Goal: Task Accomplishment & Management: Use online tool/utility

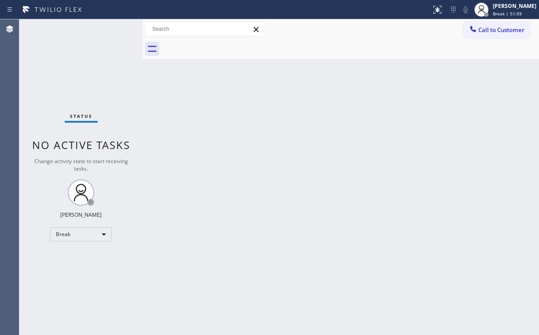
click at [43, 204] on div "Status No active tasks Change activity state to start receiving tasks. [PERSON_…" at bounding box center [80, 177] width 123 height 316
click at [83, 235] on div "Break" at bounding box center [81, 234] width 62 height 14
click at [86, 268] on li "Unavailable" at bounding box center [81, 268] width 60 height 11
click at [482, 37] on button "Call to Customer" at bounding box center [496, 30] width 67 height 17
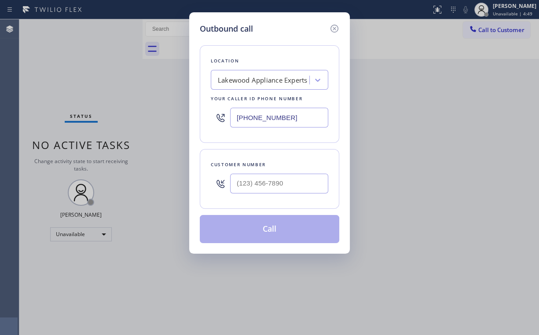
drag, startPoint x: 279, startPoint y: 115, endPoint x: 146, endPoint y: 110, distance: 133.0
click at [143, 112] on div "Outbound call Location [GEOGRAPHIC_DATA] Appliance Experts Your caller id phone…" at bounding box center [269, 167] width 539 height 335
type input "(___) ___-____"
click at [257, 84] on div "Search location" at bounding box center [242, 80] width 48 height 10
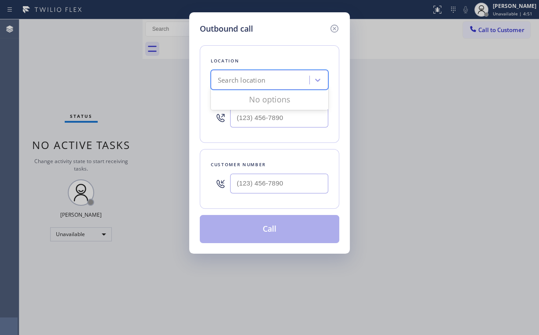
paste input "[US_STATE] Appliance Repair"
type input "[US_STATE] Appliance Repair"
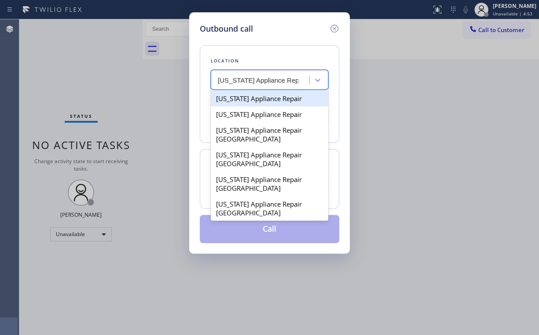
click at [283, 100] on div "[US_STATE] Appliance Repair" at bounding box center [269, 99] width 117 height 16
type input "[PHONE_NUMBER]"
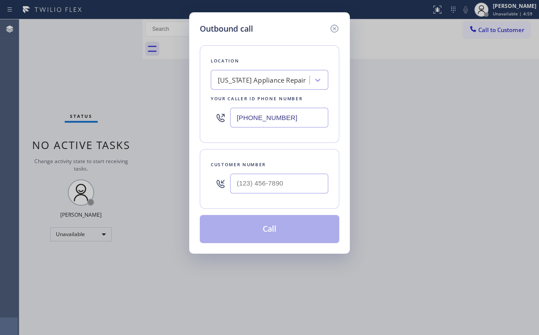
click at [288, 23] on div "Outbound call" at bounding box center [269, 29] width 139 height 12
click at [257, 184] on input "(___) ___-____" at bounding box center [279, 184] width 98 height 20
paste input "917) 302-0714"
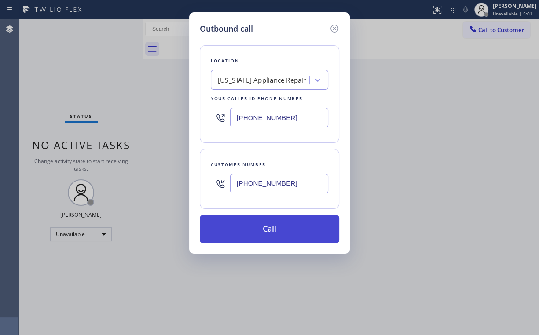
type input "[PHONE_NUMBER]"
click at [243, 235] on button "Call" at bounding box center [269, 229] width 139 height 28
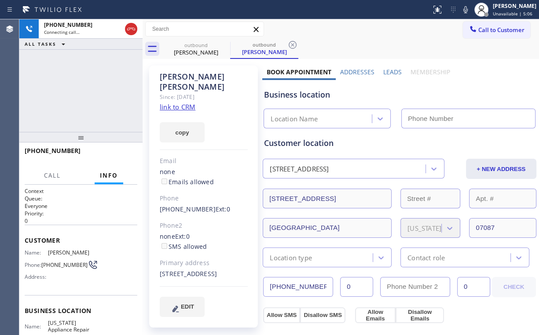
type input "[PHONE_NUMBER]"
click at [119, 100] on div "[PHONE_NUMBER] Connecting call… ALL TASKS ALL TASKS ACTIVE TASKS TASKS IN WRAP …" at bounding box center [80, 75] width 123 height 113
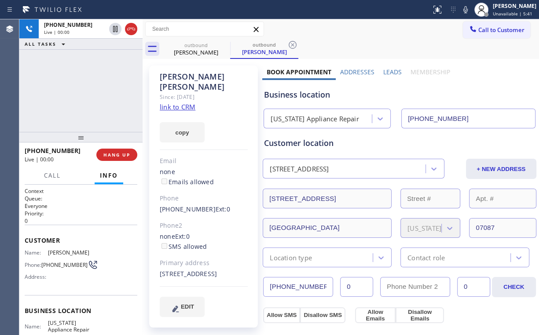
click at [104, 81] on div "[PHONE_NUMBER] Live | 00:00 ALL TASKS ALL TASKS ACTIVE TASKS TASKS IN WRAP UP" at bounding box center [80, 75] width 123 height 113
click at [118, 155] on span "HANG UP" at bounding box center [116, 155] width 27 height 6
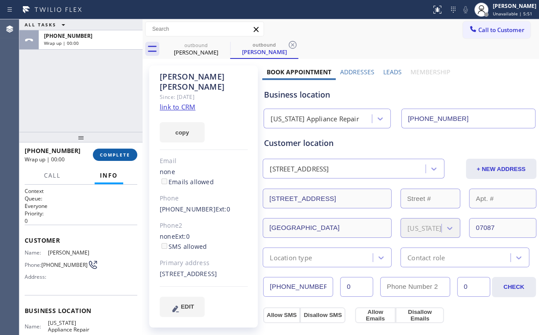
click at [118, 155] on span "COMPLETE" at bounding box center [115, 155] width 30 height 6
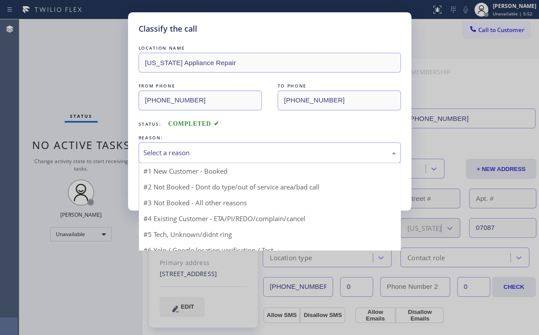
click at [178, 155] on div "Select a reason" at bounding box center [269, 153] width 253 height 10
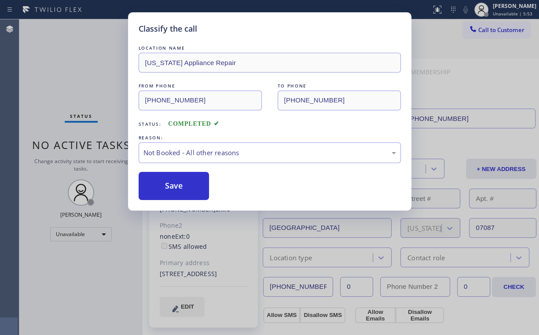
drag, startPoint x: 178, startPoint y: 180, endPoint x: 70, endPoint y: 77, distance: 149.7
click at [179, 180] on button "Save" at bounding box center [174, 186] width 71 height 28
click at [64, 65] on div "Classify the call LOCATION NAME [US_STATE] Appliance Repair FROM PHONE [PHONE_N…" at bounding box center [269, 167] width 539 height 335
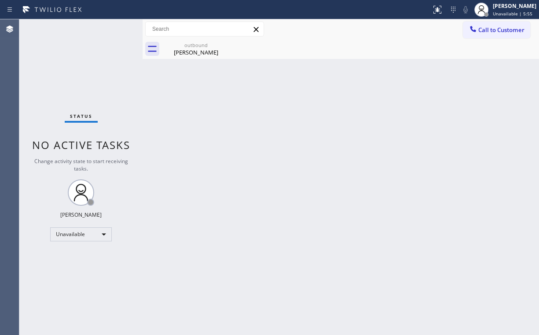
drag, startPoint x: 156, startPoint y: 88, endPoint x: 162, endPoint y: 84, distance: 7.6
click at [156, 88] on div "Back to Dashboard Change Sender ID Customers Technicians Select a contact Outbo…" at bounding box center [341, 177] width 396 height 316
click at [186, 50] on div "[PERSON_NAME]" at bounding box center [196, 52] width 66 height 8
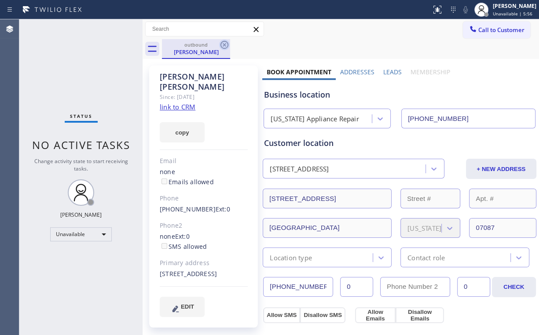
click at [224, 44] on icon at bounding box center [224, 45] width 8 height 8
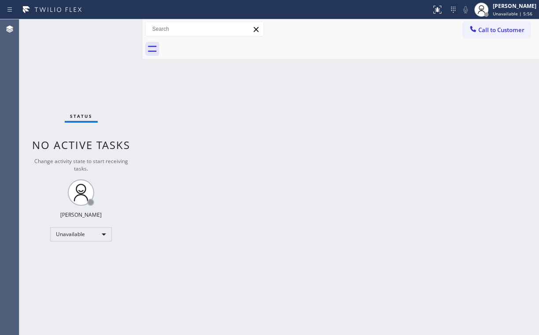
click at [84, 56] on div "Status No active tasks Change activity state to start receiving tasks. [PERSON_…" at bounding box center [80, 177] width 123 height 316
click at [65, 51] on div "Status No active tasks Change activity state to start receiving tasks. [PERSON_…" at bounding box center [80, 177] width 123 height 316
click at [55, 67] on div "Status No active tasks Change activity state to start receiving tasks. [PERSON_…" at bounding box center [80, 177] width 123 height 316
click at [483, 26] on span "Call to Customer" at bounding box center [501, 30] width 46 height 8
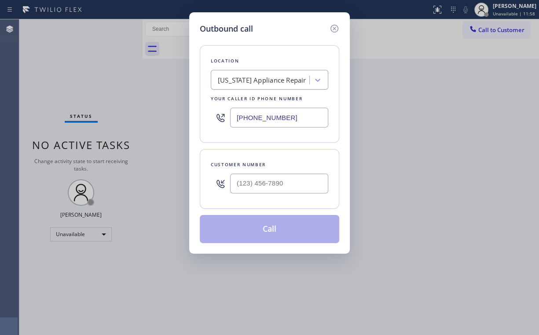
drag, startPoint x: 300, startPoint y: 125, endPoint x: 294, endPoint y: 123, distance: 5.9
click at [294, 123] on input "[PHONE_NUMBER]" at bounding box center [279, 118] width 98 height 20
drag, startPoint x: 301, startPoint y: 114, endPoint x: 160, endPoint y: 113, distance: 141.2
click at [99, 111] on div "Outbound call Location [US_STATE] Appliance Repair Your caller id phone number …" at bounding box center [269, 167] width 539 height 335
paste input "text"
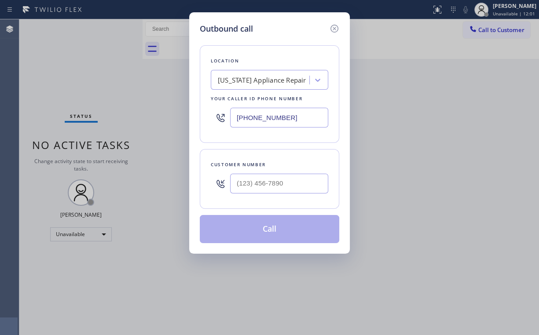
type input "[PHONE_NUMBER]"
click at [284, 182] on input "(___) ___-____" at bounding box center [279, 184] width 98 height 20
paste input "917) 302-0714"
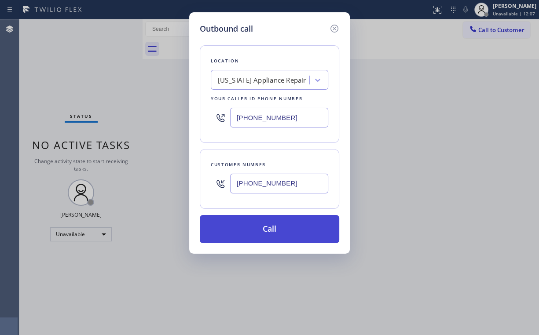
type input "[PHONE_NUMBER]"
click at [253, 229] on button "Call" at bounding box center [269, 229] width 139 height 28
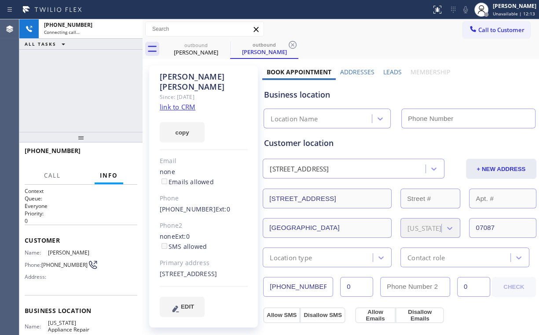
type input "[PHONE_NUMBER]"
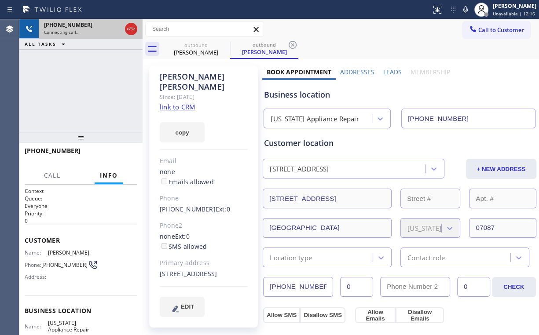
drag, startPoint x: 89, startPoint y: 65, endPoint x: 101, endPoint y: 33, distance: 34.2
click at [89, 65] on div "[PHONE_NUMBER] Connecting call… ALL TASKS ALL TASKS ACTIVE TASKS TASKS IN WRAP …" at bounding box center [80, 75] width 123 height 113
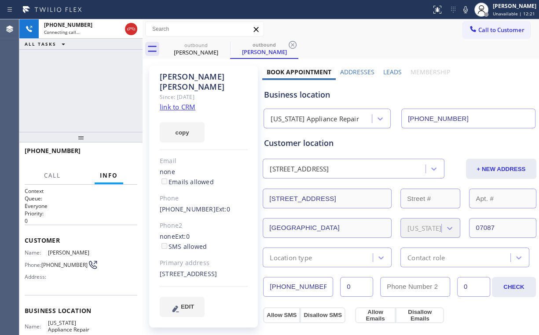
click at [93, 88] on div "[PHONE_NUMBER] Connecting call… ALL TASKS ALL TASKS ACTIVE TASKS TASKS IN WRAP …" at bounding box center [80, 75] width 123 height 113
click at [114, 155] on span "HANG UP" at bounding box center [116, 155] width 27 height 6
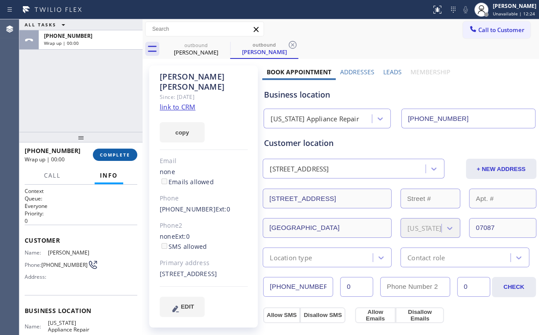
click at [114, 155] on span "COMPLETE" at bounding box center [115, 155] width 30 height 6
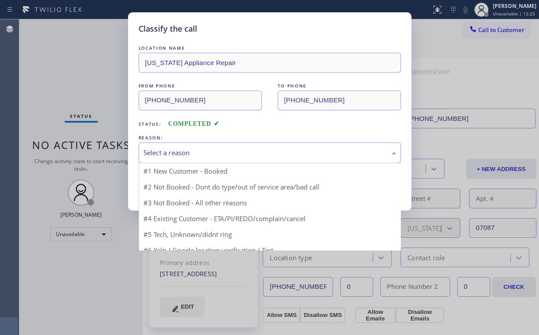
click at [172, 150] on div "Select a reason" at bounding box center [269, 153] width 253 height 10
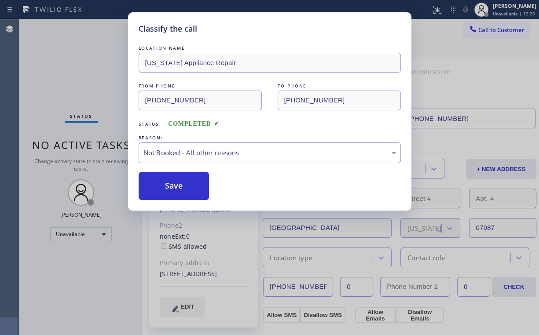
click at [176, 186] on button "Save" at bounding box center [174, 186] width 71 height 28
click at [75, 66] on div "Classify the call LOCATION NAME [US_STATE] Appliance Repair FROM PHONE [PHONE_N…" at bounding box center [269, 167] width 539 height 335
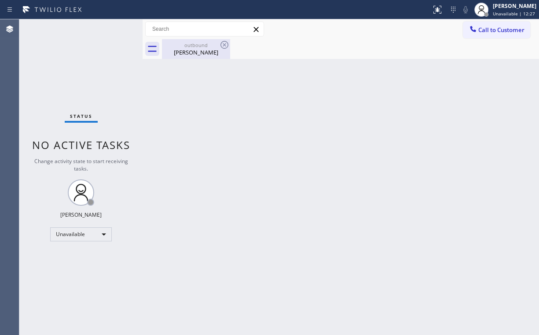
drag, startPoint x: 181, startPoint y: 51, endPoint x: 215, endPoint y: 48, distance: 33.6
click at [183, 51] on div "[PERSON_NAME]" at bounding box center [196, 52] width 66 height 8
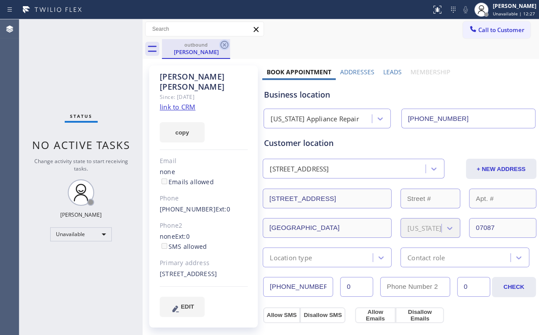
click at [223, 46] on icon at bounding box center [224, 45] width 8 height 8
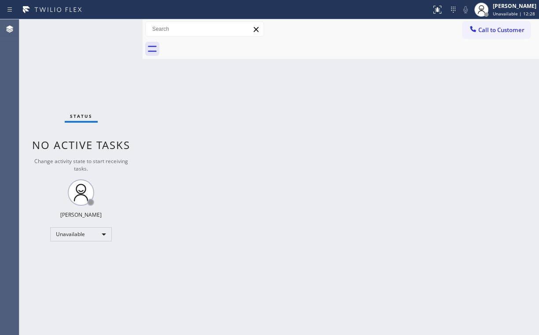
drag, startPoint x: 98, startPoint y: 77, endPoint x: 105, endPoint y: 77, distance: 6.6
click at [99, 77] on div "Status No active tasks Change activity state to start receiving tasks. [PERSON_…" at bounding box center [80, 177] width 123 height 316
click at [500, 28] on span "Call to Customer" at bounding box center [501, 30] width 46 height 8
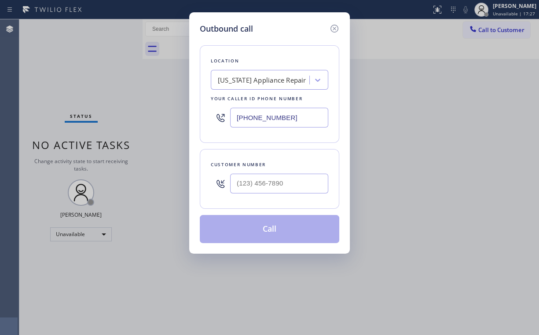
drag, startPoint x: 299, startPoint y: 110, endPoint x: 132, endPoint y: 106, distance: 167.7
click at [177, 114] on div "Outbound call Location [US_STATE] Appliance Repair Your caller id phone number …" at bounding box center [269, 167] width 539 height 335
paste input "19) 930-9076"
type input "[PHONE_NUMBER]"
click at [287, 175] on input "(___) ___-____" at bounding box center [279, 184] width 98 height 20
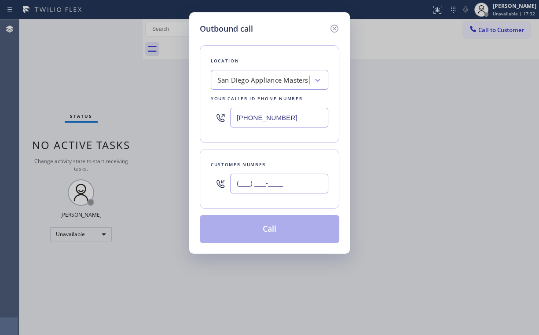
paste input "619) 971-2276"
type input "[PHONE_NUMBER]"
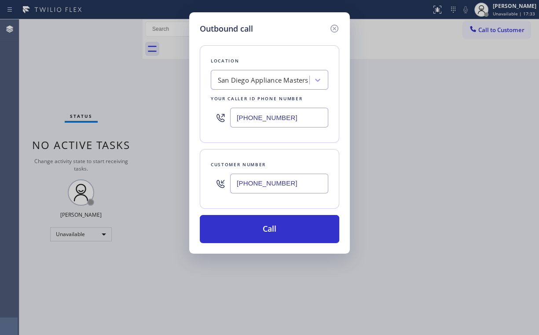
drag, startPoint x: 243, startPoint y: 226, endPoint x: 213, endPoint y: 303, distance: 82.6
click at [243, 227] on button "Call" at bounding box center [269, 229] width 139 height 28
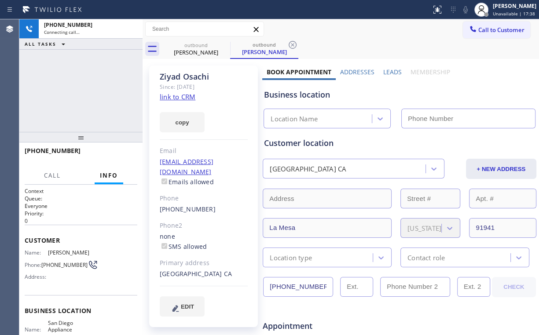
type input "[PHONE_NUMBER]"
click at [76, 87] on div "[PHONE_NUMBER] Connecting call… ALL TASKS ALL TASKS ACTIVE TASKS TASKS IN WRAP …" at bounding box center [80, 75] width 123 height 113
click at [86, 89] on div "[PHONE_NUMBER] Connecting call… ALL TASKS ALL TASKS ACTIVE TASKS TASKS IN WRAP …" at bounding box center [80, 75] width 123 height 113
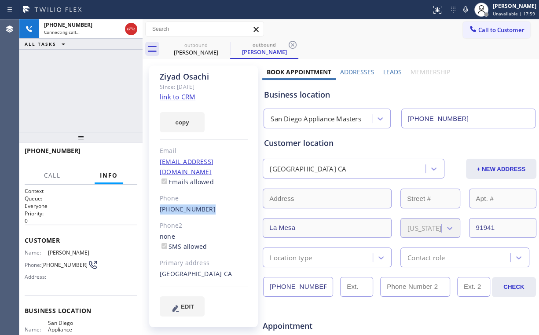
drag, startPoint x: 148, startPoint y: 196, endPoint x: 209, endPoint y: 201, distance: 61.4
click at [74, 132] on div at bounding box center [80, 137] width 123 height 11
drag, startPoint x: 150, startPoint y: 200, endPoint x: 208, endPoint y: 201, distance: 58.1
click at [208, 201] on div "[PERSON_NAME] Since: [DATE] link to CRM copy Email [EMAIL_ADDRESS][DOMAIN_NAME]…" at bounding box center [203, 197] width 109 height 262
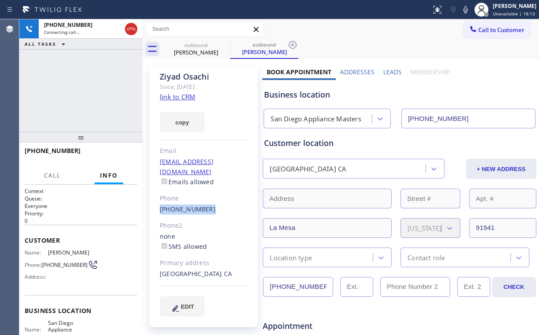
copy link "[PHONE_NUMBER]"
click at [76, 92] on div "[PHONE_NUMBER] Live | 00:08 ALL TASKS ALL TASKS ACTIVE TASKS TASKS IN WRAP UP" at bounding box center [80, 75] width 123 height 113
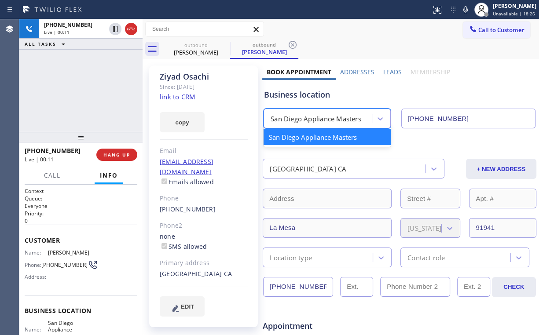
click at [300, 122] on div "San Diego Appliance Masters" at bounding box center [316, 119] width 90 height 10
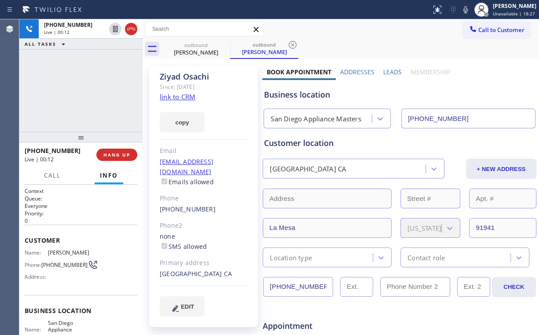
click at [84, 88] on div "[PHONE_NUMBER] Live | 00:12 ALL TASKS ALL TASKS ACTIVE TASKS TASKS IN WRAP UP" at bounding box center [80, 75] width 123 height 113
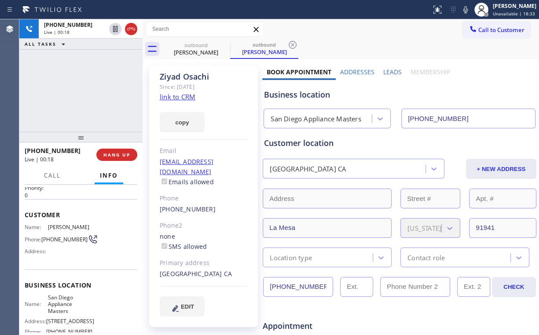
scroll to position [70, 0]
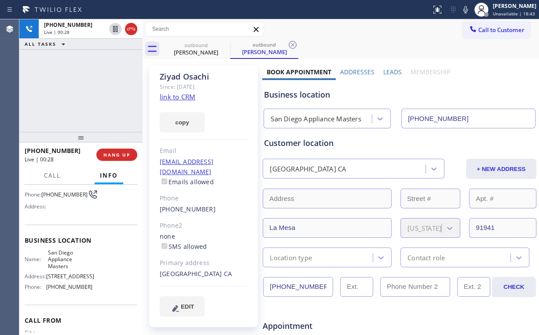
click at [84, 86] on div "[PHONE_NUMBER] Live | 00:28 ALL TASKS ALL TASKS ACTIVE TASKS TASKS IN WRAP UP" at bounding box center [80, 75] width 123 height 113
click at [120, 153] on span "HANG UP" at bounding box center [116, 155] width 27 height 6
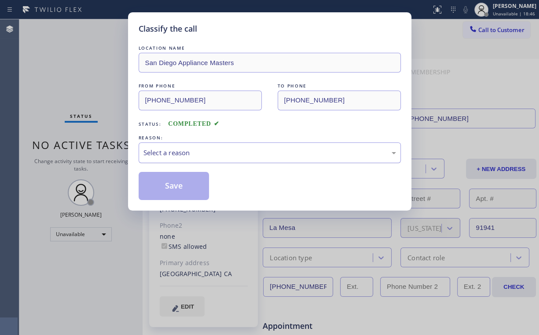
click at [178, 155] on div "Select a reason" at bounding box center [269, 153] width 253 height 10
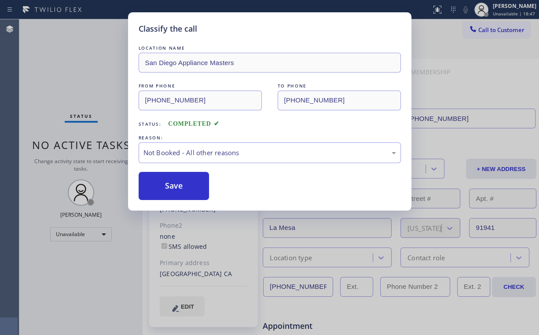
drag, startPoint x: 180, startPoint y: 186, endPoint x: 39, endPoint y: 55, distance: 193.0
click at [180, 185] on button "Save" at bounding box center [174, 186] width 71 height 28
drag, startPoint x: 39, startPoint y: 55, endPoint x: 69, endPoint y: 51, distance: 30.2
click at [41, 55] on div "Classify the call LOCATION NAME San Diego Appliance Masters FROM PHONE [PHONE_N…" at bounding box center [269, 167] width 539 height 335
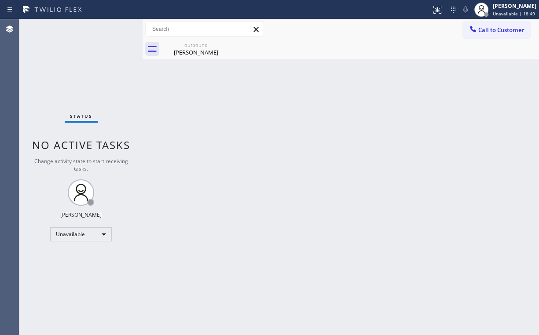
click at [495, 29] on span "Call to Customer" at bounding box center [501, 30] width 46 height 8
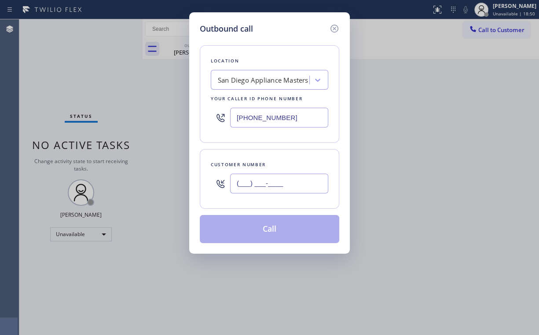
click at [290, 176] on input "(___) ___-____" at bounding box center [279, 184] width 98 height 20
paste input "619) 971-2276"
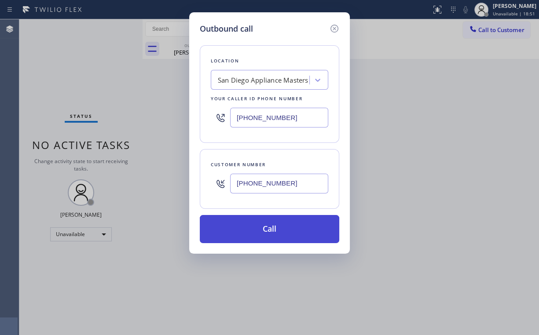
type input "[PHONE_NUMBER]"
click at [262, 236] on button "Call" at bounding box center [269, 229] width 139 height 28
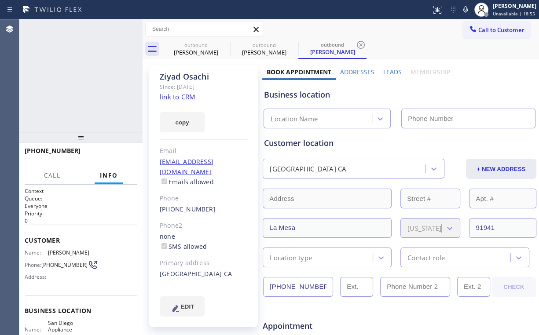
type input "[PHONE_NUMBER]"
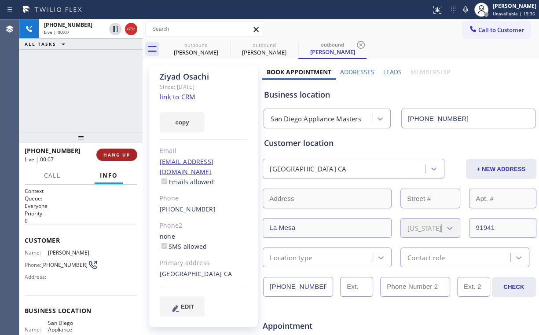
click at [123, 155] on span "HANG UP" at bounding box center [116, 155] width 27 height 6
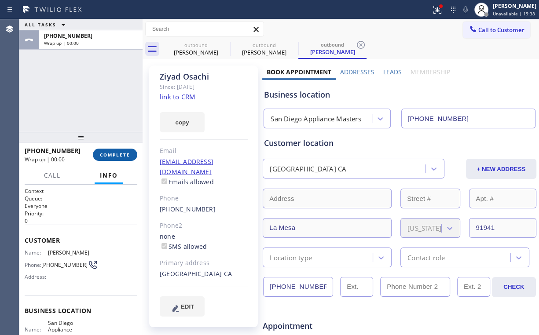
click at [123, 155] on span "COMPLETE" at bounding box center [115, 155] width 30 height 6
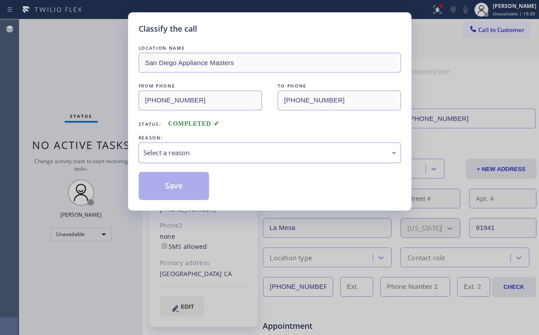
click at [172, 153] on div "Select a reason" at bounding box center [269, 153] width 253 height 10
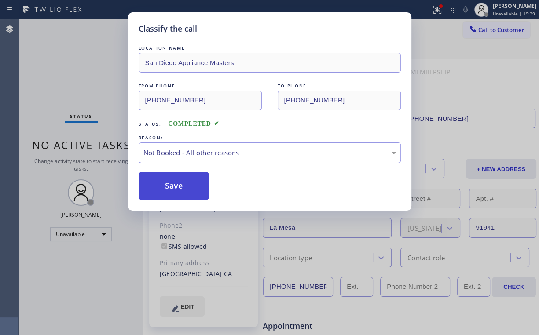
click at [176, 183] on button "Save" at bounding box center [174, 186] width 71 height 28
drag, startPoint x: 56, startPoint y: 54, endPoint x: 181, endPoint y: 331, distance: 304.5
click at [65, 68] on div "Classify the call LOCATION NAME San Diego Appliance Masters FROM PHONE [PHONE_N…" at bounding box center [269, 167] width 539 height 335
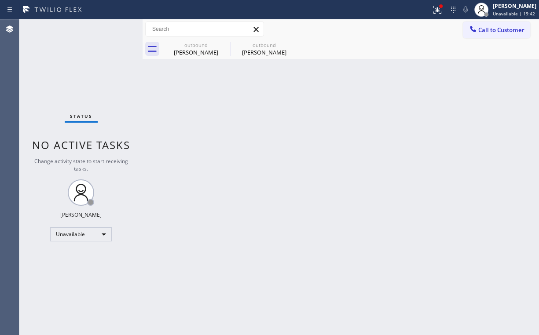
drag, startPoint x: 436, startPoint y: 9, endPoint x: 433, endPoint y: 29, distance: 19.6
click at [436, 9] on icon at bounding box center [437, 9] width 11 height 11
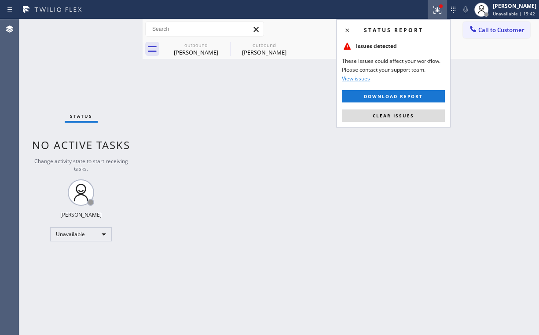
drag, startPoint x: 396, startPoint y: 116, endPoint x: 229, endPoint y: 203, distance: 187.9
click at [396, 117] on span "Clear issues" at bounding box center [393, 116] width 41 height 6
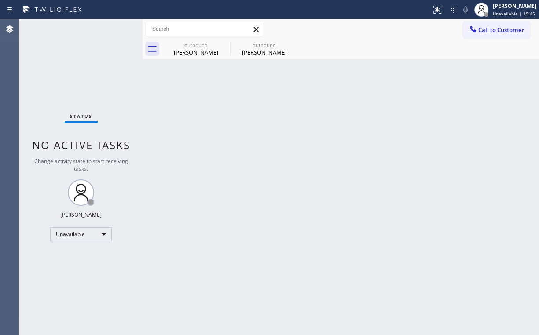
click at [172, 88] on div "Back to Dashboard Change Sender ID Customers Technicians Select a contact Outbo…" at bounding box center [341, 177] width 396 height 316
drag, startPoint x: 506, startPoint y: 25, endPoint x: 394, endPoint y: 77, distance: 123.4
click at [506, 27] on button "Call to Customer" at bounding box center [496, 30] width 67 height 17
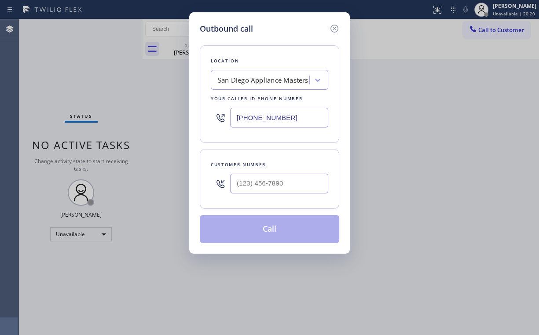
drag, startPoint x: 301, startPoint y: 112, endPoint x: 99, endPoint y: 104, distance: 203.0
click at [128, 113] on div "Outbound call Location [GEOGRAPHIC_DATA] Appliance Masters Your caller id phone…" at bounding box center [269, 167] width 539 height 335
paste input "46) 650-2901"
type input "[PHONE_NUMBER]"
click at [271, 182] on input "(___) ___-____" at bounding box center [279, 184] width 98 height 20
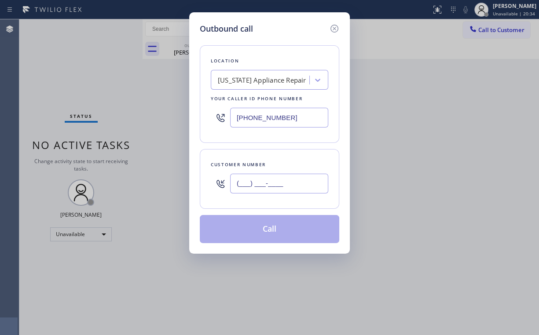
paste input "917) 302-0714"
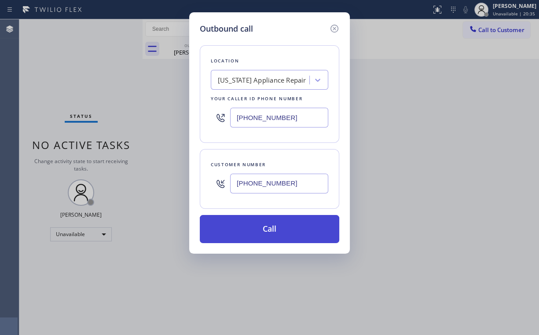
type input "[PHONE_NUMBER]"
click at [269, 228] on button "Call" at bounding box center [269, 229] width 139 height 28
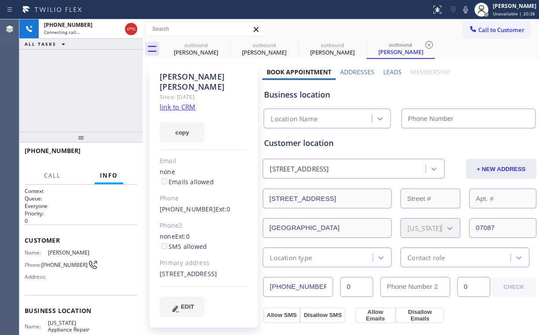
click at [98, 84] on div "[PHONE_NUMBER] Connecting call… ALL TASKS ALL TASKS ACTIVE TASKS TASKS IN WRAP …" at bounding box center [80, 75] width 123 height 113
type input "[PHONE_NUMBER]"
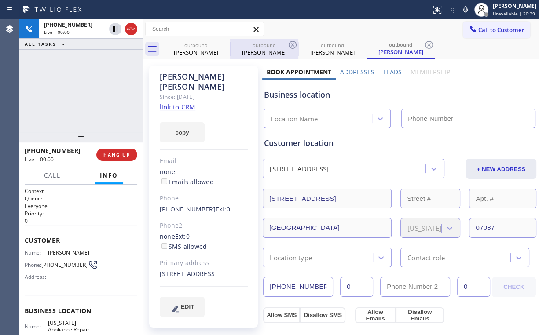
type input "[PHONE_NUMBER]"
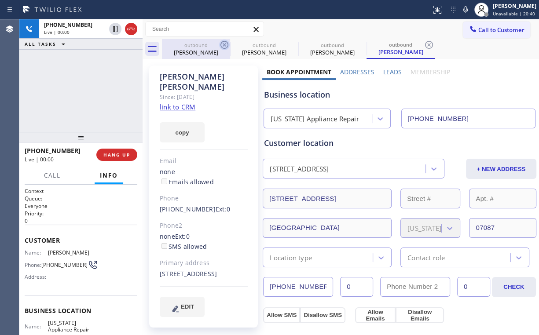
drag, startPoint x: 190, startPoint y: 49, endPoint x: 220, endPoint y: 45, distance: 29.7
click at [192, 49] on div "[PERSON_NAME]" at bounding box center [196, 52] width 66 height 8
type input "[PHONE_NUMBER]"
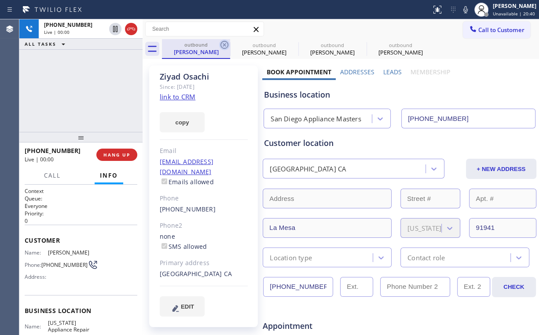
click at [223, 44] on icon at bounding box center [224, 45] width 8 height 8
type input "[PHONE_NUMBER]"
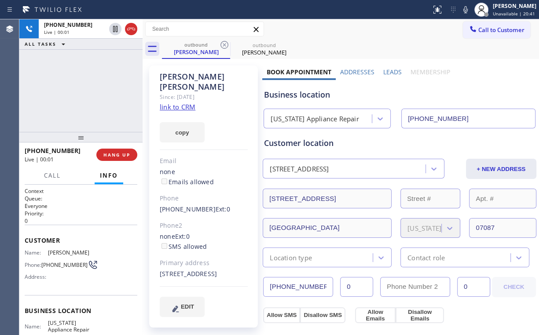
click at [117, 70] on div "[PHONE_NUMBER] Live | 00:01 ALL TASKS ALL TASKS ACTIVE TASKS TASKS IN WRAP UP" at bounding box center [80, 75] width 123 height 113
click at [89, 90] on div "[PHONE_NUMBER] Live | 00:03 ALL TASKS ALL TASKS ACTIVE TASKS TASKS IN WRAP UP" at bounding box center [80, 75] width 123 height 113
click at [89, 90] on div "[PHONE_NUMBER] Live | 00:04 ALL TASKS ALL TASKS ACTIVE TASKS TASKS IN WRAP UP" at bounding box center [80, 75] width 123 height 113
click at [89, 90] on div "[PHONE_NUMBER] Live | 00:05 ALL TASKS ALL TASKS ACTIVE TASKS TASKS IN WRAP UP" at bounding box center [80, 75] width 123 height 113
click at [89, 90] on div "[PHONE_NUMBER] Live | 00:06 ALL TASKS ALL TASKS ACTIVE TASKS TASKS IN WRAP UP" at bounding box center [80, 75] width 123 height 113
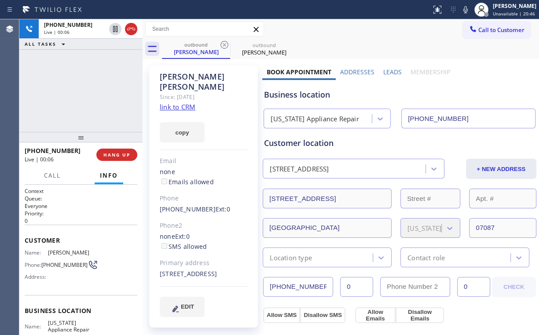
click at [89, 90] on div "[PHONE_NUMBER] Live | 00:06 ALL TASKS ALL TASKS ACTIVE TASKS TASKS IN WRAP UP" at bounding box center [80, 75] width 123 height 113
click at [114, 152] on span "HANG UP" at bounding box center [116, 155] width 27 height 6
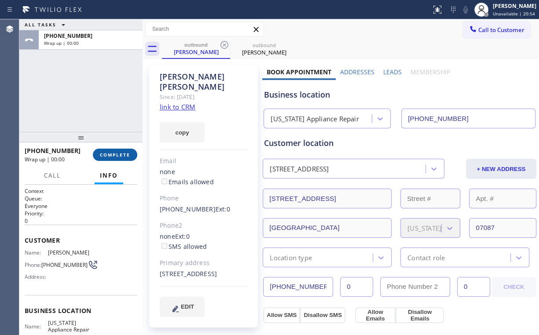
click at [114, 152] on span "COMPLETE" at bounding box center [115, 155] width 30 height 6
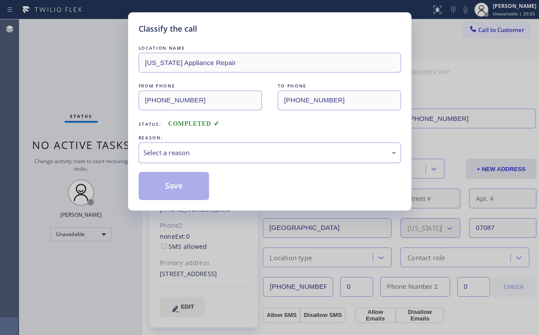
click at [173, 151] on div "Select a reason" at bounding box center [269, 153] width 253 height 10
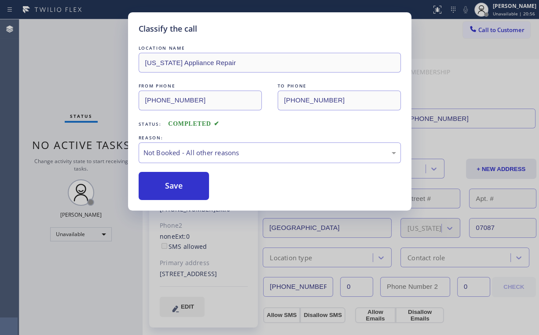
drag, startPoint x: 178, startPoint y: 188, endPoint x: 73, endPoint y: 74, distance: 155.4
click at [178, 187] on button "Save" at bounding box center [174, 186] width 71 height 28
drag, startPoint x: 73, startPoint y: 74, endPoint x: 88, endPoint y: 3, distance: 72.9
click at [74, 73] on div "Classify the call LOCATION NAME [US_STATE] Appliance Repair FROM PHONE [PHONE_N…" at bounding box center [269, 167] width 539 height 335
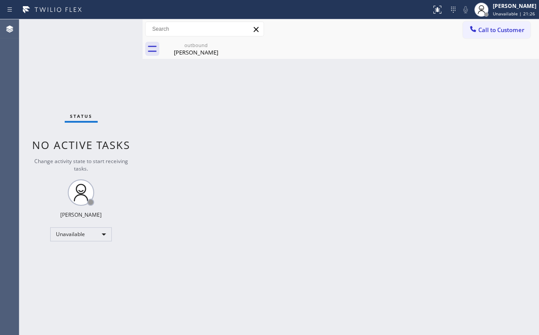
drag, startPoint x: 485, startPoint y: 25, endPoint x: 476, endPoint y: 32, distance: 11.6
click at [484, 26] on button "Call to Customer" at bounding box center [496, 30] width 67 height 17
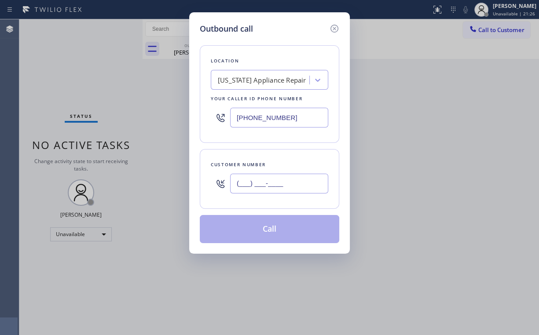
click at [277, 184] on input "(___) ___-____" at bounding box center [279, 184] width 98 height 20
paste input "917) 302-0714"
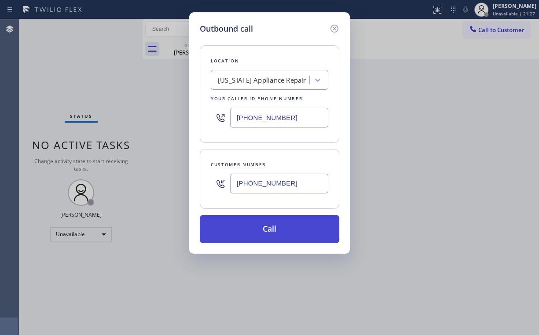
type input "[PHONE_NUMBER]"
drag, startPoint x: 252, startPoint y: 231, endPoint x: 213, endPoint y: 319, distance: 96.3
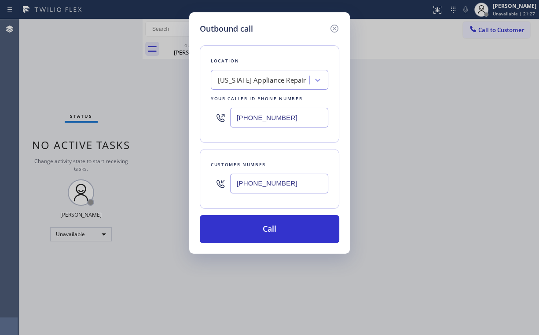
click at [252, 231] on button "Call" at bounding box center [269, 229] width 139 height 28
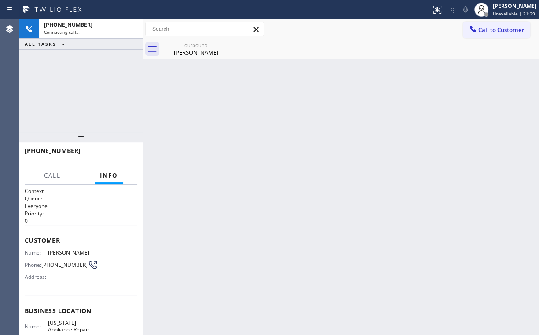
click at [72, 80] on div "[PHONE_NUMBER] Connecting call… ALL TASKS ALL TASKS ACTIVE TASKS TASKS IN WRAP …" at bounding box center [80, 75] width 123 height 113
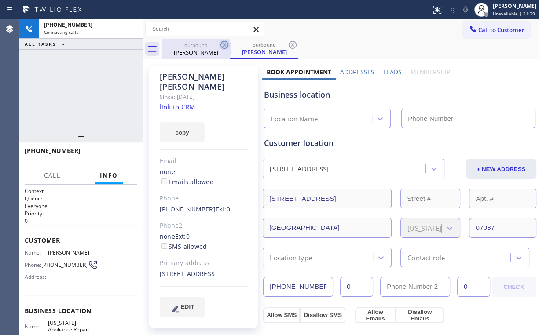
click at [201, 48] on div "outbound" at bounding box center [196, 45] width 66 height 7
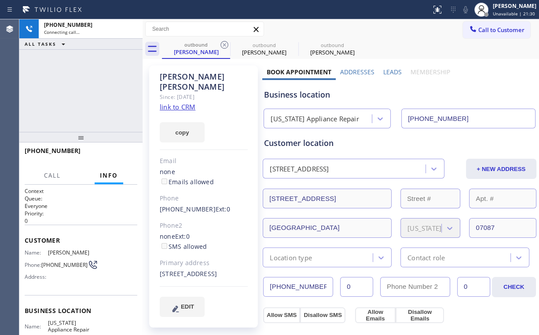
click at [222, 44] on icon at bounding box center [224, 45] width 11 height 11
drag, startPoint x: 75, startPoint y: 79, endPoint x: 78, endPoint y: 53, distance: 26.6
click at [76, 79] on div "[PHONE_NUMBER] Connecting call… ALL TASKS ALL TASKS ACTIVE TASKS TASKS IN WRAP …" at bounding box center [80, 75] width 123 height 113
type input "[PHONE_NUMBER]"
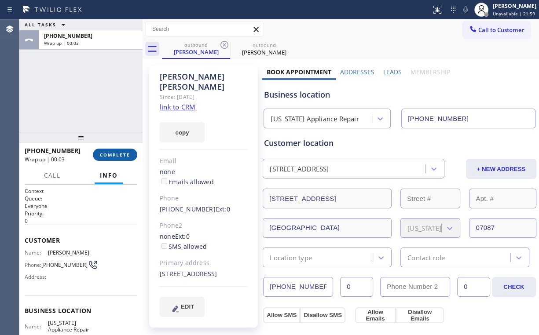
click at [114, 151] on button "COMPLETE" at bounding box center [115, 155] width 44 height 12
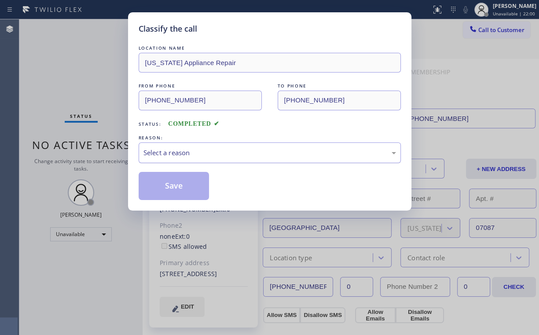
click at [154, 154] on div "Select a reason" at bounding box center [269, 153] width 253 height 10
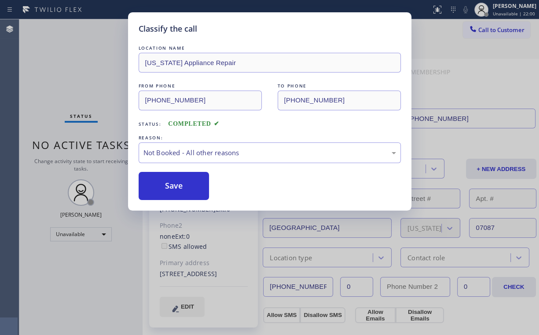
drag, startPoint x: 162, startPoint y: 187, endPoint x: 86, endPoint y: 96, distance: 118.0
click at [163, 187] on button "Save" at bounding box center [174, 186] width 71 height 28
click at [81, 91] on div "Classify the call LOCATION NAME [US_STATE] Appliance Repair FROM PHONE [PHONE_N…" at bounding box center [269, 167] width 539 height 335
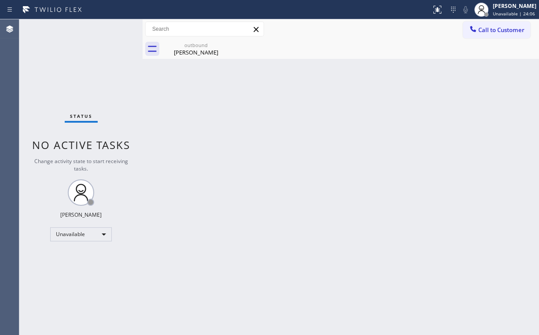
click at [481, 33] on span "Call to Customer" at bounding box center [501, 30] width 46 height 8
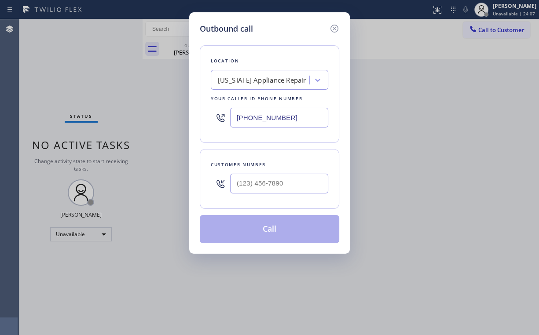
drag, startPoint x: 306, startPoint y: 114, endPoint x: 174, endPoint y: 121, distance: 131.7
click at [178, 121] on div "Outbound call Location [US_STATE] Appliance Repair Your caller id phone number …" at bounding box center [269, 167] width 539 height 335
paste input "855) 999-4417"
type input "[PHONE_NUMBER]"
click at [266, 191] on input "(___) ___-____" at bounding box center [279, 184] width 98 height 20
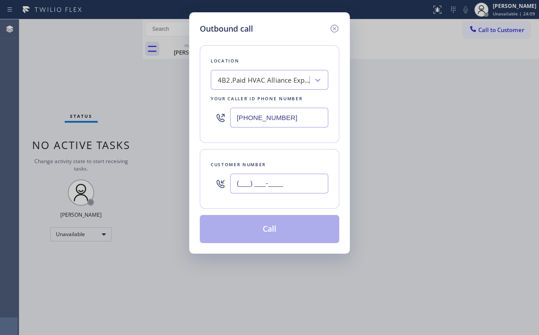
paste input "954) 790-0281"
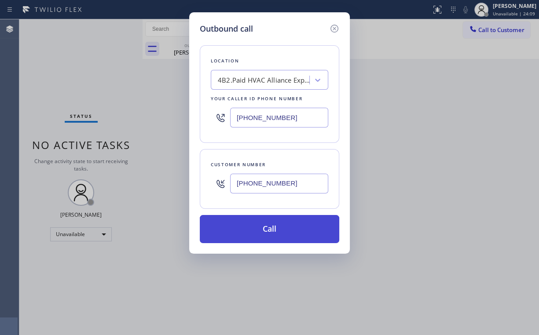
type input "[PHONE_NUMBER]"
click at [249, 226] on button "Call" at bounding box center [269, 229] width 139 height 28
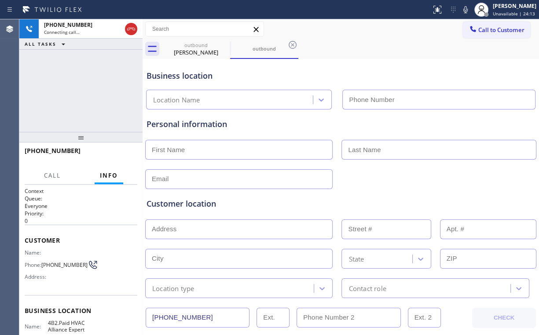
type input "[PHONE_NUMBER]"
click at [78, 77] on div "[PHONE_NUMBER] Connecting call… ALL TASKS ALL TASKS ACTIVE TASKS TASKS IN WRAP …" at bounding box center [80, 75] width 123 height 113
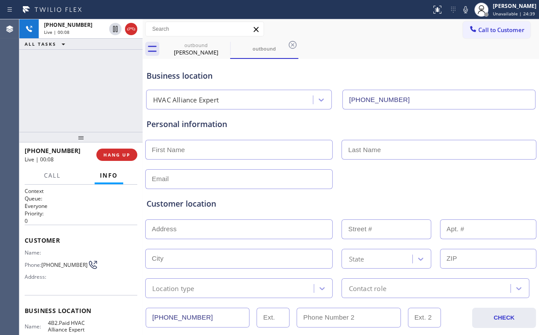
click at [57, 96] on div "[PHONE_NUMBER] Live | 00:08 ALL TASKS ALL TASKS ACTIVE TASKS TASKS IN WRAP UP" at bounding box center [80, 75] width 123 height 113
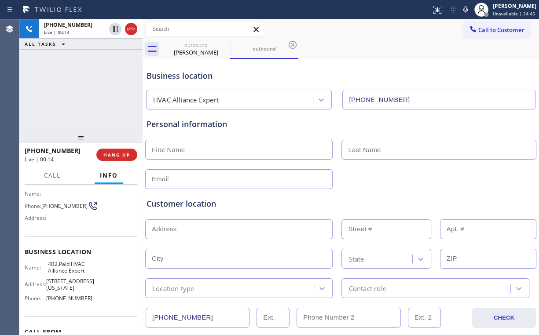
scroll to position [70, 0]
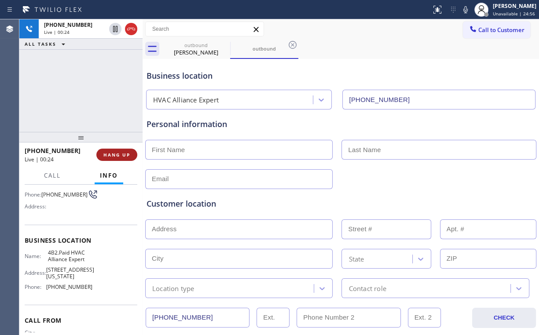
click at [116, 154] on span "HANG UP" at bounding box center [116, 155] width 27 height 6
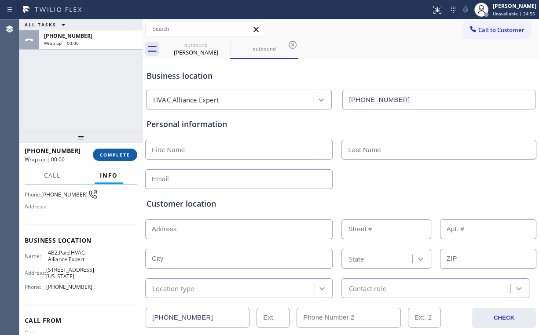
click at [118, 154] on span "COMPLETE" at bounding box center [115, 155] width 30 height 6
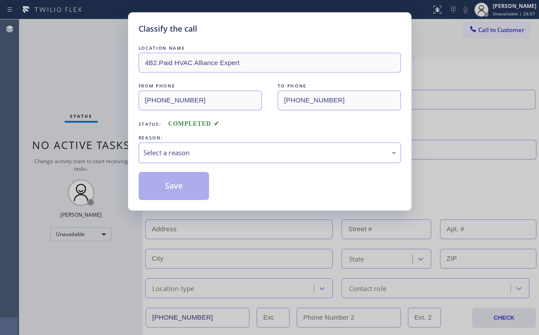
drag, startPoint x: 181, startPoint y: 150, endPoint x: 179, endPoint y: 158, distance: 7.9
click at [181, 151] on div "Select a reason" at bounding box center [269, 153] width 253 height 10
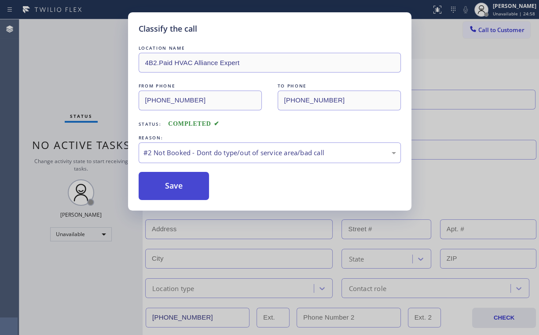
drag, startPoint x: 174, startPoint y: 188, endPoint x: 62, endPoint y: 81, distance: 155.3
click at [175, 188] on button "Save" at bounding box center [174, 186] width 71 height 28
type input "[PHONE_NUMBER]"
click at [62, 79] on div "Classify the call LOCATION NAME 4B2.Paid HVAC Alliance Expert FROM PHONE [PHONE…" at bounding box center [269, 167] width 539 height 335
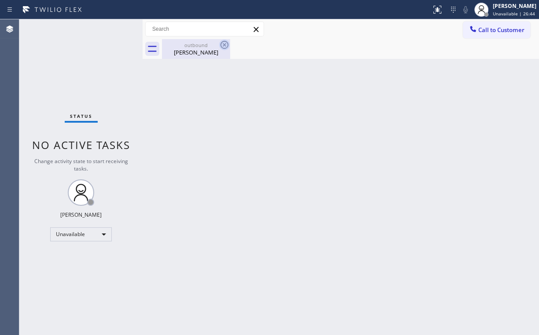
drag, startPoint x: 188, startPoint y: 48, endPoint x: 220, endPoint y: 48, distance: 31.2
click at [190, 48] on div "[PERSON_NAME]" at bounding box center [196, 52] width 66 height 8
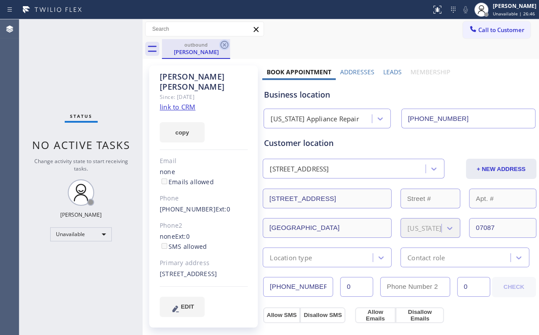
click at [225, 43] on icon at bounding box center [224, 45] width 11 height 11
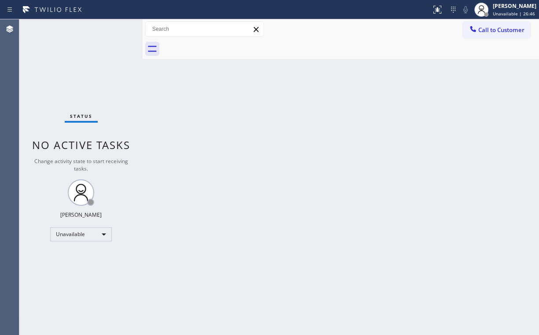
drag, startPoint x: 60, startPoint y: 68, endPoint x: 101, endPoint y: 76, distance: 42.1
click at [62, 68] on div "Status No active tasks Change activity state to start receiving tasks. [PERSON_…" at bounding box center [80, 177] width 123 height 316
click at [88, 68] on div "Status No active tasks Change activity state to start receiving tasks. [PERSON_…" at bounding box center [80, 177] width 123 height 316
click at [80, 233] on div "Unavailable" at bounding box center [81, 234] width 62 height 14
click at [81, 257] on li "Available" at bounding box center [81, 257] width 60 height 11
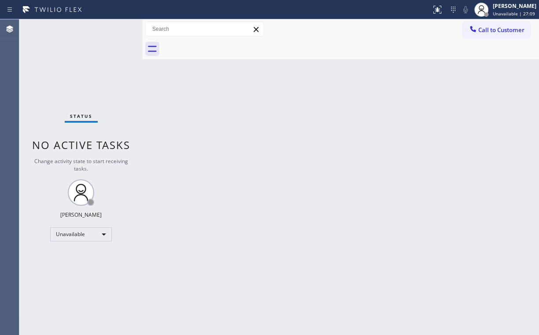
drag, startPoint x: 248, startPoint y: 226, endPoint x: 385, endPoint y: 167, distance: 148.8
click at [253, 224] on div "Back to Dashboard Change Sender ID Customers Technicians Select a contact Outbo…" at bounding box center [341, 177] width 396 height 316
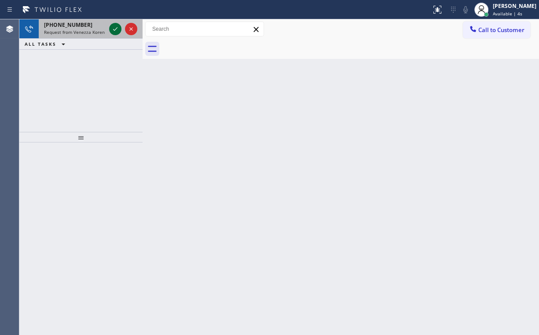
click at [116, 28] on icon at bounding box center [115, 29] width 4 height 4
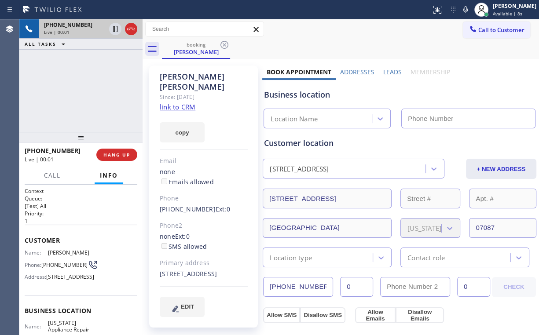
type input "[PHONE_NUMBER]"
click at [99, 88] on div "[PHONE_NUMBER] Live | 00:01 ALL TASKS ALL TASKS ACTIVE TASKS TASKS IN WRAP UP" at bounding box center [80, 75] width 123 height 113
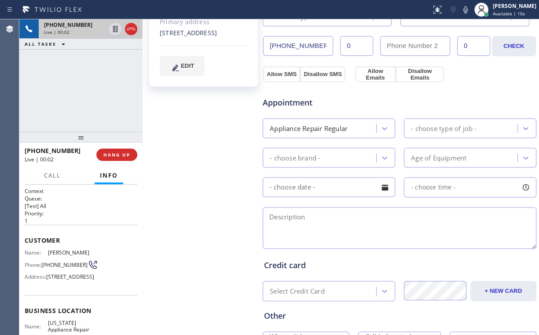
scroll to position [246, 0]
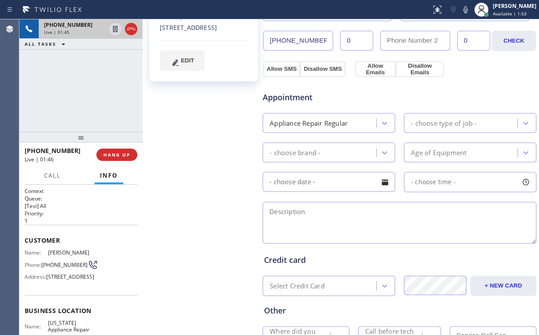
click at [67, 99] on div "[PHONE_NUMBER] Live | 01:45 ALL TASKS ALL TASKS ACTIVE TASKS TASKS IN WRAP UP" at bounding box center [80, 75] width 123 height 113
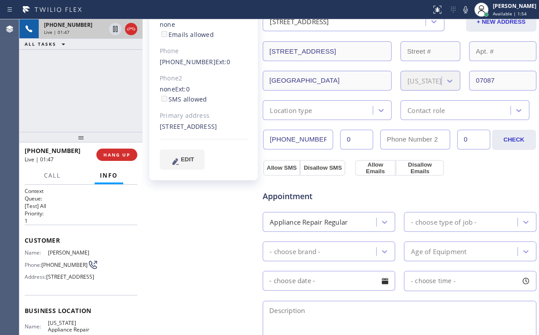
scroll to position [0, 0]
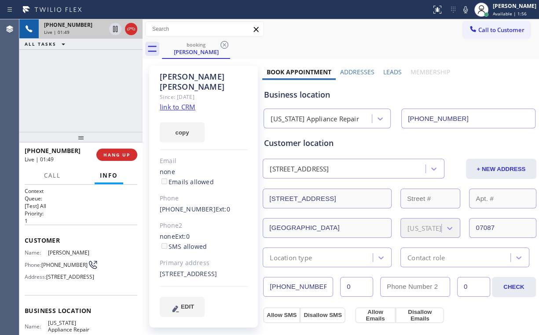
click at [84, 90] on div "[PHONE_NUMBER] Live | 01:49 ALL TASKS ALL TASKS ACTIVE TASKS TASKS IN WRAP UP" at bounding box center [80, 75] width 123 height 113
click at [87, 92] on div "[PHONE_NUMBER] Live | 02:25 ALL TASKS ALL TASKS ACTIVE TASKS TASKS IN WRAP UP" at bounding box center [80, 75] width 123 height 113
click at [87, 92] on div "[PHONE_NUMBER] Live | 02:26 ALL TASKS ALL TASKS ACTIVE TASKS TASKS IN WRAP UP" at bounding box center [80, 75] width 123 height 113
click at [87, 92] on div "[PHONE_NUMBER] Live | 02:27 ALL TASKS ALL TASKS ACTIVE TASKS TASKS IN WRAP UP" at bounding box center [80, 75] width 123 height 113
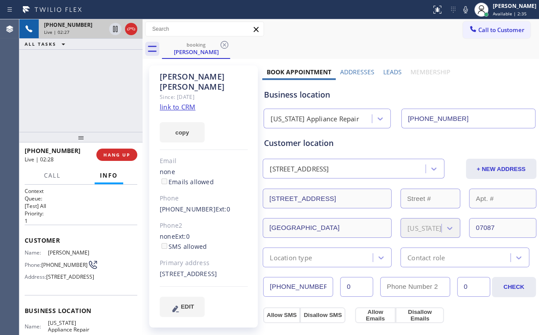
click at [87, 92] on div "[PHONE_NUMBER] Live | 02:27 ALL TASKS ALL TASKS ACTIVE TASKS TASKS IN WRAP UP" at bounding box center [80, 75] width 123 height 113
click at [87, 92] on div "[PHONE_NUMBER] Live | 02:28 ALL TASKS ALL TASKS ACTIVE TASKS TASKS IN WRAP UP" at bounding box center [80, 75] width 123 height 113
click at [87, 92] on div "[PHONE_NUMBER] Live | 02:29 ALL TASKS ALL TASKS ACTIVE TASKS TASKS IN WRAP UP" at bounding box center [80, 75] width 123 height 113
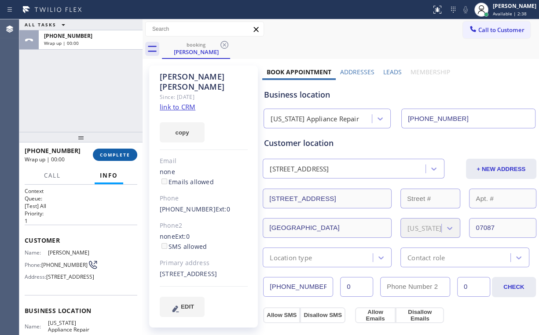
click at [121, 154] on span "COMPLETE" at bounding box center [115, 155] width 30 height 6
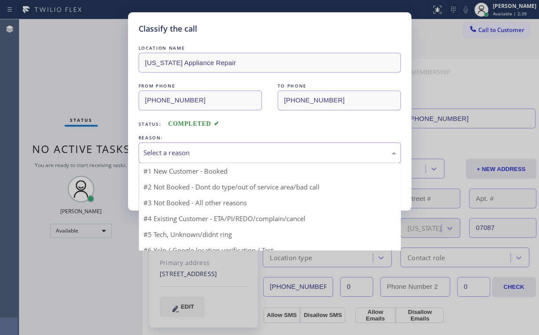
click at [164, 154] on div "Select a reason" at bounding box center [269, 153] width 253 height 10
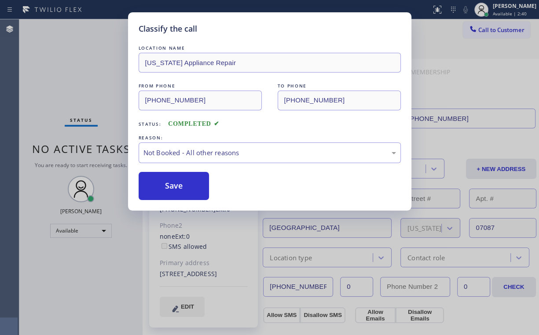
drag, startPoint x: 182, startPoint y: 187, endPoint x: 66, endPoint y: 73, distance: 163.0
click at [176, 182] on button "Save" at bounding box center [174, 186] width 71 height 28
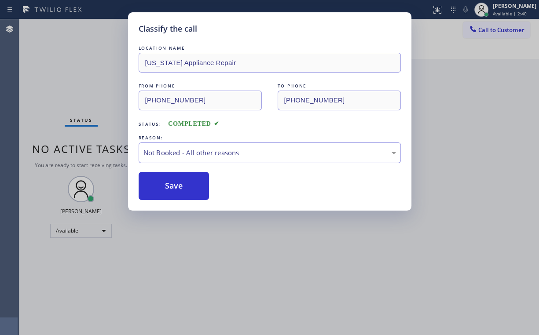
drag, startPoint x: 66, startPoint y: 73, endPoint x: 95, endPoint y: 166, distance: 97.3
click at [69, 78] on div "Classify the call LOCATION NAME [US_STATE] Appliance Repair FROM PHONE [PHONE_N…" at bounding box center [269, 167] width 539 height 335
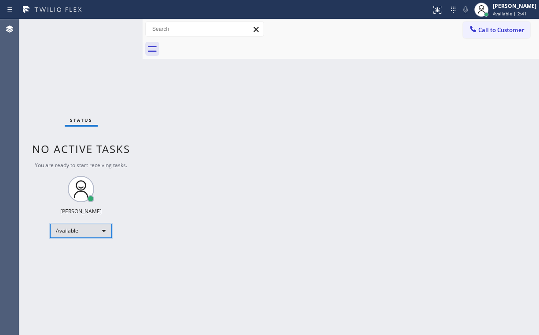
click at [101, 228] on div "Available" at bounding box center [81, 231] width 62 height 14
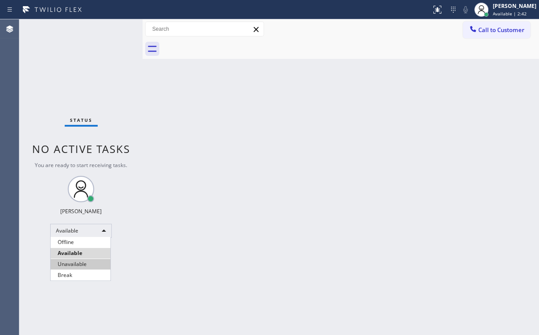
click at [84, 263] on li "Unavailable" at bounding box center [81, 264] width 60 height 11
click at [191, 243] on div "Back to Dashboard Change Sender ID Customers Technicians Select a contact Outbo…" at bounding box center [341, 177] width 396 height 316
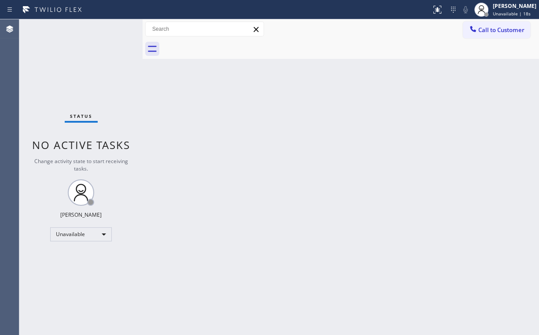
drag, startPoint x: 12, startPoint y: 54, endPoint x: 38, endPoint y: 40, distance: 29.3
click at [13, 53] on div "Agent Desktop" at bounding box center [9, 177] width 19 height 316
click at [485, 30] on span "Call to Customer" at bounding box center [501, 30] width 46 height 8
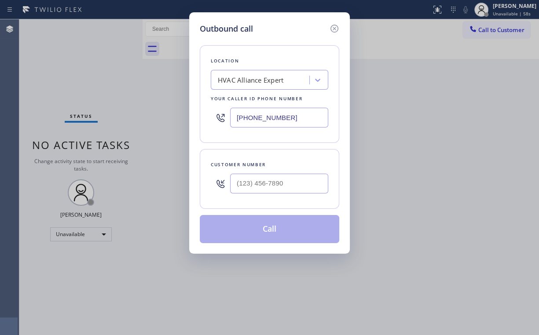
drag, startPoint x: 150, startPoint y: 115, endPoint x: 121, endPoint y: 114, distance: 29.9
click at [123, 115] on div "Outbound call Location HVAC Alliance Expert Your caller id phone number [PHONE_…" at bounding box center [269, 167] width 539 height 335
paste input "text"
type input "[PHONE_NUMBER]"
click at [293, 183] on input "(___) ___-____" at bounding box center [279, 184] width 98 height 20
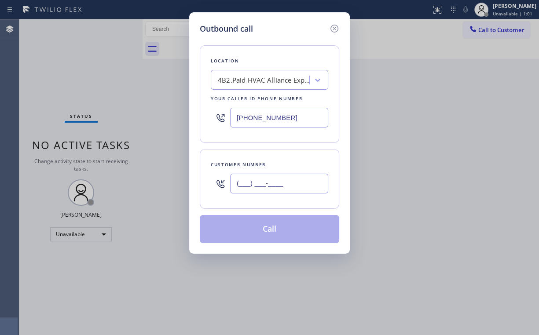
paste input "954) 790-0281"
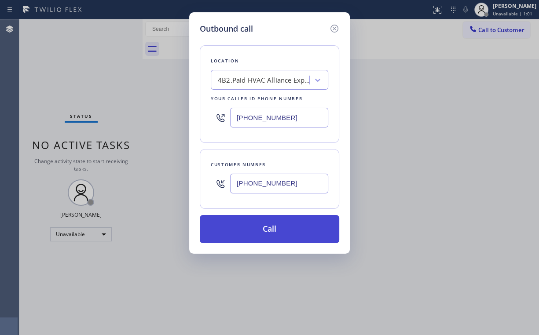
type input "[PHONE_NUMBER]"
drag, startPoint x: 248, startPoint y: 230, endPoint x: 246, endPoint y: 242, distance: 12.1
click at [247, 237] on button "Call" at bounding box center [269, 229] width 139 height 28
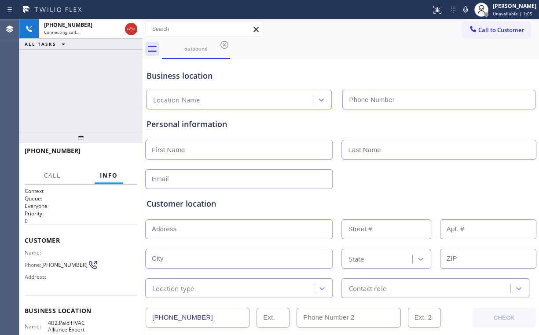
type input "[PHONE_NUMBER]"
click at [80, 69] on div "[PHONE_NUMBER] Connecting call… ALL TASKS ALL TASKS ACTIVE TASKS TASKS IN WRAP …" at bounding box center [80, 75] width 123 height 113
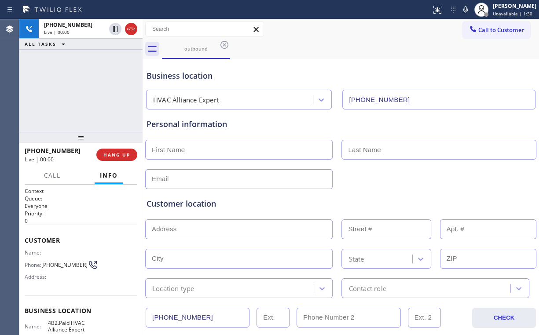
drag, startPoint x: 62, startPoint y: 88, endPoint x: 84, endPoint y: 118, distance: 37.1
click at [63, 89] on div "[PHONE_NUMBER] Live | 00:00 ALL TASKS ALL TASKS ACTIVE TASKS TASKS IN WRAP UP" at bounding box center [80, 75] width 123 height 113
click at [115, 156] on span "HANG UP" at bounding box center [116, 155] width 27 height 6
click at [115, 155] on span "HANG UP" at bounding box center [116, 155] width 27 height 6
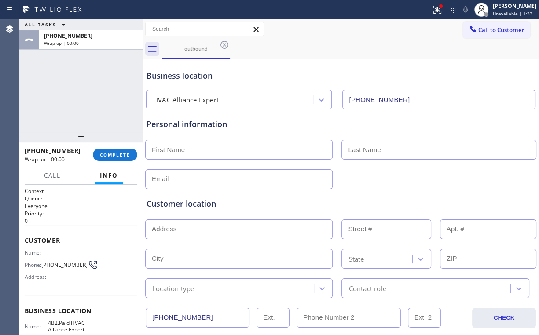
click at [107, 161] on div "[PHONE_NUMBER] Wrap up | 00:00 COMPLETE" at bounding box center [81, 154] width 113 height 23
click at [109, 151] on button "COMPLETE" at bounding box center [115, 155] width 44 height 12
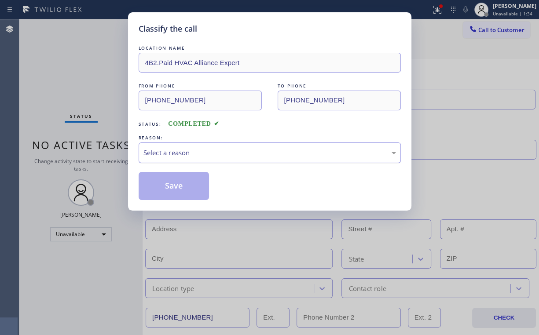
click at [154, 151] on div "Select a reason" at bounding box center [269, 153] width 253 height 10
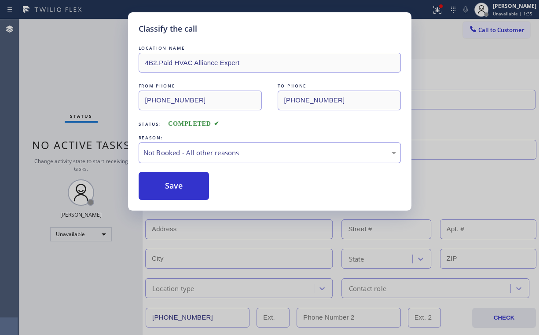
drag, startPoint x: 163, startPoint y: 187, endPoint x: 72, endPoint y: 74, distance: 145.2
click at [163, 187] on button "Save" at bounding box center [174, 186] width 71 height 28
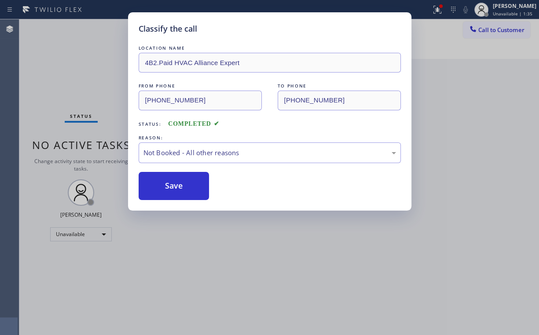
click at [73, 76] on div "Classify the call LOCATION NAME 4B2.Paid HVAC Alliance Expert FROM PHONE [PHONE…" at bounding box center [269, 167] width 539 height 335
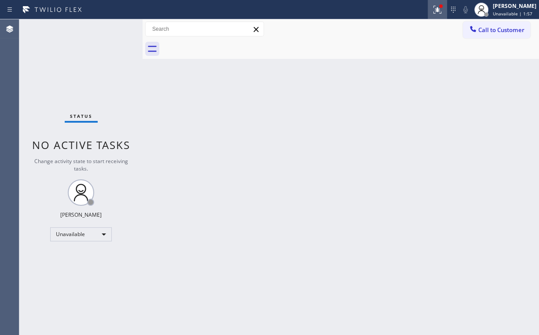
click at [441, 11] on icon at bounding box center [437, 10] width 8 height 8
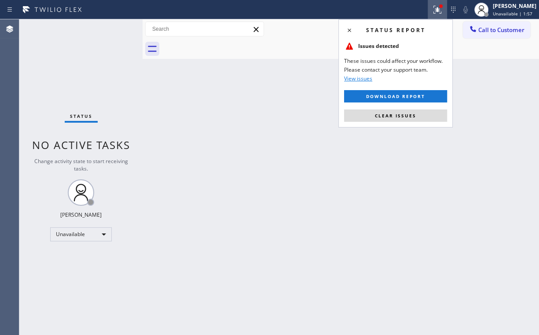
click at [414, 109] on div "Status report Issues detected These issues could affect your workflow. Please c…" at bounding box center [395, 73] width 114 height 108
click at [414, 110] on button "Clear issues" at bounding box center [395, 116] width 103 height 12
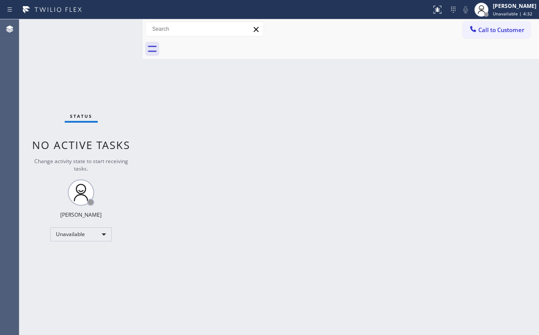
drag, startPoint x: 403, startPoint y: 24, endPoint x: 510, endPoint y: 25, distance: 107.4
click at [410, 26] on div "Call to Customer Outbound call Location HVAC Alliance Expert Your caller id pho…" at bounding box center [341, 29] width 396 height 15
click at [510, 25] on button "Call to Customer" at bounding box center [496, 30] width 67 height 17
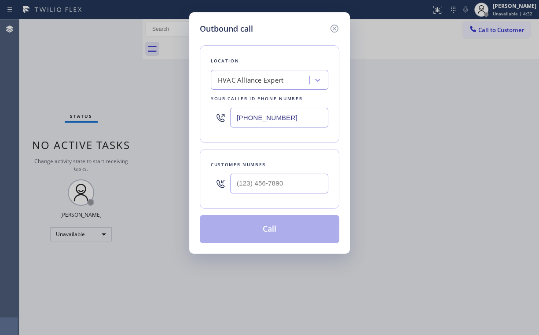
click at [141, 116] on div "Outbound call Location HVAC Alliance Expert Your caller id phone number [PHONE_…" at bounding box center [269, 167] width 539 height 335
paste input "360) 205-1831"
type input "[PHONE_NUMBER]"
click at [292, 174] on input "(___) ___-____" at bounding box center [279, 184] width 98 height 20
paste input "360) 201-2577"
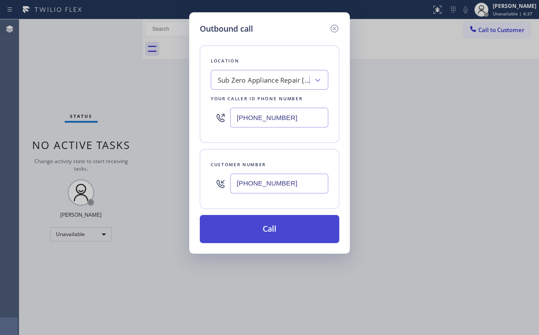
type input "[PHONE_NUMBER]"
click at [245, 228] on button "Call" at bounding box center [269, 229] width 139 height 28
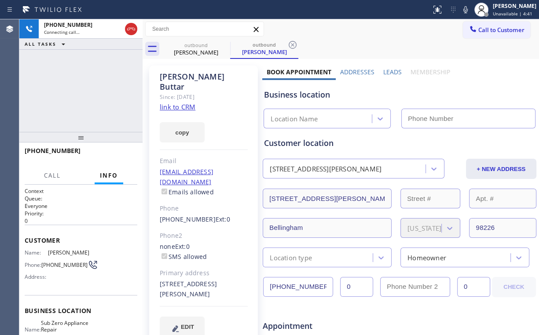
drag, startPoint x: 96, startPoint y: 101, endPoint x: 130, endPoint y: 58, distance: 54.5
click at [96, 100] on div "[PHONE_NUMBER] Connecting call… ALL TASKS ALL TASKS ACTIVE TASKS TASKS IN WRAP …" at bounding box center [80, 75] width 123 height 113
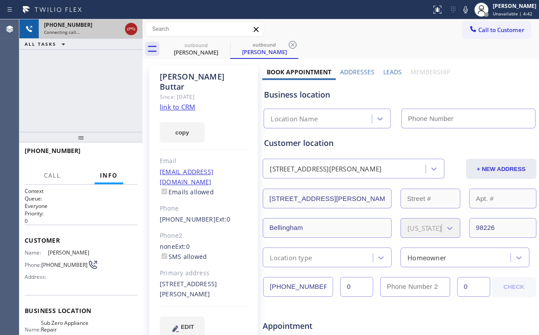
click at [130, 28] on icon at bounding box center [131, 29] width 8 height 3
click at [179, 103] on link "link to CRM" at bounding box center [178, 107] width 36 height 9
type input "[PHONE_NUMBER]"
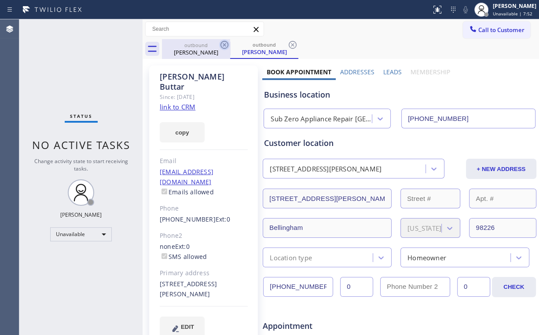
drag, startPoint x: 198, startPoint y: 47, endPoint x: 224, endPoint y: 48, distance: 26.0
click at [201, 48] on div "outbound" at bounding box center [196, 45] width 66 height 7
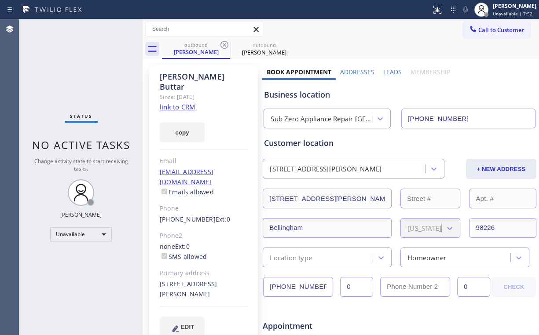
click at [225, 44] on icon at bounding box center [224, 45] width 8 height 8
click at [0, 0] on icon at bounding box center [0, 0] width 0 height 0
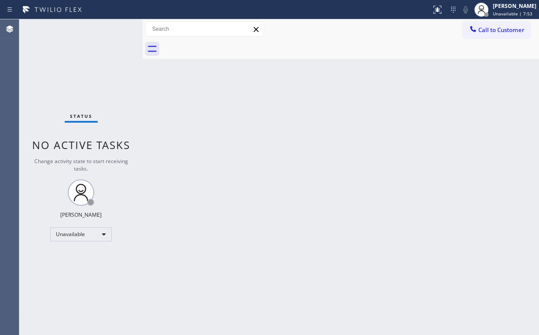
click at [479, 52] on div at bounding box center [350, 49] width 377 height 20
click at [491, 29] on span "Call to Customer" at bounding box center [501, 30] width 46 height 8
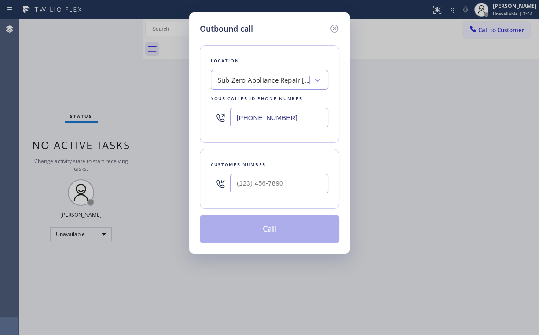
drag, startPoint x: 217, startPoint y: 115, endPoint x: 176, endPoint y: 115, distance: 41.8
click at [176, 115] on div "Outbound call Location Sub Zero Appliance Repair [GEOGRAPHIC_DATA] Your caller …" at bounding box center [269, 167] width 539 height 335
paste input "855) 731-4952"
type input "[PHONE_NUMBER]"
drag, startPoint x: 267, startPoint y: 179, endPoint x: 275, endPoint y: 182, distance: 8.1
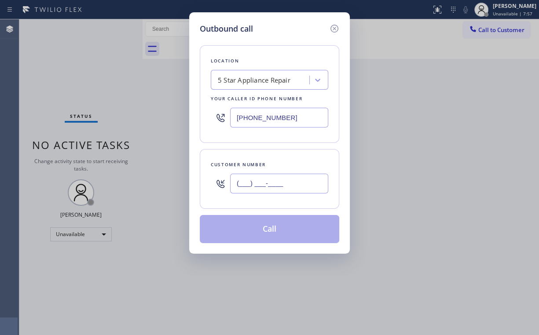
click at [269, 180] on input "(___) ___-____" at bounding box center [279, 184] width 98 height 20
paste input "714) 686-8000"
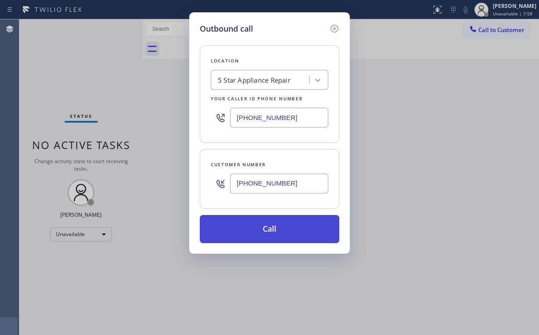
type input "[PHONE_NUMBER]"
drag, startPoint x: 248, startPoint y: 227, endPoint x: 234, endPoint y: 252, distance: 29.4
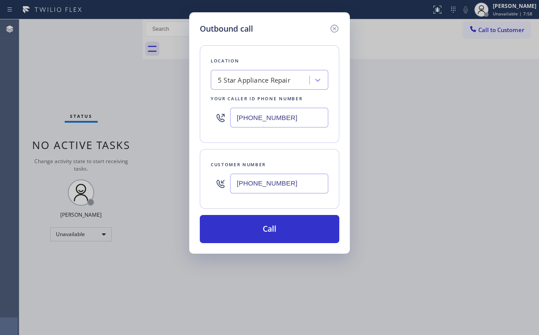
click at [248, 227] on button "Call" at bounding box center [269, 229] width 139 height 28
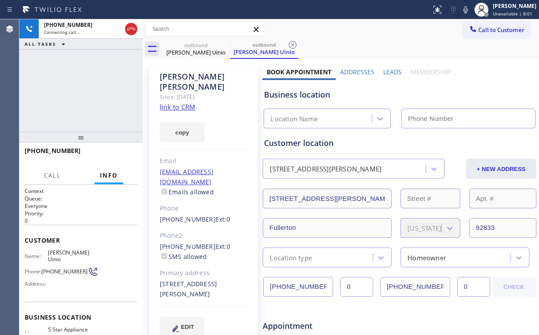
click at [101, 89] on div "[PHONE_NUMBER] Connecting call… ALL TASKS ALL TASKS ACTIVE TASKS TASKS IN WRAP …" at bounding box center [80, 75] width 123 height 113
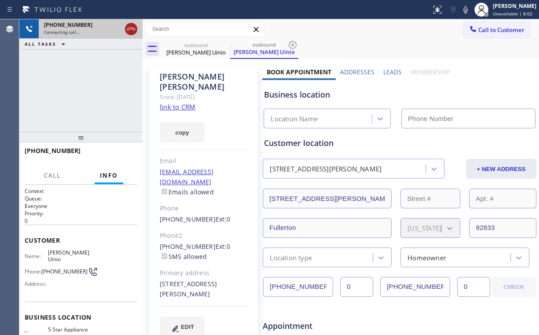
click at [132, 26] on icon at bounding box center [131, 29] width 11 height 11
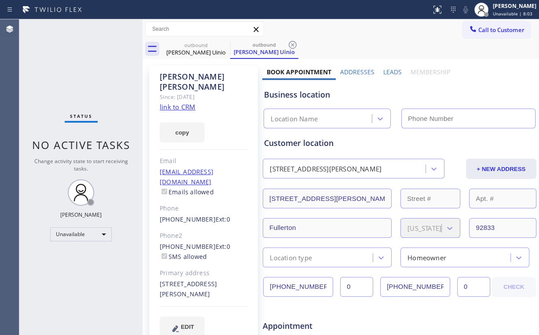
click at [184, 103] on link "link to CRM" at bounding box center [178, 107] width 36 height 9
type input "[PHONE_NUMBER]"
drag, startPoint x: 493, startPoint y: 36, endPoint x: 484, endPoint y: 37, distance: 9.3
click at [493, 36] on button "Call to Customer" at bounding box center [496, 30] width 67 height 17
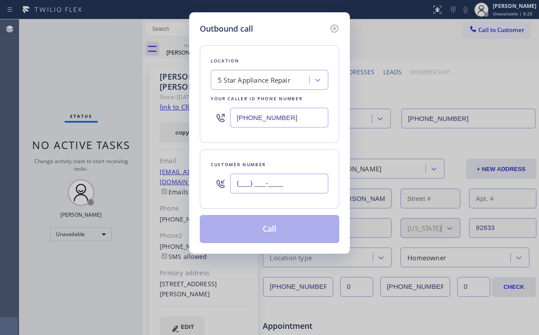
click at [288, 179] on input "(___) ___-____" at bounding box center [279, 184] width 98 height 20
paste input "714) 686-8000"
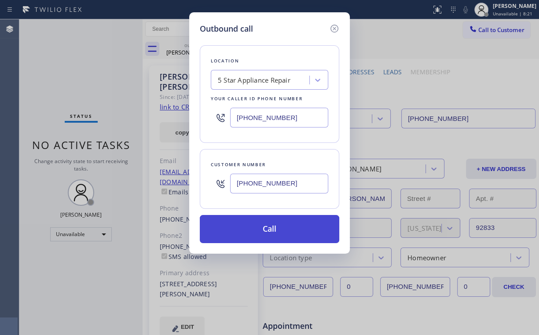
type input "[PHONE_NUMBER]"
click at [258, 227] on button "Call" at bounding box center [269, 229] width 139 height 28
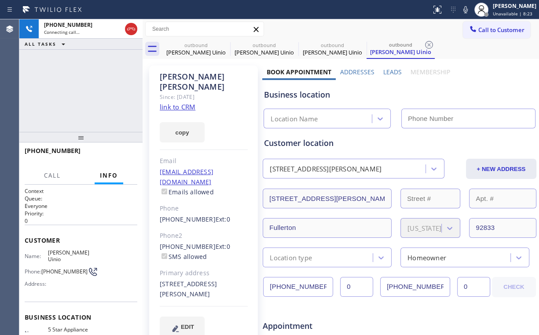
drag, startPoint x: 92, startPoint y: 105, endPoint x: 172, endPoint y: 266, distance: 179.7
click at [106, 121] on div "[PHONE_NUMBER] Connecting call… ALL TASKS ALL TASKS ACTIVE TASKS TASKS IN WRAP …" at bounding box center [80, 75] width 123 height 113
type input "[PHONE_NUMBER]"
click at [69, 83] on div "[PHONE_NUMBER] Connecting call… ALL TASKS ALL TASKS ACTIVE TASKS TASKS IN WRAP …" at bounding box center [80, 75] width 123 height 113
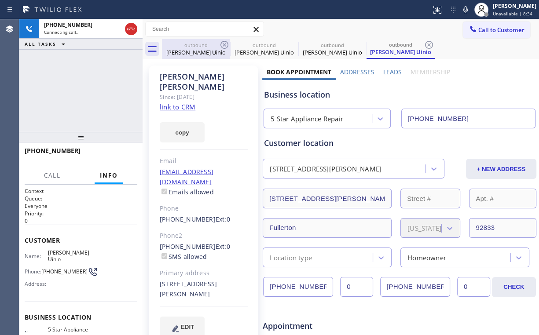
click at [198, 43] on div "outbound" at bounding box center [196, 45] width 66 height 7
click at [222, 42] on icon at bounding box center [224, 45] width 11 height 11
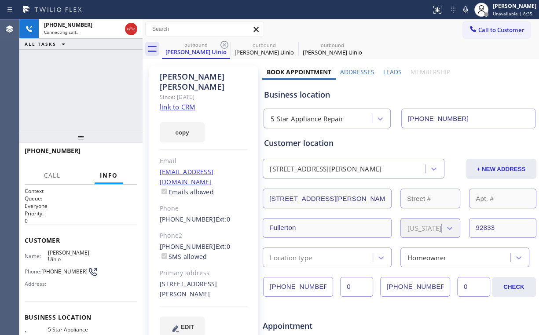
click at [222, 42] on icon at bounding box center [224, 45] width 11 height 11
click at [97, 83] on div "[PHONE_NUMBER] Connecting call… ALL TASKS ALL TASKS ACTIVE TASKS TASKS IN WRAP …" at bounding box center [80, 75] width 123 height 113
click at [95, 75] on div "[PHONE_NUMBER] Live | 00:07 ALL TASKS ALL TASKS ACTIVE TASKS TASKS IN WRAP UP" at bounding box center [80, 75] width 123 height 113
drag, startPoint x: 87, startPoint y: 83, endPoint x: 98, endPoint y: 83, distance: 11.0
click at [88, 83] on div "[PHONE_NUMBER] Live | 00:09 ALL TASKS ALL TASKS ACTIVE TASKS TASKS IN WRAP UP" at bounding box center [80, 75] width 123 height 113
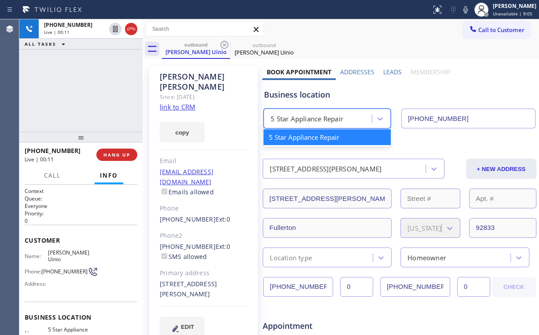
click at [300, 119] on div "5 Star Appliance Repair" at bounding box center [307, 119] width 73 height 10
click at [91, 95] on div "[PHONE_NUMBER] Live | 00:12 ALL TASKS ALL TASKS ACTIVE TASKS TASKS IN WRAP UP" at bounding box center [80, 75] width 123 height 113
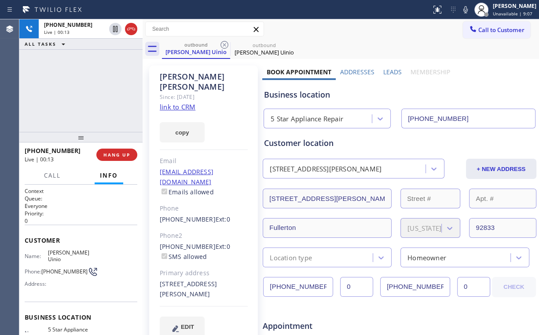
click at [88, 89] on div "[PHONE_NUMBER] Live | 00:13 ALL TASKS ALL TASKS ACTIVE TASKS TASKS IN WRAP UP" at bounding box center [80, 75] width 123 height 113
click at [88, 89] on div "[PHONE_NUMBER] Live | 00:14 ALL TASKS ALL TASKS ACTIVE TASKS TASKS IN WRAP UP" at bounding box center [80, 75] width 123 height 113
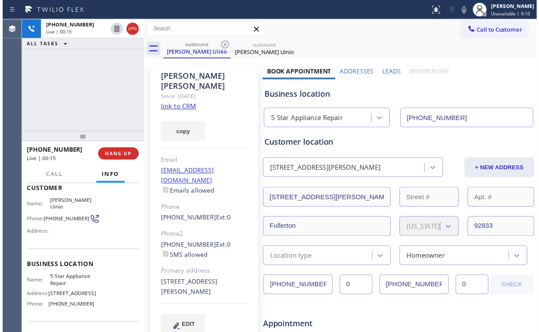
scroll to position [70, 0]
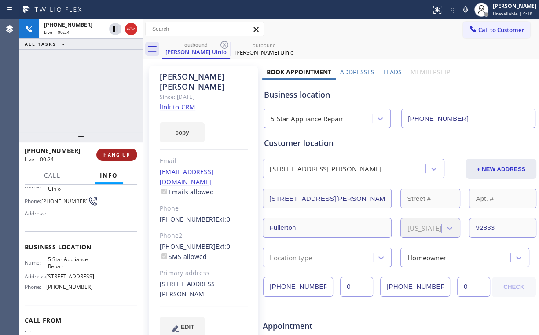
click at [120, 154] on span "HANG UP" at bounding box center [116, 155] width 27 height 6
click at [120, 154] on span "COMPLETE" at bounding box center [115, 155] width 30 height 6
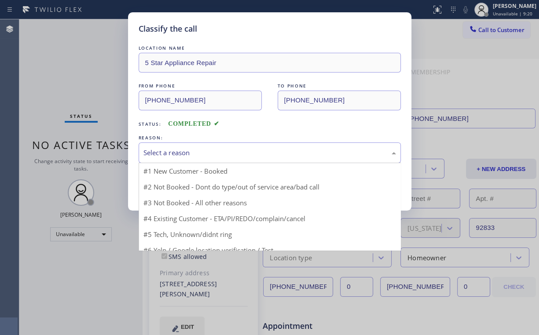
click at [155, 153] on div "Select a reason" at bounding box center [269, 153] width 253 height 10
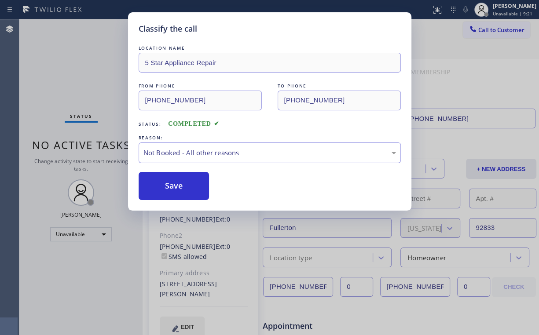
drag, startPoint x: 165, startPoint y: 189, endPoint x: 70, endPoint y: 82, distance: 143.6
click at [165, 189] on button "Save" at bounding box center [174, 186] width 71 height 28
drag, startPoint x: 70, startPoint y: 81, endPoint x: 273, endPoint y: 79, distance: 203.3
click at [70, 81] on div "Classify the call LOCATION NAME 5 Star Appliance Repair FROM PHONE [PHONE_NUMBE…" at bounding box center [269, 167] width 539 height 335
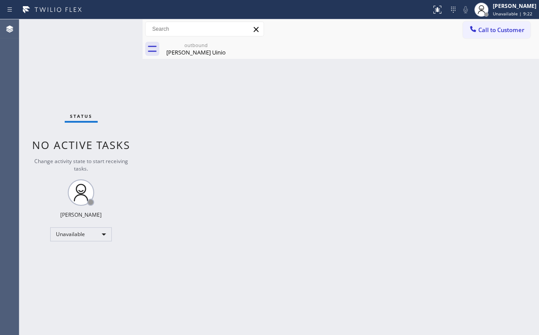
drag, startPoint x: 477, startPoint y: 79, endPoint x: 356, endPoint y: 0, distance: 143.9
click at [475, 76] on div "Back to Dashboard Change Sender ID Customers Technicians Select a contact Outbo…" at bounding box center [341, 177] width 396 height 316
drag, startPoint x: 506, startPoint y: 35, endPoint x: 318, endPoint y: 144, distance: 217.1
click at [505, 35] on button "Call to Customer" at bounding box center [496, 30] width 67 height 17
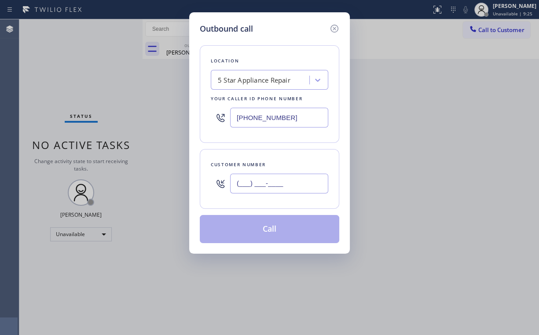
drag, startPoint x: 279, startPoint y: 183, endPoint x: 288, endPoint y: 176, distance: 11.7
click at [280, 183] on input "(___) ___-____" at bounding box center [279, 184] width 98 height 20
paste input "714) 686-8000"
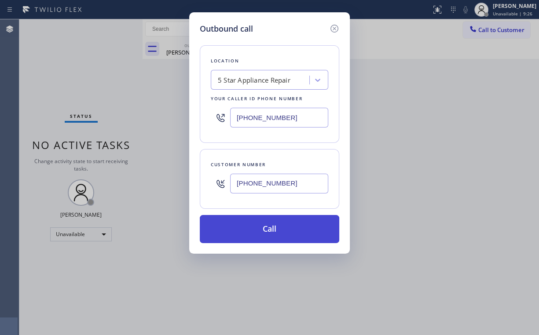
type input "[PHONE_NUMBER]"
click at [267, 228] on button "Call" at bounding box center [269, 229] width 139 height 28
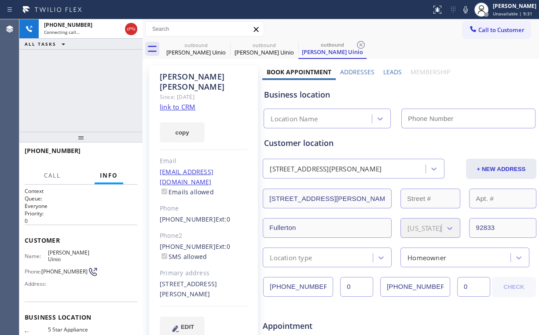
type input "[PHONE_NUMBER]"
click at [78, 80] on div "[PHONE_NUMBER] Connecting call… ALL TASKS ALL TASKS ACTIVE TASKS TASKS IN WRAP …" at bounding box center [80, 75] width 123 height 113
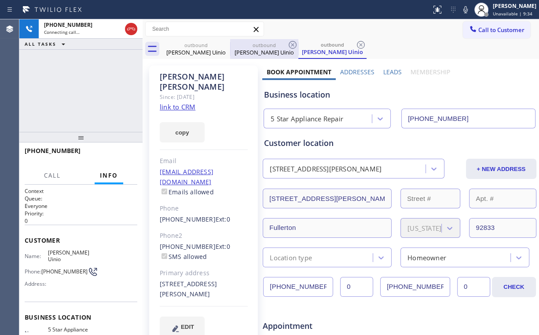
drag, startPoint x: 190, startPoint y: 50, endPoint x: 231, endPoint y: 50, distance: 40.9
click at [192, 50] on div "[PERSON_NAME] Uinio" at bounding box center [196, 52] width 66 height 8
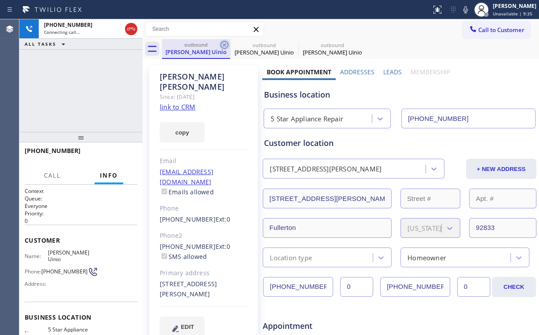
click at [224, 46] on icon at bounding box center [224, 45] width 11 height 11
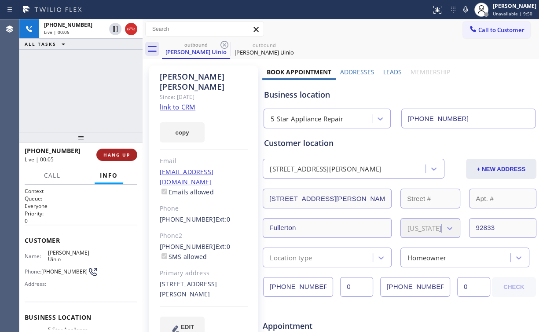
drag, startPoint x: 119, startPoint y: 154, endPoint x: 125, endPoint y: 155, distance: 6.7
click at [118, 154] on span "HANG UP" at bounding box center [116, 155] width 27 height 6
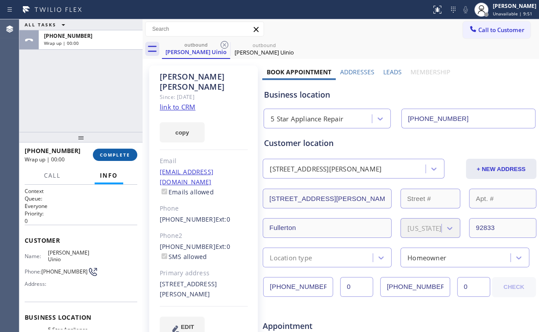
drag, startPoint x: 107, startPoint y: 155, endPoint x: 116, endPoint y: 155, distance: 8.4
click at [107, 155] on span "COMPLETE" at bounding box center [115, 155] width 30 height 6
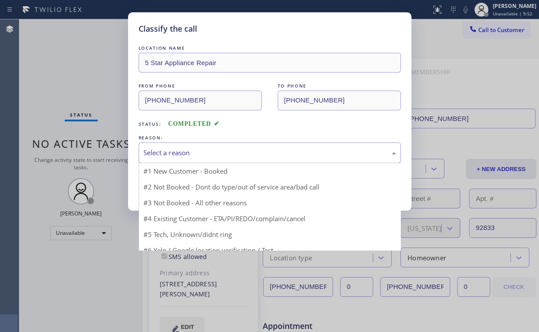
drag, startPoint x: 178, startPoint y: 153, endPoint x: 178, endPoint y: 169, distance: 16.3
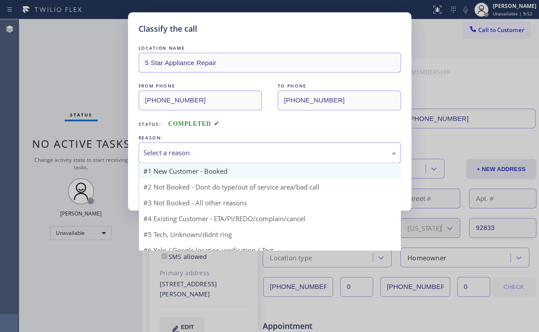
click at [178, 153] on div "Select a reason" at bounding box center [269, 153] width 253 height 10
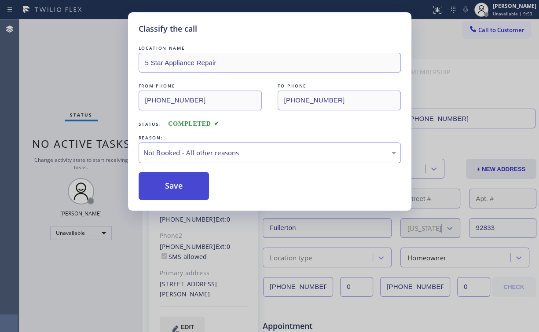
click at [176, 191] on button "Save" at bounding box center [174, 186] width 71 height 28
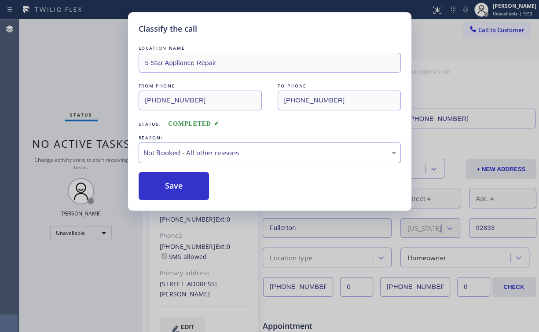
drag, startPoint x: 67, startPoint y: 89, endPoint x: 354, endPoint y: 190, distance: 304.6
click at [72, 93] on div "Classify the call LOCATION NAME 5 Star Appliance Repair FROM PHONE [PHONE_NUMBE…" at bounding box center [269, 166] width 539 height 332
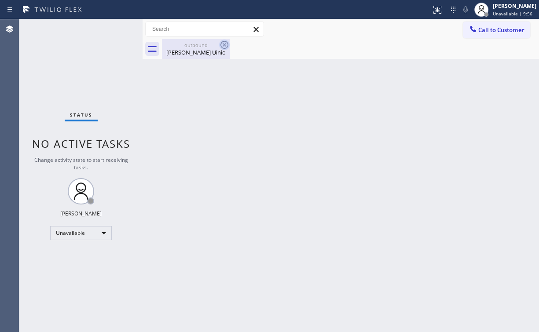
drag, startPoint x: 195, startPoint y: 47, endPoint x: 221, endPoint y: 44, distance: 25.7
click at [199, 48] on div "outbound" at bounding box center [196, 45] width 66 height 7
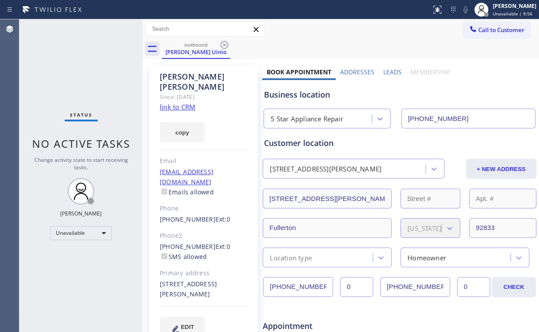
drag, startPoint x: 221, startPoint y: 44, endPoint x: 348, endPoint y: 67, distance: 129.3
click at [222, 44] on icon at bounding box center [224, 45] width 11 height 11
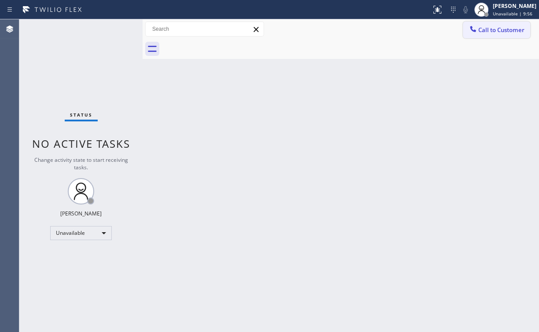
drag, startPoint x: 403, startPoint y: 68, endPoint x: 473, endPoint y: 30, distance: 79.5
click at [409, 66] on div "Back to Dashboard Change Sender ID Customers Technicians Select a contact Outbo…" at bounding box center [341, 175] width 396 height 313
drag, startPoint x: 488, startPoint y: 24, endPoint x: 348, endPoint y: 100, distance: 159.1
click at [487, 25] on button "Call to Customer" at bounding box center [496, 30] width 67 height 17
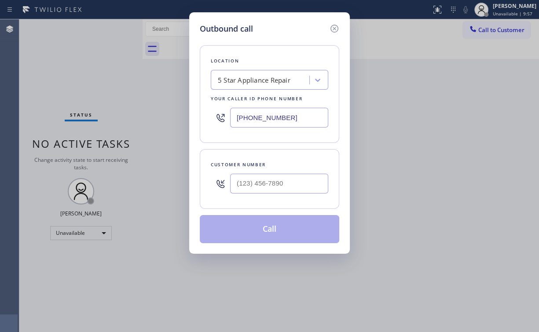
drag, startPoint x: 297, startPoint y: 120, endPoint x: 122, endPoint y: 130, distance: 175.4
click at [172, 125] on div "Outbound call Location 5 Star Appliance Repair Your caller id phone number [PHO…" at bounding box center [269, 166] width 539 height 332
paste input "424) 392-7301"
type input "[PHONE_NUMBER]"
click at [278, 180] on input "(___) ___-____" at bounding box center [279, 184] width 98 height 20
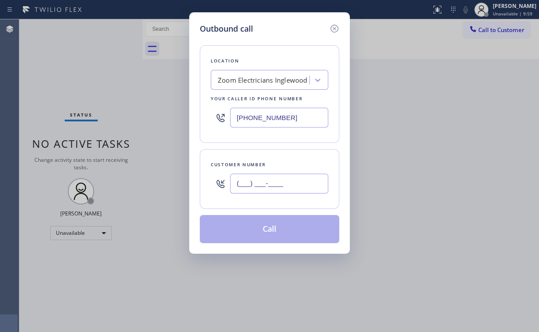
paste input "323) 854-9058"
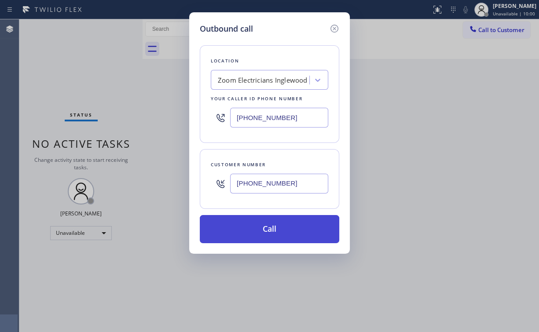
type input "[PHONE_NUMBER]"
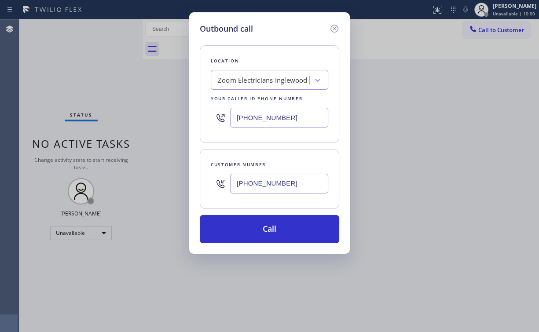
drag, startPoint x: 264, startPoint y: 231, endPoint x: 211, endPoint y: 322, distance: 105.3
click at [262, 232] on button "Call" at bounding box center [269, 229] width 139 height 28
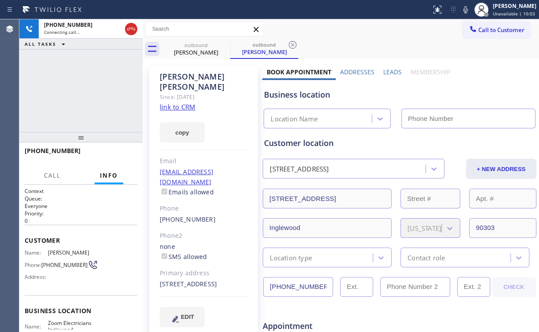
drag, startPoint x: 109, startPoint y: 99, endPoint x: 140, endPoint y: 63, distance: 47.4
click at [109, 99] on div "[PHONE_NUMBER] Connecting call… ALL TASKS ALL TASKS ACTIVE TASKS TASKS IN WRAP …" at bounding box center [80, 75] width 123 height 113
drag, startPoint x: 131, startPoint y: 30, endPoint x: 150, endPoint y: 40, distance: 21.7
click at [131, 29] on icon at bounding box center [131, 29] width 11 height 11
type input "[PHONE_NUMBER]"
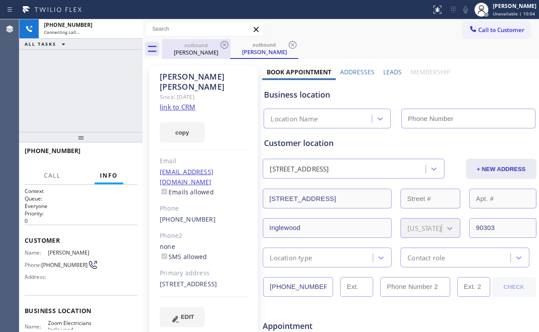
drag, startPoint x: 193, startPoint y: 43, endPoint x: 207, endPoint y: 54, distance: 18.2
click at [194, 43] on div "outbound" at bounding box center [196, 45] width 66 height 7
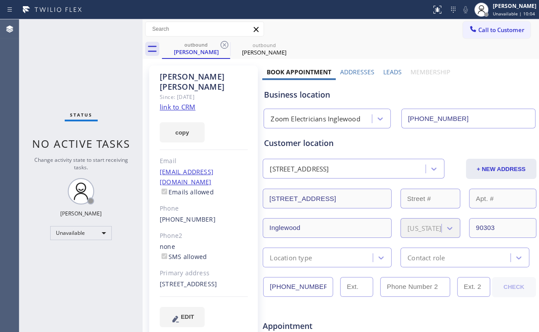
click at [180, 103] on link "link to CRM" at bounding box center [178, 107] width 36 height 9
drag, startPoint x: 480, startPoint y: 33, endPoint x: 326, endPoint y: 104, distance: 168.9
click at [478, 35] on button "Call to Customer" at bounding box center [496, 30] width 67 height 17
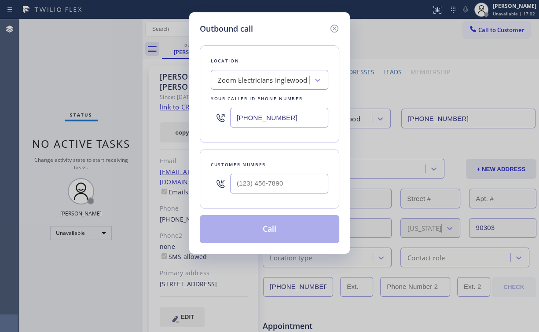
drag, startPoint x: 296, startPoint y: 127, endPoint x: 152, endPoint y: 97, distance: 146.5
click at [143, 119] on div "Outbound call Location Zoom Electricians Inglewood Your caller id phone number …" at bounding box center [269, 166] width 539 height 332
paste input "862) 640-1176"
type input "[PHONE_NUMBER]"
click at [260, 184] on input "(___) ___-____" at bounding box center [279, 184] width 98 height 20
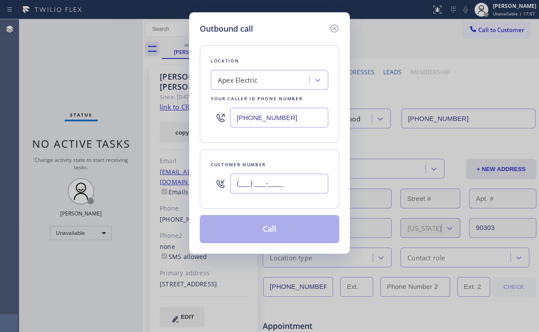
paste input "201) 779-0904"
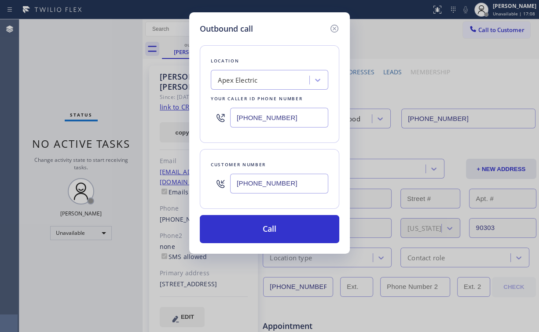
type input "[PHONE_NUMBER]"
click at [334, 28] on icon at bounding box center [334, 28] width 11 height 11
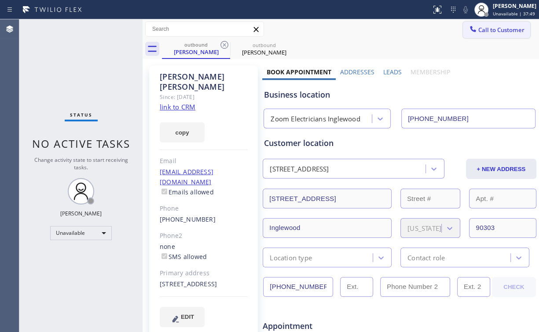
click at [463, 35] on button "Call to Customer" at bounding box center [496, 30] width 67 height 17
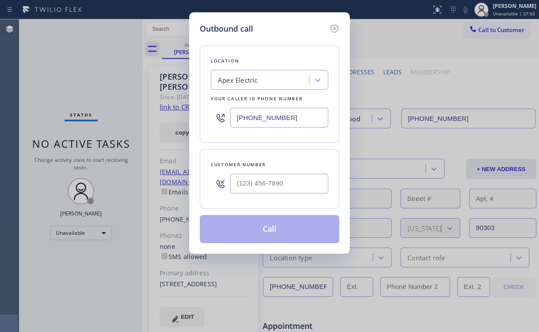
drag, startPoint x: 304, startPoint y: 110, endPoint x: 177, endPoint y: 127, distance: 128.2
click at [183, 127] on div "Outbound call Location Apex Electric Your caller id phone number [PHONE_NUMBER]…" at bounding box center [269, 166] width 539 height 332
paste input "33) 692-2271"
type input "[PHONE_NUMBER]"
click at [287, 181] on input "(___) ___-____" at bounding box center [279, 184] width 98 height 20
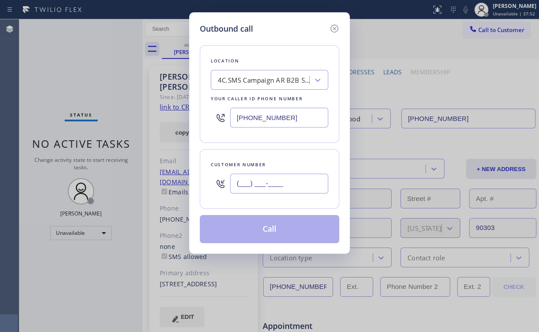
paste input "661) 212-1005"
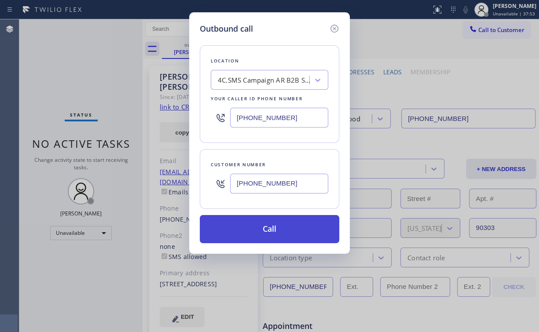
type input "[PHONE_NUMBER]"
click at [275, 225] on button "Call" at bounding box center [269, 229] width 139 height 28
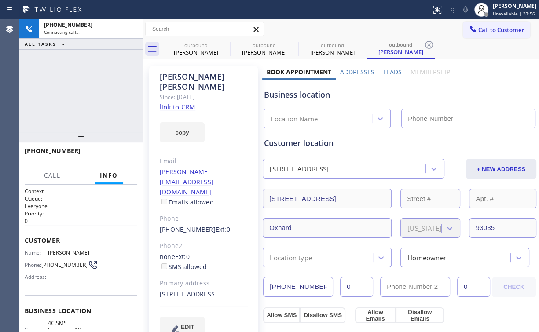
click at [73, 70] on div "[PHONE_NUMBER] Connecting call… ALL TASKS ALL TASKS ACTIVE TASKS TASKS IN WRAP …" at bounding box center [80, 75] width 123 height 113
click at [181, 52] on div "[PERSON_NAME]" at bounding box center [196, 52] width 66 height 8
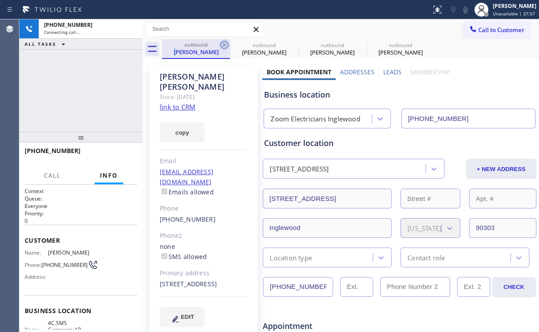
type input "[PHONE_NUMBER]"
click at [224, 44] on icon at bounding box center [224, 45] width 8 height 8
type input "[PHONE_NUMBER]"
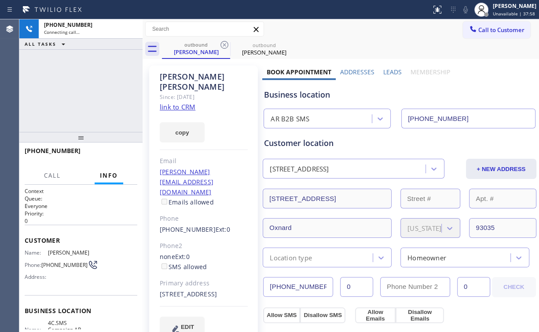
drag, startPoint x: 92, startPoint y: 65, endPoint x: 109, endPoint y: 51, distance: 22.5
click at [92, 65] on div "[PHONE_NUMBER] Connecting call… ALL TASKS ALL TASKS ACTIVE TASKS TASKS IN WRAP …" at bounding box center [80, 75] width 123 height 113
click at [183, 103] on link "link to CRM" at bounding box center [178, 107] width 36 height 9
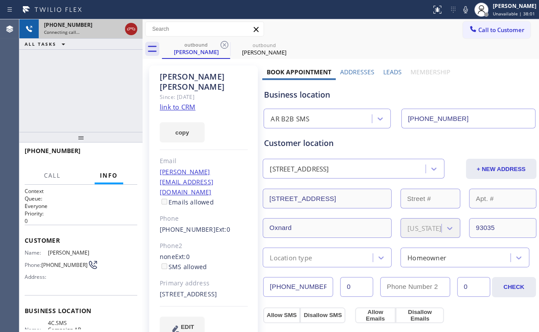
click at [132, 30] on icon at bounding box center [131, 29] width 11 height 11
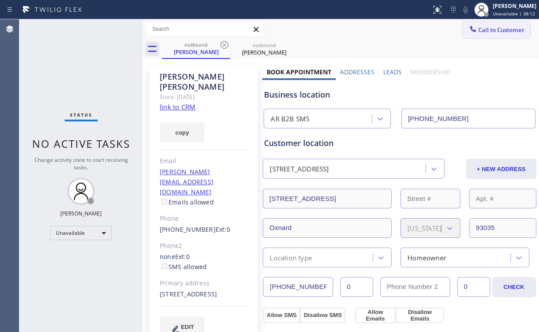
click at [468, 33] on div at bounding box center [473, 30] width 11 height 11
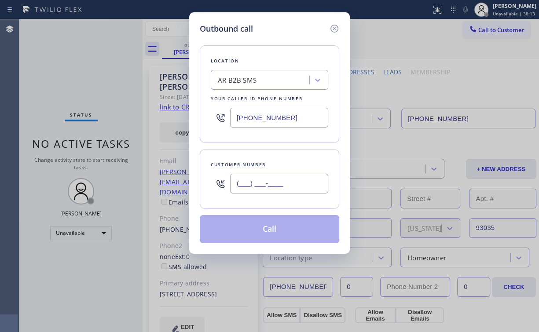
click at [285, 183] on input "(___) ___-____" at bounding box center [279, 184] width 98 height 20
paste input "661) 212-1005"
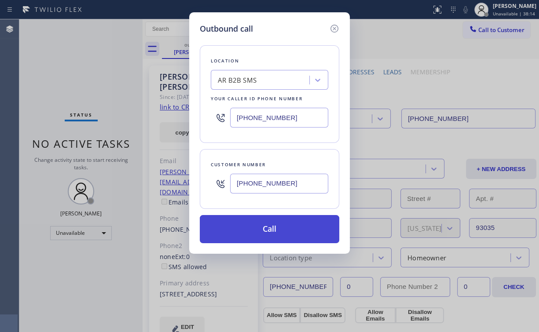
type input "[PHONE_NUMBER]"
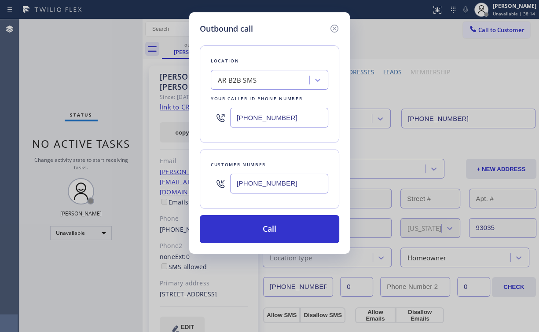
drag, startPoint x: 248, startPoint y: 232, endPoint x: 243, endPoint y: 250, distance: 18.8
click at [248, 234] on button "Call" at bounding box center [269, 229] width 139 height 28
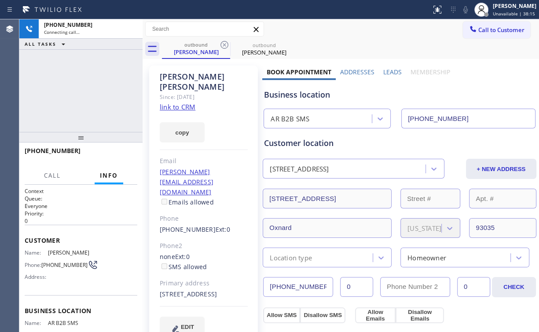
click at [91, 77] on div "[PHONE_NUMBER] Connecting call… ALL TASKS ALL TASKS ACTIVE TASKS TASKS IN WRAP …" at bounding box center [80, 75] width 123 height 113
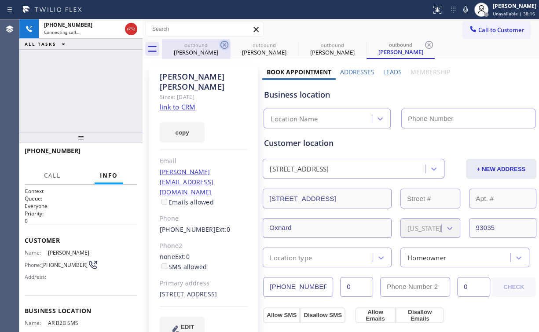
drag, startPoint x: 190, startPoint y: 53, endPoint x: 227, endPoint y: 43, distance: 37.9
click at [191, 53] on div "[PERSON_NAME]" at bounding box center [196, 52] width 66 height 8
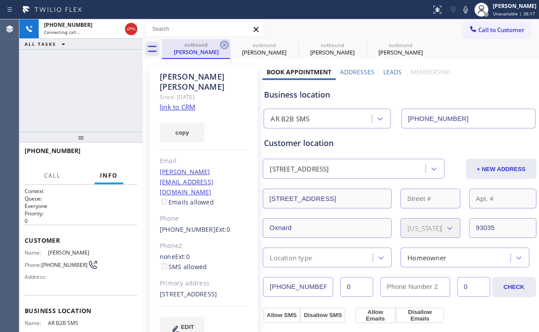
click at [225, 42] on icon at bounding box center [224, 45] width 11 height 11
click at [0, 0] on icon at bounding box center [0, 0] width 0 height 0
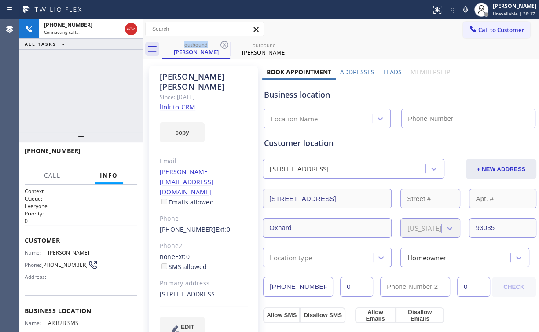
type input "[PHONE_NUMBER]"
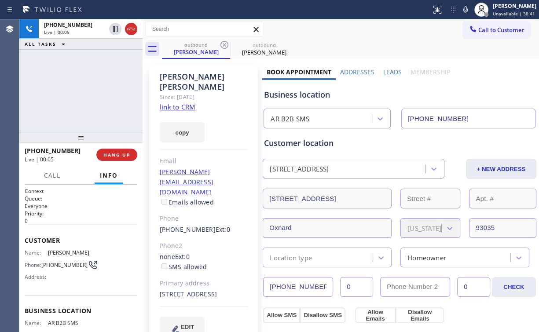
click at [88, 88] on div "[PHONE_NUMBER] Live | 00:05 ALL TASKS ALL TASKS ACTIVE TASKS TASKS IN WRAP UP" at bounding box center [80, 75] width 123 height 113
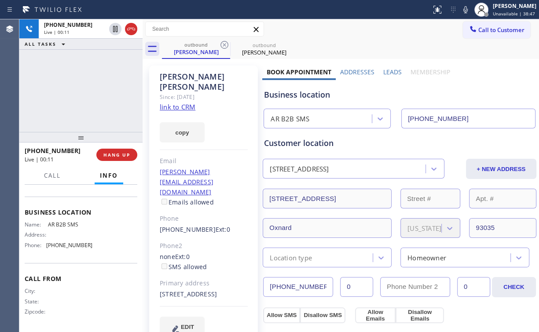
scroll to position [99, 0]
click at [90, 92] on div "[PHONE_NUMBER] Live | 00:14 ALL TASKS ALL TASKS ACTIVE TASKS TASKS IN WRAP UP" at bounding box center [80, 75] width 123 height 113
click at [99, 70] on div "[PHONE_NUMBER] Live | 00:53 ALL TASKS ALL TASKS ACTIVE TASKS TASKS IN WRAP UP" at bounding box center [80, 75] width 123 height 113
click at [99, 70] on div "[PHONE_NUMBER] Live | 00:54 ALL TASKS ALL TASKS ACTIVE TASKS TASKS IN WRAP UP" at bounding box center [80, 75] width 123 height 113
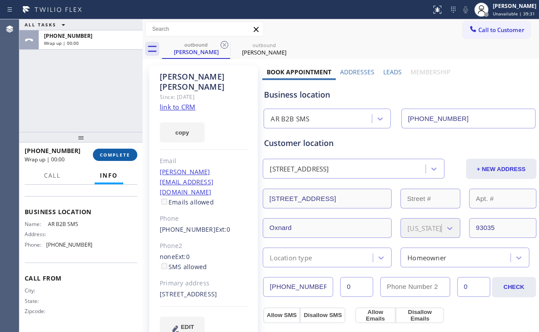
click at [109, 158] on button "COMPLETE" at bounding box center [115, 155] width 44 height 12
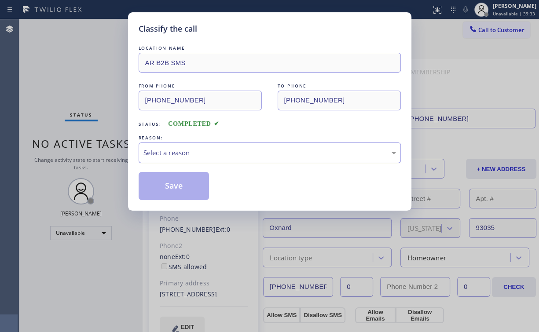
click at [176, 154] on div "Select a reason" at bounding box center [269, 153] width 253 height 10
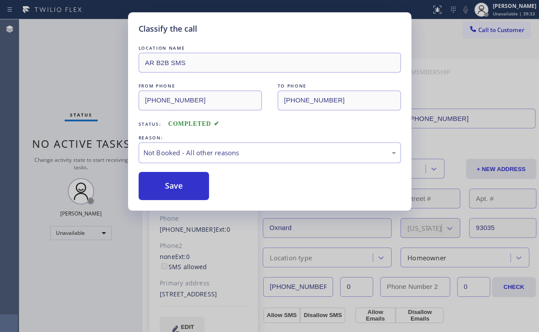
drag, startPoint x: 175, startPoint y: 187, endPoint x: 87, endPoint y: 84, distance: 136.1
click at [175, 187] on button "Save" at bounding box center [174, 186] width 71 height 28
drag, startPoint x: 87, startPoint y: 84, endPoint x: 115, endPoint y: 101, distance: 33.4
click at [88, 86] on div "Classify the call LOCATION NAME AR B2B SMS FROM PHONE [PHONE_NUMBER] TO PHONE […" at bounding box center [269, 166] width 539 height 332
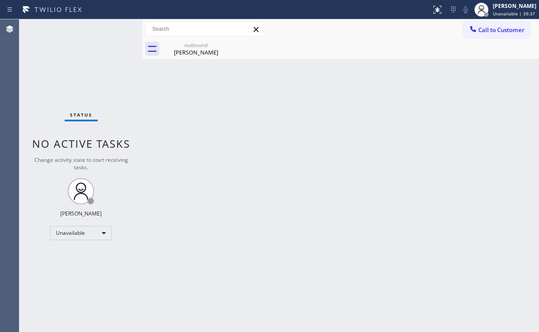
click at [351, 132] on div "Back to Dashboard Change Sender ID Customers Technicians Select a contact Outbo…" at bounding box center [341, 175] width 396 height 313
click at [201, 54] on div "[PERSON_NAME]" at bounding box center [196, 52] width 66 height 8
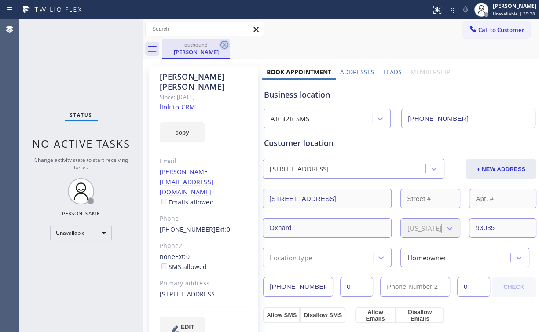
click at [224, 44] on icon at bounding box center [224, 45] width 8 height 8
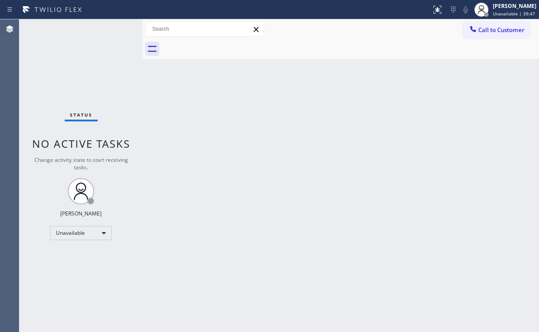
drag, startPoint x: 497, startPoint y: 26, endPoint x: 464, endPoint y: 49, distance: 40.2
click at [495, 28] on span "Call to Customer" at bounding box center [501, 30] width 46 height 8
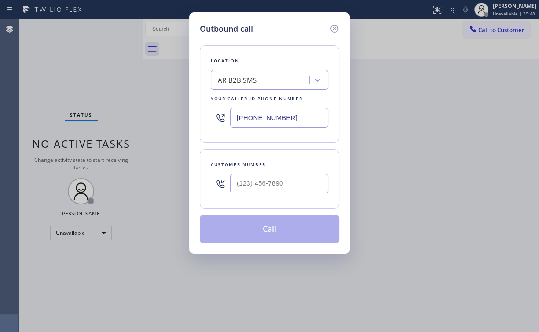
drag, startPoint x: 176, startPoint y: 109, endPoint x: 128, endPoint y: 104, distance: 47.3
click at [152, 107] on div "Outbound call Location AR B2B SMS Your caller id phone number [PHONE_NUMBER] Cu…" at bounding box center [269, 166] width 539 height 332
paste input "55) 731-4952"
type input "[PHONE_NUMBER]"
click at [307, 36] on div "Location 5 Star Appliance Repair Your caller id phone number [PHONE_NUMBER] Cus…" at bounding box center [269, 139] width 139 height 209
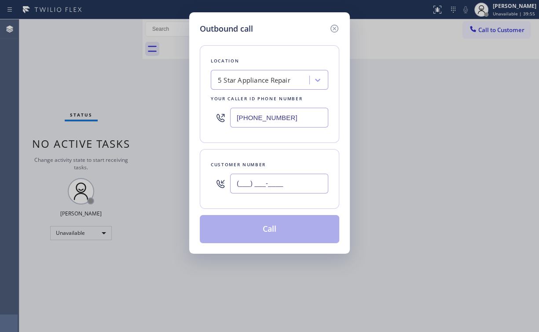
click at [298, 177] on input "(___) ___-____" at bounding box center [279, 184] width 98 height 20
paste input "714) 686-8000"
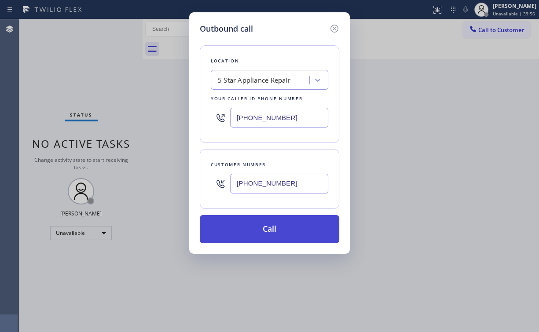
type input "[PHONE_NUMBER]"
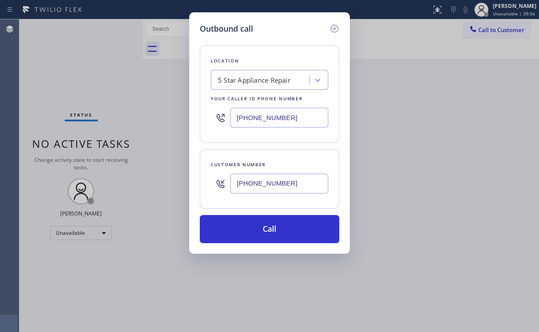
drag, startPoint x: 260, startPoint y: 221, endPoint x: 242, endPoint y: 278, distance: 59.3
click at [260, 222] on button "Call" at bounding box center [269, 229] width 139 height 28
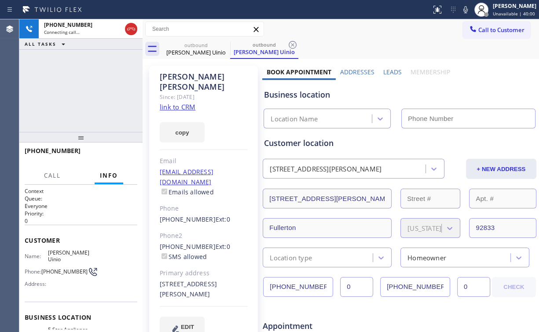
click at [91, 74] on div "[PHONE_NUMBER] Connecting call… ALL TASKS ALL TASKS ACTIVE TASKS TASKS IN WRAP …" at bounding box center [80, 75] width 123 height 113
type input "[PHONE_NUMBER]"
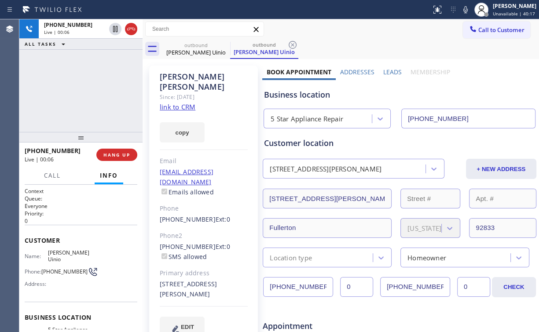
click at [87, 87] on div "[PHONE_NUMBER] Live | 00:06 ALL TASKS ALL TASKS ACTIVE TASKS TASKS IN WRAP UP" at bounding box center [80, 75] width 123 height 113
click at [88, 88] on div "[PHONE_NUMBER] Live | 00:07 ALL TASKS ALL TASKS ACTIVE TASKS TASKS IN WRAP UP" at bounding box center [80, 75] width 123 height 113
click at [87, 88] on div "[PHONE_NUMBER] Live | 00:08 ALL TASKS ALL TASKS ACTIVE TASKS TASKS IN WRAP UP" at bounding box center [80, 75] width 123 height 113
click at [282, 128] on div "Customer location [STREET_ADDRESS][PERSON_NAME] + [GEOGRAPHIC_DATA][STREET_ADDR…" at bounding box center [399, 196] width 275 height 143
click at [301, 125] on div "Customer location [STREET_ADDRESS][PERSON_NAME] + [GEOGRAPHIC_DATA][STREET_ADDR…" at bounding box center [399, 196] width 275 height 143
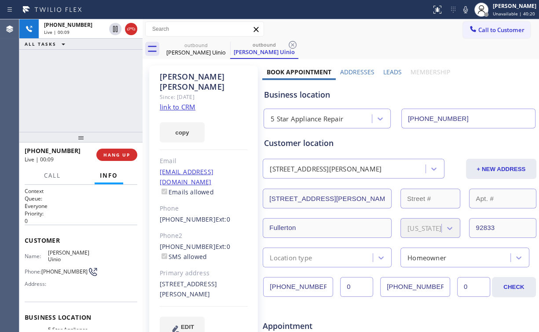
click at [301, 124] on div "5 Star Appliance Repair" at bounding box center [319, 118] width 106 height 15
drag, startPoint x: 313, startPoint y: 95, endPoint x: 266, endPoint y: 113, distance: 50.7
click at [280, 93] on div "Business location" at bounding box center [399, 95] width 271 height 12
click at [231, 126] on div "copy" at bounding box center [204, 127] width 88 height 30
click at [87, 91] on div "[PHONE_NUMBER] Live | 00:19 ALL TASKS ALL TASKS ACTIVE TASKS TASKS IN WRAP UP" at bounding box center [80, 75] width 123 height 113
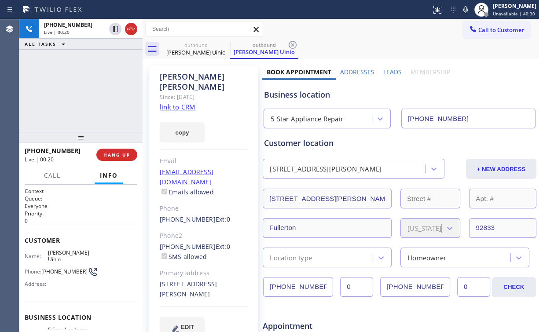
click at [88, 91] on div "[PHONE_NUMBER] Live | 00:20 ALL TASKS ALL TASKS ACTIVE TASKS TASKS IN WRAP UP" at bounding box center [80, 75] width 123 height 113
click at [88, 90] on div "[PHONE_NUMBER] Live | 00:20 ALL TASKS ALL TASKS ACTIVE TASKS TASKS IN WRAP UP" at bounding box center [80, 75] width 123 height 113
click at [88, 90] on div "[PHONE_NUMBER] Live | 00:21 ALL TASKS ALL TASKS ACTIVE TASKS TASKS IN WRAP UP" at bounding box center [80, 75] width 123 height 113
click at [183, 103] on link "link to CRM" at bounding box center [178, 107] width 36 height 9
click at [122, 157] on span "HANG UP" at bounding box center [116, 155] width 27 height 6
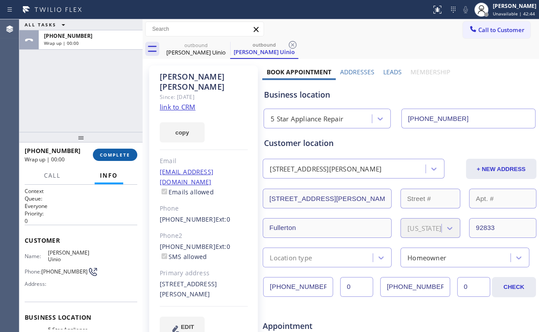
click at [123, 158] on span "COMPLETE" at bounding box center [115, 155] width 30 height 6
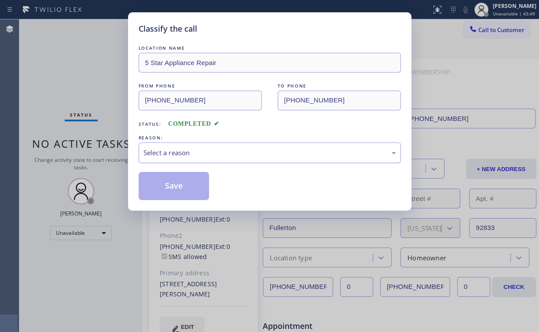
drag, startPoint x: 174, startPoint y: 155, endPoint x: 175, endPoint y: 161, distance: 6.6
click at [175, 161] on div "Select a reason" at bounding box center [270, 153] width 262 height 21
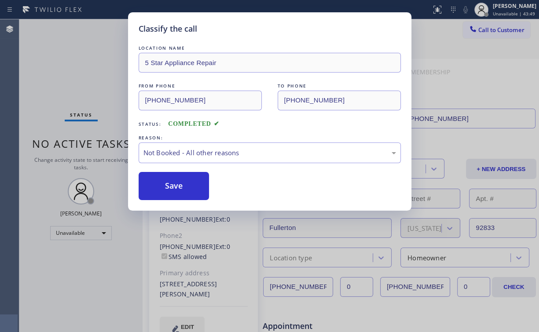
click at [174, 184] on button "Save" at bounding box center [174, 186] width 71 height 28
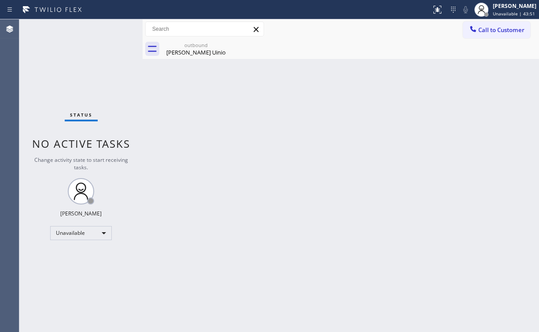
drag, startPoint x: 484, startPoint y: 32, endPoint x: 479, endPoint y: 36, distance: 6.9
click at [482, 33] on span "Call to Customer" at bounding box center [501, 30] width 46 height 8
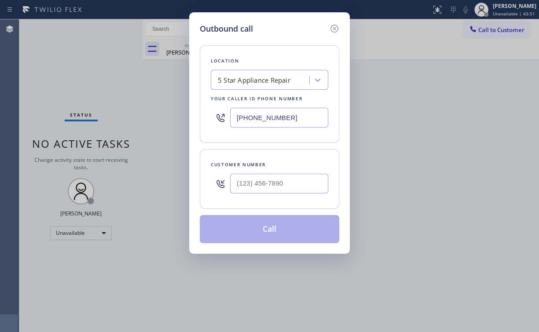
drag, startPoint x: 297, startPoint y: 116, endPoint x: 163, endPoint y: 118, distance: 133.3
click at [163, 118] on div "Outbound call Location 5 Star Appliance Repair Your caller id phone number [PHO…" at bounding box center [269, 166] width 539 height 332
paste input "323) 924-3273"
type input "[PHONE_NUMBER]"
click at [271, 181] on input "(___) ___-____" at bounding box center [279, 184] width 98 height 20
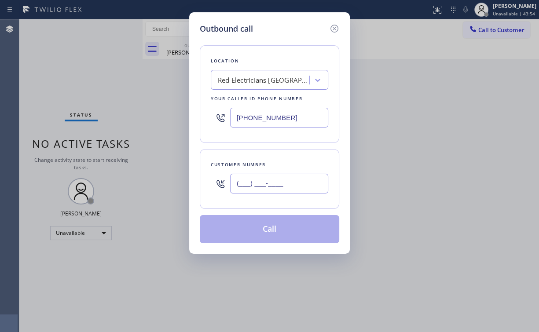
paste input "800) 300-5616"
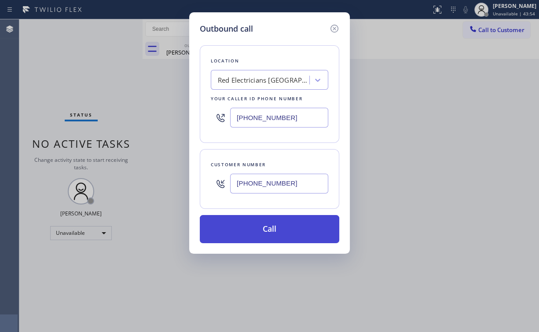
type input "[PHONE_NUMBER]"
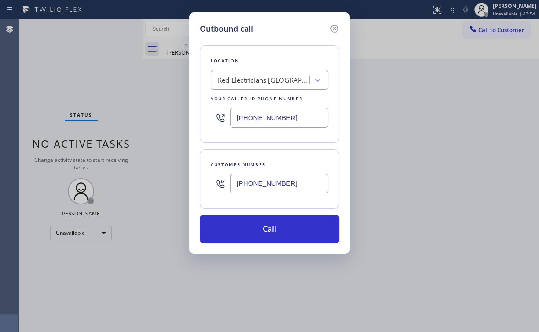
drag, startPoint x: 238, startPoint y: 227, endPoint x: 210, endPoint y: 326, distance: 101.8
click at [238, 231] on button "Call" at bounding box center [269, 229] width 139 height 28
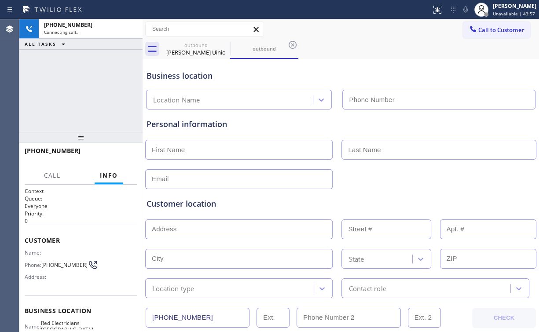
click at [57, 86] on div "[PHONE_NUMBER] Connecting call… ALL TASKS ALL TASKS ACTIVE TASKS TASKS IN WRAP …" at bounding box center [80, 75] width 123 height 113
click at [189, 54] on div "[PERSON_NAME] Uinio" at bounding box center [196, 52] width 66 height 8
type input "[PHONE_NUMBER]"
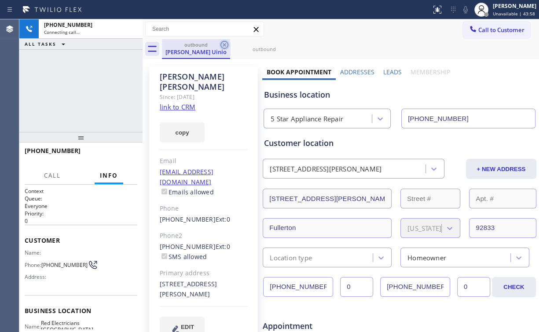
click at [220, 46] on icon at bounding box center [224, 45] width 11 height 11
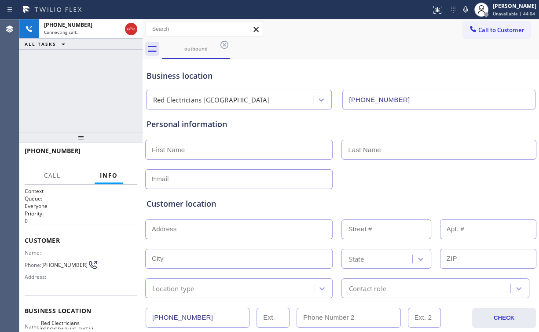
click at [88, 90] on div "[PHONE_NUMBER] Connecting call… ALL TASKS ALL TASKS ACTIVE TASKS TASKS IN WRAP …" at bounding box center [80, 75] width 123 height 113
click at [117, 153] on span "HANG UP" at bounding box center [116, 155] width 27 height 6
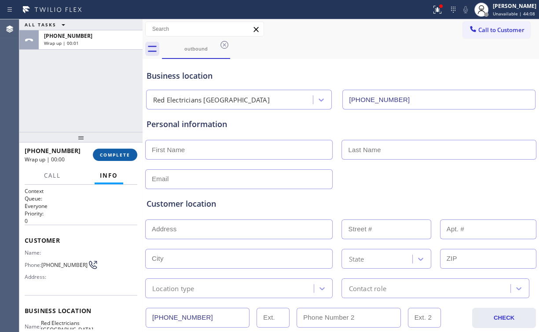
click at [134, 155] on button "COMPLETE" at bounding box center [115, 155] width 44 height 12
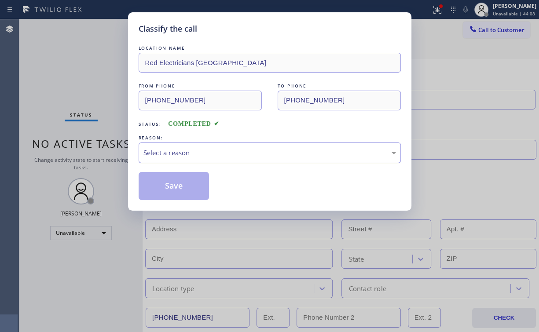
drag, startPoint x: 180, startPoint y: 153, endPoint x: 180, endPoint y: 161, distance: 8.4
click at [180, 154] on div "Select a reason" at bounding box center [269, 153] width 253 height 10
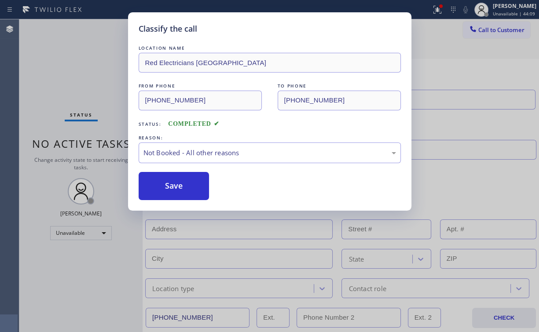
drag, startPoint x: 176, startPoint y: 183, endPoint x: 70, endPoint y: 81, distance: 147.2
click at [176, 183] on button "Save" at bounding box center [174, 186] width 71 height 28
click at [69, 77] on div "Classify the call LOCATION NAME Red Electricians [GEOGRAPHIC_DATA] FROM PHONE […" at bounding box center [269, 166] width 539 height 332
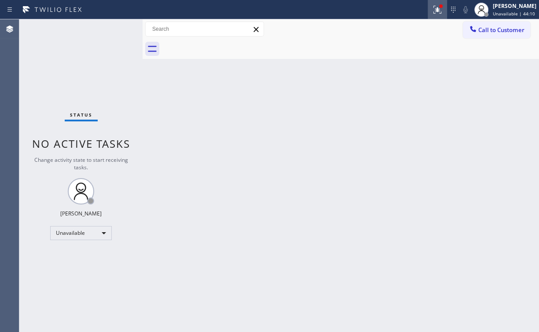
click at [440, 12] on icon at bounding box center [437, 9] width 11 height 11
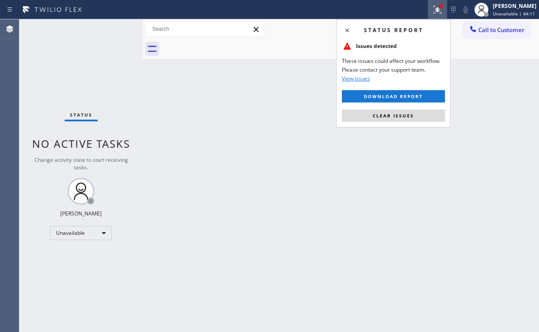
drag, startPoint x: 408, startPoint y: 116, endPoint x: 501, endPoint y: 72, distance: 102.9
click at [412, 116] on span "Clear issues" at bounding box center [393, 116] width 41 height 6
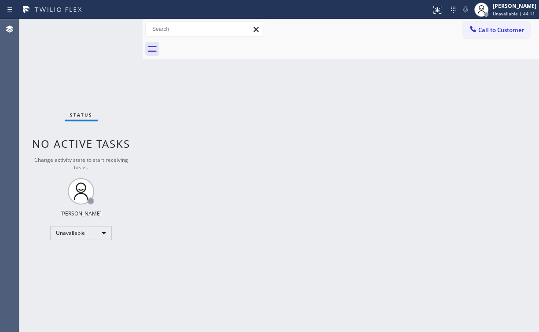
drag, startPoint x: 502, startPoint y: 69, endPoint x: 503, endPoint y: 44, distance: 25.6
click at [502, 67] on div "Back to Dashboard Change Sender ID Customers Technicians Select a contact Outbo…" at bounding box center [341, 175] width 396 height 313
drag, startPoint x: 502, startPoint y: 28, endPoint x: 331, endPoint y: 143, distance: 206.7
click at [502, 29] on span "Call to Customer" at bounding box center [501, 30] width 46 height 8
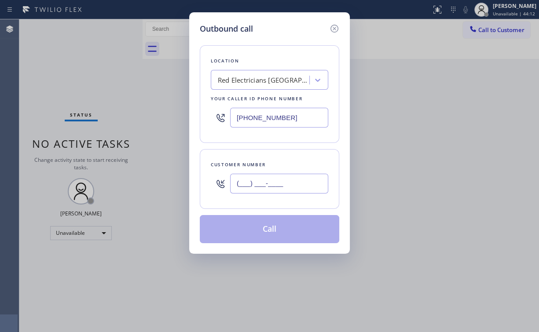
click at [295, 177] on input "(___) ___-____" at bounding box center [279, 184] width 98 height 20
paste input "800) 300-5616"
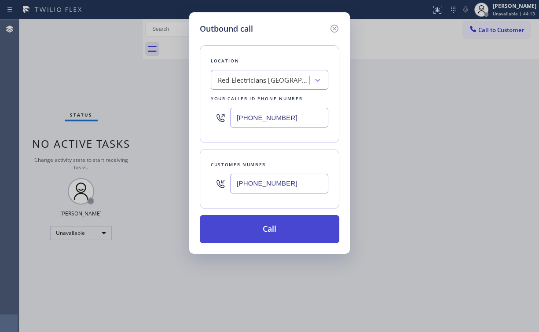
type input "[PHONE_NUMBER]"
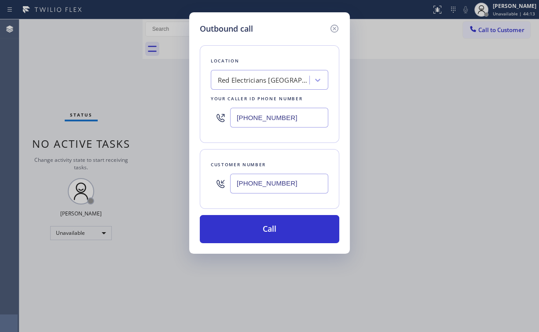
drag, startPoint x: 269, startPoint y: 223, endPoint x: 234, endPoint y: 307, distance: 90.7
click at [269, 224] on button "Call" at bounding box center [269, 229] width 139 height 28
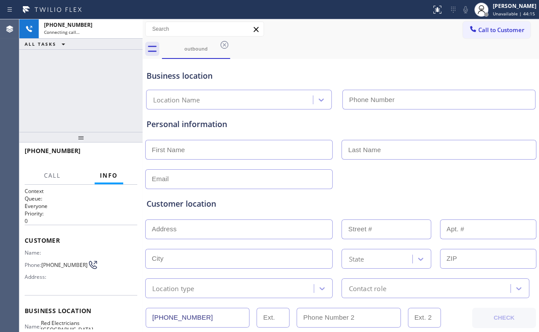
click at [66, 107] on div "[PHONE_NUMBER] Connecting call… ALL TASKS ALL TASKS ACTIVE TASKS TASKS IN WRAP …" at bounding box center [80, 75] width 123 height 113
type input "[PHONE_NUMBER]"
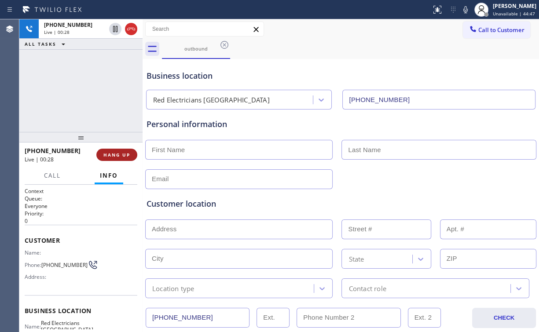
click at [108, 150] on button "HANG UP" at bounding box center [116, 155] width 41 height 12
click at [110, 153] on span "HANG UP" at bounding box center [116, 155] width 27 height 6
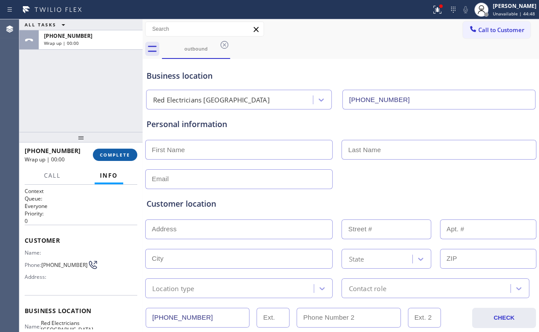
click at [115, 153] on span "COMPLETE" at bounding box center [115, 155] width 30 height 6
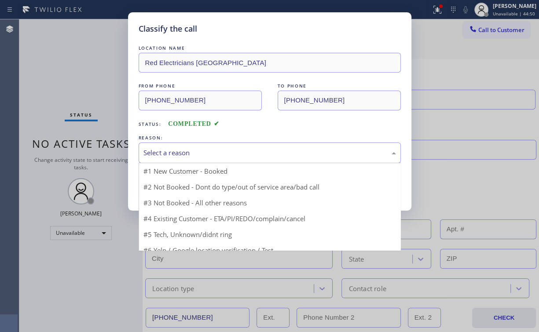
click at [165, 154] on div "Select a reason" at bounding box center [269, 153] width 253 height 10
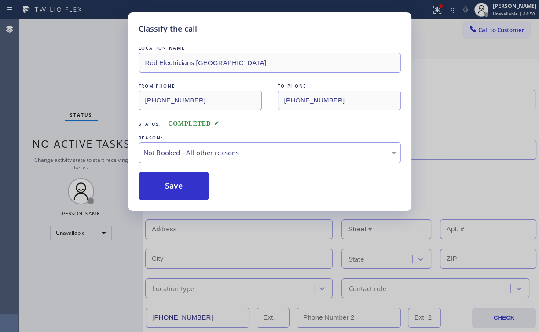
click at [165, 190] on button "Save" at bounding box center [174, 186] width 71 height 28
click at [84, 95] on div "Classify the call LOCATION NAME Red Electricians [GEOGRAPHIC_DATA] FROM PHONE […" at bounding box center [269, 166] width 539 height 332
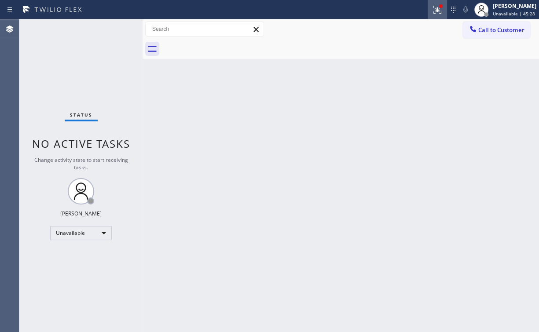
click at [438, 9] on icon at bounding box center [437, 9] width 11 height 11
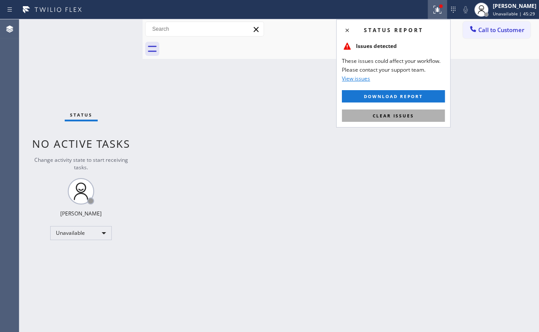
click at [375, 119] on button "Clear issues" at bounding box center [393, 116] width 103 height 12
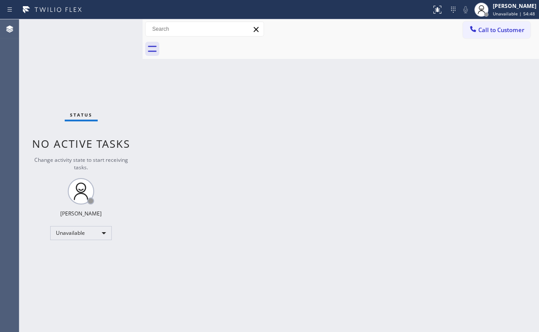
click at [495, 28] on span "Call to Customer" at bounding box center [501, 30] width 46 height 8
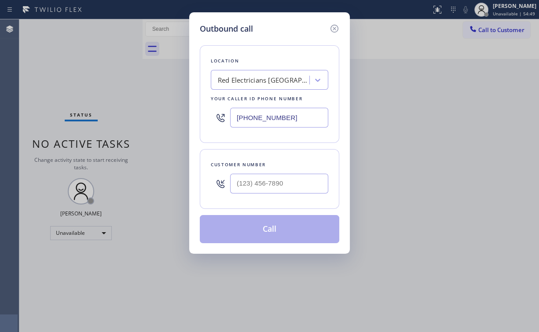
drag, startPoint x: 306, startPoint y: 114, endPoint x: 149, endPoint y: 118, distance: 156.7
click at [149, 118] on div "Outbound call Location Red Electricians [GEOGRAPHIC_DATA] Your caller id phone …" at bounding box center [269, 166] width 539 height 332
type input "(___) ___-____"
click at [272, 77] on div "Search location" at bounding box center [261, 80] width 96 height 15
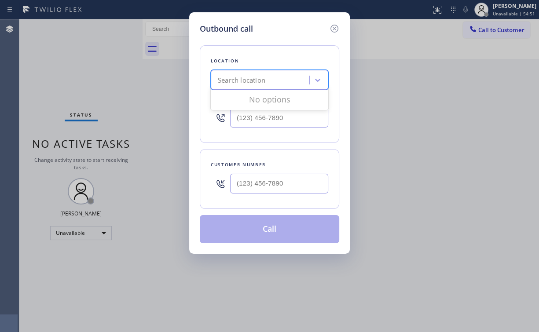
paste input "GE Appliance Service Expert"
type input "GE Appliance Service Expert"
click at [260, 101] on div "GE Appliance Service Expert" at bounding box center [269, 99] width 117 height 16
type input "[PHONE_NUMBER]"
drag, startPoint x: 291, startPoint y: 183, endPoint x: 301, endPoint y: 177, distance: 12.5
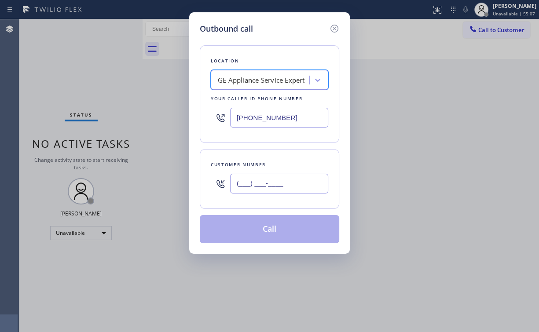
click at [292, 183] on input "(___) ___-____" at bounding box center [279, 184] width 98 height 20
paste input "410) 292-3594"
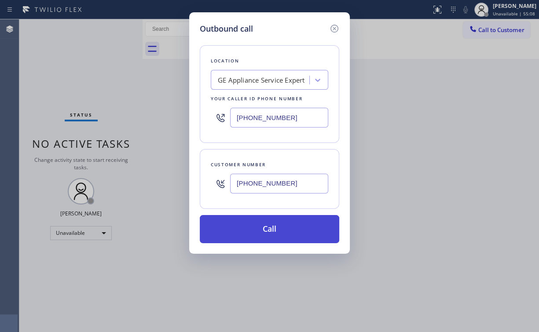
type input "[PHONE_NUMBER]"
click at [257, 231] on button "Call" at bounding box center [269, 229] width 139 height 28
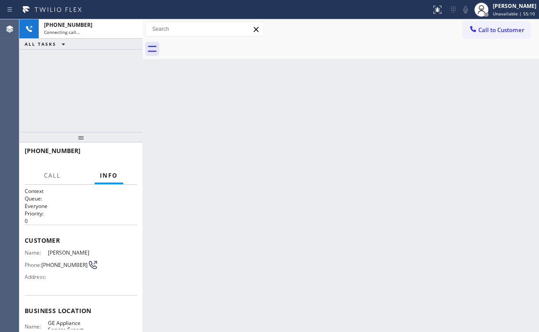
click at [78, 78] on div "[PHONE_NUMBER] Connecting call… ALL TASKS ALL TASKS ACTIVE TASKS TASKS IN WRAP …" at bounding box center [80, 75] width 123 height 113
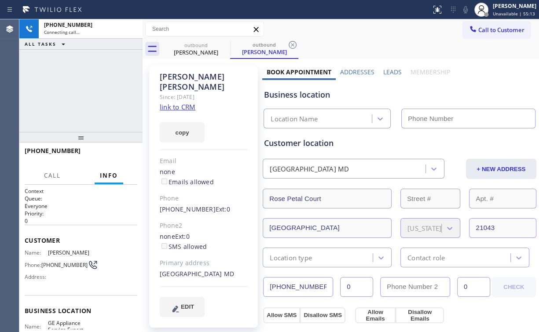
click at [176, 103] on link "link to CRM" at bounding box center [178, 107] width 36 height 9
type input "[PHONE_NUMBER]"
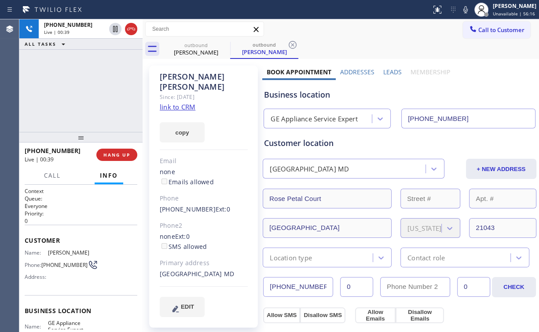
click at [87, 90] on div "[PHONE_NUMBER] Live | 00:39 ALL TASKS ALL TASKS ACTIVE TASKS TASKS IN WRAP UP" at bounding box center [80, 75] width 123 height 113
click at [87, 90] on div "[PHONE_NUMBER] Live | 00:40 ALL TASKS ALL TASKS ACTIVE TASKS TASKS IN WRAP UP" at bounding box center [80, 75] width 123 height 113
click at [87, 90] on div "[PHONE_NUMBER] Live | 00:41 ALL TASKS ALL TASKS ACTIVE TASKS TASKS IN WRAP UP" at bounding box center [80, 75] width 123 height 113
click at [87, 90] on div "[PHONE_NUMBER] Live | 00:42 ALL TASKS ALL TASKS ACTIVE TASKS TASKS IN WRAP UP" at bounding box center [80, 75] width 123 height 113
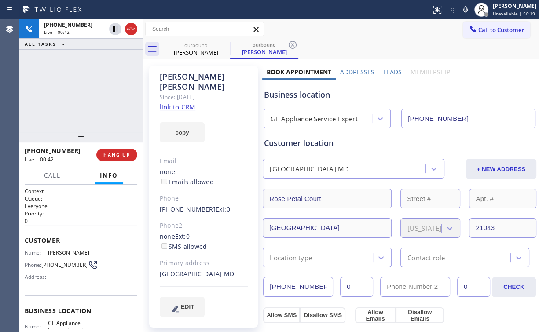
click at [87, 90] on div "[PHONE_NUMBER] Live | 00:42 ALL TASKS ALL TASKS ACTIVE TASKS TASKS IN WRAP UP" at bounding box center [80, 75] width 123 height 113
click at [87, 90] on div "[PHONE_NUMBER] Live | 00:44 ALL TASKS ALL TASKS ACTIVE TASKS TASKS IN WRAP UP" at bounding box center [80, 75] width 123 height 113
click at [87, 90] on div "[PHONE_NUMBER] Live | 00:45 ALL TASKS ALL TASKS ACTIVE TASKS TASKS IN WRAP UP" at bounding box center [80, 75] width 123 height 113
click at [87, 90] on div "[PHONE_NUMBER] Live | 00:46 ALL TASKS ALL TASKS ACTIVE TASKS TASKS IN WRAP UP" at bounding box center [80, 75] width 123 height 113
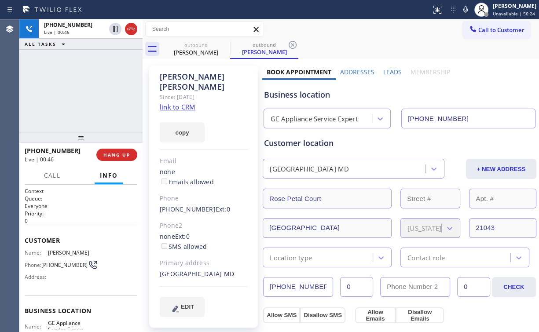
click at [87, 90] on div "[PHONE_NUMBER] Live | 00:46 ALL TASKS ALL TASKS ACTIVE TASKS TASKS IN WRAP UP" at bounding box center [80, 75] width 123 height 113
click at [87, 90] on div "[PHONE_NUMBER] Live | 00:50 ALL TASKS ALL TASKS ACTIVE TASKS TASKS IN WRAP UP" at bounding box center [80, 75] width 123 height 113
click at [88, 90] on div "[PHONE_NUMBER] Live | 00:52 ALL TASKS ALL TASKS ACTIVE TASKS TASKS IN WRAP UP" at bounding box center [80, 75] width 123 height 113
click at [83, 89] on div "[PHONE_NUMBER] Live | 01:03 ALL TASKS ALL TASKS ACTIVE TASKS TASKS IN WRAP UP" at bounding box center [80, 75] width 123 height 113
click at [86, 89] on div "[PHONE_NUMBER] Live | 01:05 ALL TASKS ALL TASKS ACTIVE TASKS TASKS IN WRAP UP" at bounding box center [80, 75] width 123 height 113
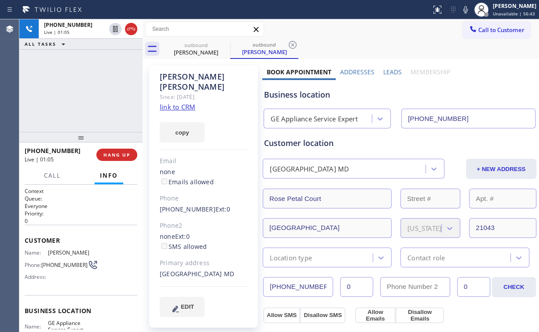
click at [86, 89] on div "[PHONE_NUMBER] Live | 01:05 ALL TASKS ALL TASKS ACTIVE TASKS TASKS IN WRAP UP" at bounding box center [80, 75] width 123 height 113
click at [86, 89] on div "[PHONE_NUMBER] Live | 01:06 ALL TASKS ALL TASKS ACTIVE TASKS TASKS IN WRAP UP" at bounding box center [80, 75] width 123 height 113
click at [86, 88] on div "[PHONE_NUMBER] Live | 01:09 ALL TASKS ALL TASKS ACTIVE TASKS TASKS IN WRAP UP" at bounding box center [80, 75] width 123 height 113
drag, startPoint x: 89, startPoint y: 90, endPoint x: 96, endPoint y: 48, distance: 42.4
click at [89, 90] on div "[PHONE_NUMBER] Live | 01:30 ALL TASKS ALL TASKS ACTIVE TASKS TASKS IN WRAP UP" at bounding box center [80, 75] width 123 height 113
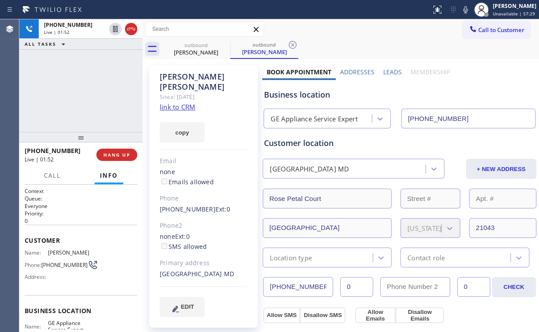
drag, startPoint x: 93, startPoint y: 90, endPoint x: 88, endPoint y: 88, distance: 5.9
click at [88, 88] on div "[PHONE_NUMBER] Live | 01:53 ALL TASKS ALL TASKS ACTIVE TASKS TASKS IN WRAP UP" at bounding box center [80, 75] width 123 height 113
click at [88, 88] on div "[PHONE_NUMBER] Live | 01:54 ALL TASKS ALL TASKS ACTIVE TASKS TASKS IN WRAP UP" at bounding box center [80, 75] width 123 height 113
click at [88, 88] on div "[PHONE_NUMBER] Live | 01:56 ALL TASKS ALL TASKS ACTIVE TASKS TASKS IN WRAP UP" at bounding box center [80, 75] width 123 height 113
click at [88, 88] on div "[PHONE_NUMBER] Live | 01:57 ALL TASKS ALL TASKS ACTIVE TASKS TASKS IN WRAP UP" at bounding box center [80, 75] width 123 height 113
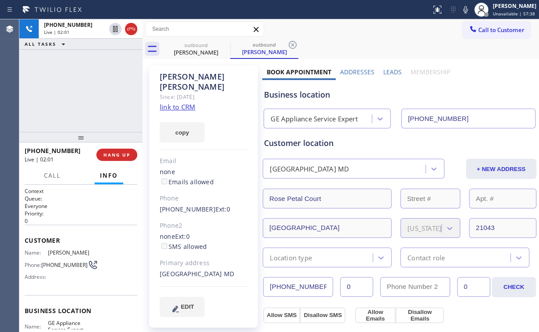
click at [86, 89] on div "[PHONE_NUMBER] Live | 02:01 ALL TASKS ALL TASKS ACTIVE TASKS TASKS IN WRAP UP" at bounding box center [80, 75] width 123 height 113
click at [86, 89] on div "[PHONE_NUMBER] Live | 02:02 ALL TASKS ALL TASKS ACTIVE TASKS TASKS IN WRAP UP" at bounding box center [80, 75] width 123 height 113
click at [86, 89] on div "[PHONE_NUMBER] Live | 02:04 ALL TASKS ALL TASKS ACTIVE TASKS TASKS IN WRAP UP" at bounding box center [80, 75] width 123 height 113
click at [86, 89] on div "[PHONE_NUMBER] Live | 02:08 ALL TASKS ALL TASKS ACTIVE TASKS TASKS IN WRAP UP" at bounding box center [80, 75] width 123 height 113
click at [86, 90] on div "[PHONE_NUMBER] Live | 02:10 ALL TASKS ALL TASKS ACTIVE TASKS TASKS IN WRAP UP" at bounding box center [80, 75] width 123 height 113
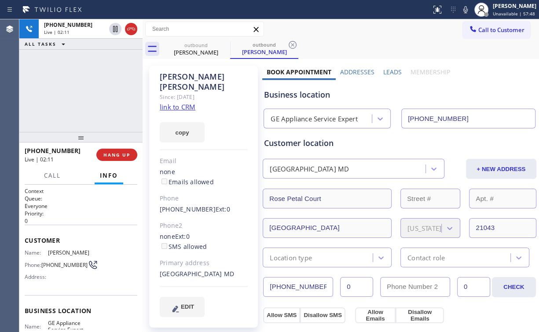
click at [86, 90] on div "[PHONE_NUMBER] Live | 02:11 ALL TASKS ALL TASKS ACTIVE TASKS TASKS IN WRAP UP" at bounding box center [80, 75] width 123 height 113
click at [86, 90] on div "[PHONE_NUMBER] Live | 02:16 ALL TASKS ALL TASKS ACTIVE TASKS TASKS IN WRAP UP" at bounding box center [80, 75] width 123 height 113
click at [86, 90] on div "[PHONE_NUMBER] Live | 02:17 ALL TASKS ALL TASKS ACTIVE TASKS TASKS IN WRAP UP" at bounding box center [80, 75] width 123 height 113
click at [86, 90] on div "[PHONE_NUMBER] Live | 02:19 ALL TASKS ALL TASKS ACTIVE TASKS TASKS IN WRAP UP" at bounding box center [80, 75] width 123 height 113
click at [86, 90] on div "[PHONE_NUMBER] Live | 02:21 ALL TASKS ALL TASKS ACTIVE TASKS TASKS IN WRAP UP" at bounding box center [80, 75] width 123 height 113
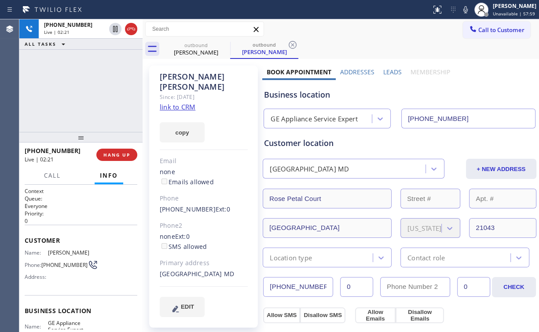
click at [86, 90] on div "[PHONE_NUMBER] Live | 02:21 ALL TASKS ALL TASKS ACTIVE TASKS TASKS IN WRAP UP" at bounding box center [80, 75] width 123 height 113
click at [86, 90] on div "[PHONE_NUMBER] Live | 02:23 ALL TASKS ALL TASKS ACTIVE TASKS TASKS IN WRAP UP" at bounding box center [80, 75] width 123 height 113
click at [86, 90] on div "[PHONE_NUMBER] Live | 02:25 ALL TASKS ALL TASKS ACTIVE TASKS TASKS IN WRAP UP" at bounding box center [80, 75] width 123 height 113
click at [86, 90] on div "[PHONE_NUMBER] Live | 02:32 ALL TASKS ALL TASKS ACTIVE TASKS TASKS IN WRAP UP" at bounding box center [80, 75] width 123 height 113
click at [86, 90] on div "[PHONE_NUMBER] Live | 02:33 ALL TASKS ALL TASKS ACTIVE TASKS TASKS IN WRAP UP" at bounding box center [80, 75] width 123 height 113
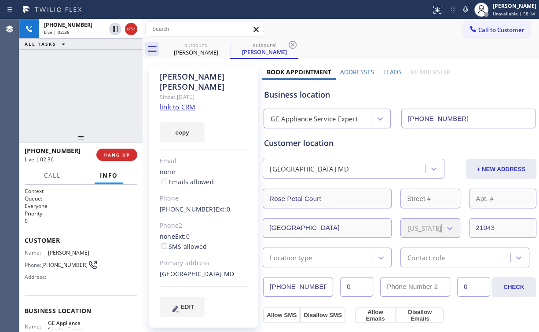
click at [86, 90] on div "[PHONE_NUMBER] Live | 02:36 ALL TASKS ALL TASKS ACTIVE TASKS TASKS IN WRAP UP" at bounding box center [80, 75] width 123 height 113
click at [87, 90] on div "[PHONE_NUMBER] Live | 02:46 ALL TASKS ALL TASKS ACTIVE TASKS TASKS IN WRAP UP" at bounding box center [80, 75] width 123 height 113
click at [87, 90] on div "[PHONE_NUMBER] Live | 02:47 ALL TASKS ALL TASKS ACTIVE TASKS TASKS IN WRAP UP" at bounding box center [80, 75] width 123 height 113
click at [87, 90] on div "[PHONE_NUMBER] Live | 02:48 ALL TASKS ALL TASKS ACTIVE TASKS TASKS IN WRAP UP" at bounding box center [80, 75] width 123 height 113
click at [88, 88] on div "[PHONE_NUMBER] Live | 02:56 ALL TASKS ALL TASKS ACTIVE TASKS TASKS IN WRAP UP" at bounding box center [80, 75] width 123 height 113
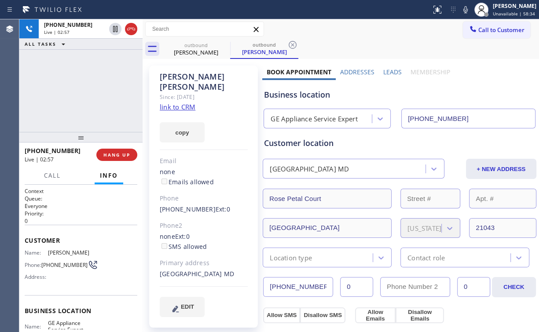
click at [88, 88] on div "[PHONE_NUMBER] Live | 02:57 ALL TASKS ALL TASKS ACTIVE TASKS TASKS IN WRAP UP" at bounding box center [80, 75] width 123 height 113
click at [87, 89] on div "[PHONE_NUMBER] Live | 03:01 ALL TASKS ALL TASKS ACTIVE TASKS TASKS IN WRAP UP" at bounding box center [80, 75] width 123 height 113
click at [87, 90] on div "[PHONE_NUMBER] Live | 03:30 ALL TASKS ALL TASKS ACTIVE TASKS TASKS IN WRAP UP" at bounding box center [80, 75] width 123 height 113
click at [87, 90] on div "[PHONE_NUMBER] Live | 03:31 ALL TASKS ALL TASKS ACTIVE TASKS TASKS IN WRAP UP" at bounding box center [80, 75] width 123 height 113
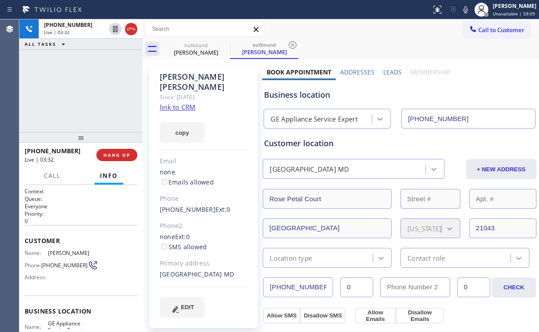
click at [87, 90] on div "[PHONE_NUMBER] Live | 03:32 ALL TASKS ALL TASKS ACTIVE TASKS TASKS IN WRAP UP" at bounding box center [80, 75] width 123 height 113
click at [87, 90] on div "[PHONE_NUMBER] Live | 03:33 ALL TASKS ALL TASKS ACTIVE TASKS TASKS IN WRAP UP" at bounding box center [80, 75] width 123 height 113
click at [87, 90] on div "[PHONE_NUMBER] Live | 03:34 ALL TASKS ALL TASKS ACTIVE TASKS TASKS IN WRAP UP" at bounding box center [80, 75] width 123 height 113
click at [122, 154] on span "HANG UP" at bounding box center [116, 155] width 27 height 6
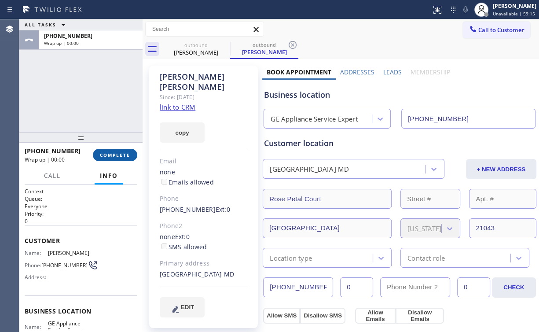
click at [122, 154] on span "COMPLETE" at bounding box center [115, 155] width 30 height 6
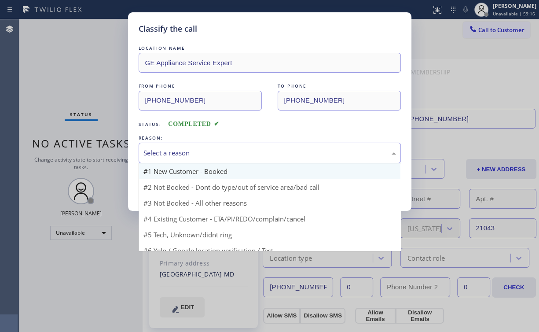
drag, startPoint x: 175, startPoint y: 151, endPoint x: 174, endPoint y: 174, distance: 22.9
click at [176, 151] on div "Select a reason" at bounding box center [269, 153] width 253 height 10
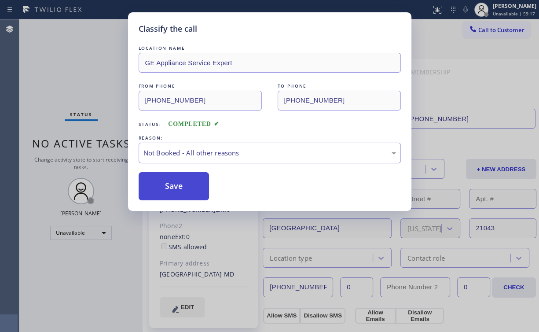
click at [186, 187] on button "Save" at bounding box center [174, 186] width 71 height 28
drag, startPoint x: 86, startPoint y: 82, endPoint x: 123, endPoint y: 99, distance: 40.0
click at [87, 83] on div "Classify the call LOCATION NAME GE Appliance Service Expert FROM PHONE [PHONE_N…" at bounding box center [269, 166] width 539 height 332
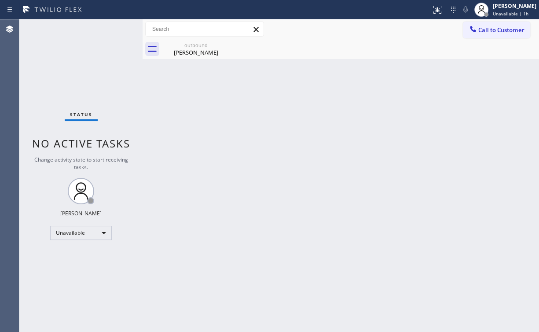
click at [69, 74] on div "Status No active tasks Change activity state to start receiving tasks. [PERSON_…" at bounding box center [80, 175] width 123 height 312
drag, startPoint x: 187, startPoint y: 44, endPoint x: 213, endPoint y: 46, distance: 26.5
click at [188, 44] on div "outbound" at bounding box center [196, 45] width 66 height 7
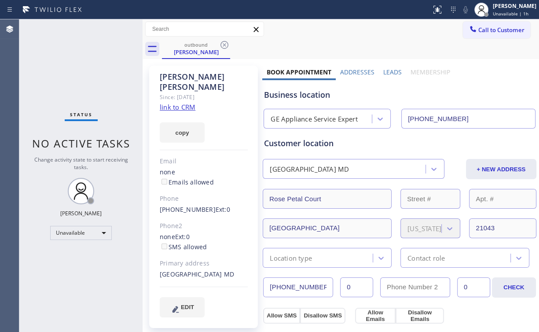
click at [231, 44] on div "outbound [PERSON_NAME]" at bounding box center [350, 49] width 377 height 20
click at [225, 43] on icon at bounding box center [224, 45] width 11 height 11
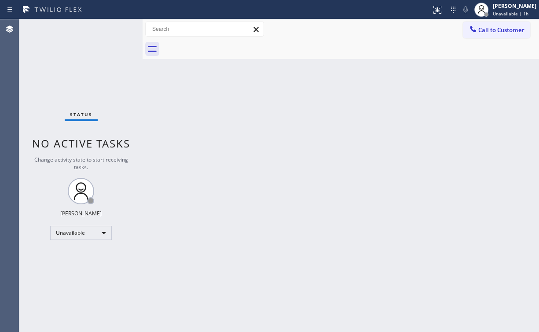
click at [264, 182] on div "Back to Dashboard Change Sender ID Customers Technicians Select a contact Outbo…" at bounding box center [341, 175] width 396 height 312
drag, startPoint x: 48, startPoint y: 51, endPoint x: 52, endPoint y: 65, distance: 14.5
click at [48, 51] on div "Status No active tasks Change activity state to start receiving tasks. [PERSON_…" at bounding box center [80, 175] width 123 height 312
drag, startPoint x: 128, startPoint y: 90, endPoint x: 122, endPoint y: 72, distance: 19.1
click at [127, 84] on div "Status No active tasks Change activity state to start receiving tasks. [PERSON_…" at bounding box center [80, 175] width 123 height 312
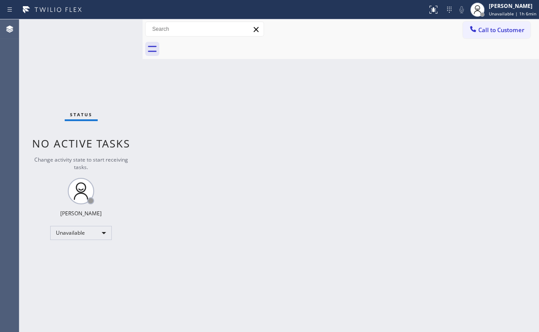
drag, startPoint x: 512, startPoint y: 27, endPoint x: 368, endPoint y: 93, distance: 158.5
click at [508, 28] on span "Call to Customer" at bounding box center [501, 30] width 46 height 8
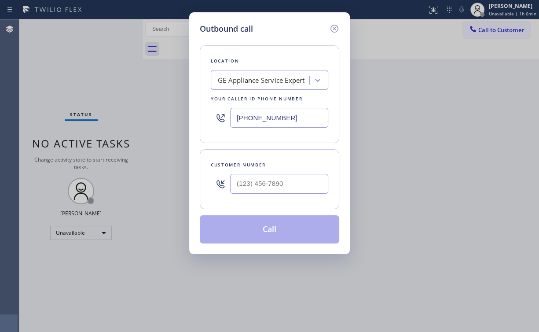
drag, startPoint x: 154, startPoint y: 126, endPoint x: 235, endPoint y: 105, distance: 83.8
click at [140, 126] on div "Outbound call Location GE Appliance Service Expert Your caller id phone number …" at bounding box center [269, 166] width 539 height 332
paste input "818) 824-6428"
type input "[PHONE_NUMBER]"
drag, startPoint x: 267, startPoint y: 178, endPoint x: 292, endPoint y: 173, distance: 25.1
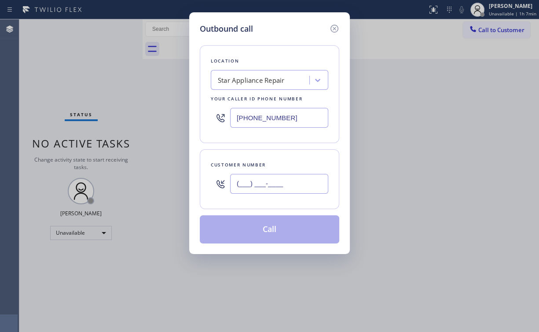
click at [269, 179] on input "(___) ___-____" at bounding box center [279, 184] width 98 height 20
paste input "818) 400-8346"
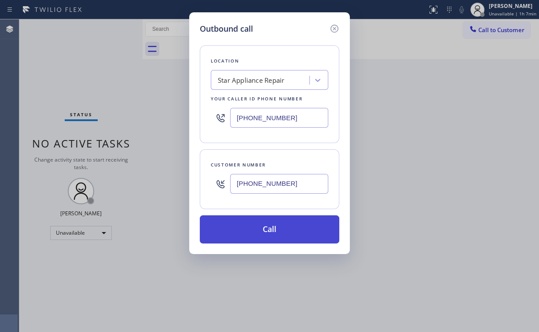
type input "[PHONE_NUMBER]"
drag, startPoint x: 253, startPoint y: 235, endPoint x: 250, endPoint y: 242, distance: 7.5
click at [252, 238] on button "Call" at bounding box center [269, 229] width 139 height 28
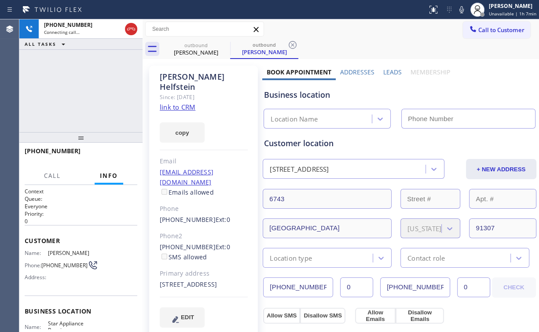
type input "[PHONE_NUMBER]"
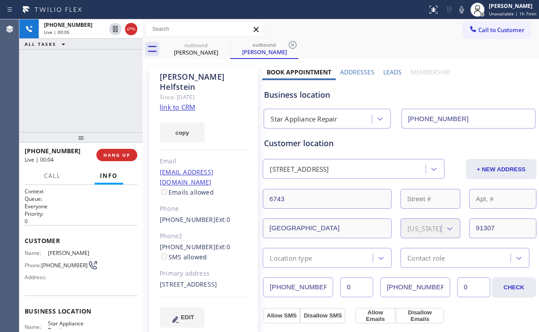
click at [111, 115] on div "[PHONE_NUMBER] Live | 00:05 ALL TASKS ALL TASKS ACTIVE TASKS TASKS IN WRAP UP" at bounding box center [80, 75] width 123 height 113
click at [125, 154] on span "HANG UP" at bounding box center [116, 155] width 27 height 6
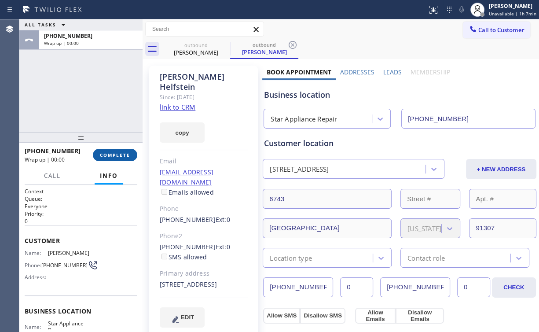
click at [125, 155] on span "COMPLETE" at bounding box center [115, 155] width 30 height 6
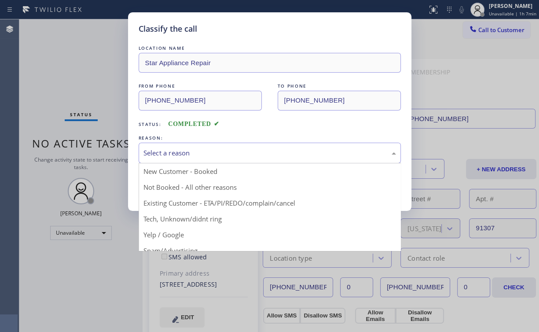
click at [169, 160] on div "Select a reason" at bounding box center [270, 153] width 262 height 21
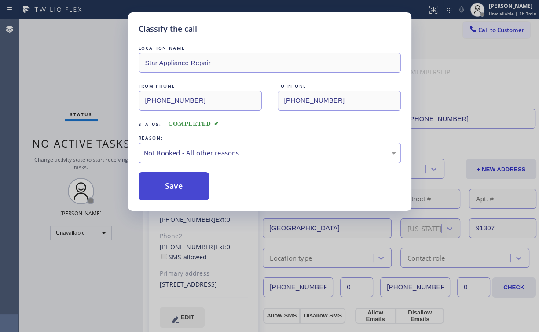
click at [173, 184] on button "Save" at bounding box center [174, 186] width 71 height 28
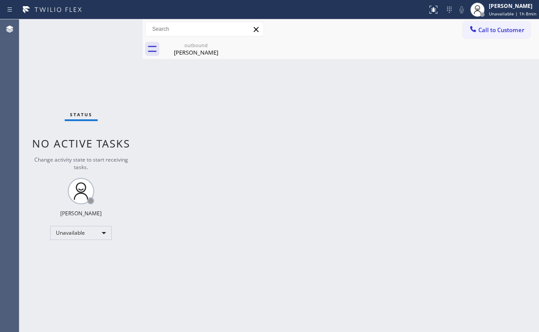
click at [62, 83] on div "Status No active tasks Change activity state to start receiving tasks. [PERSON_…" at bounding box center [80, 175] width 123 height 312
drag, startPoint x: 202, startPoint y: 48, endPoint x: 231, endPoint y: 47, distance: 28.6
click at [204, 48] on div "outbound" at bounding box center [196, 45] width 66 height 7
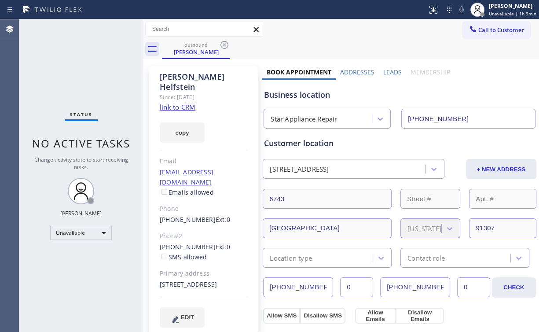
drag, startPoint x: 224, startPoint y: 44, endPoint x: 243, endPoint y: 80, distance: 40.9
click at [223, 44] on icon at bounding box center [224, 45] width 11 height 11
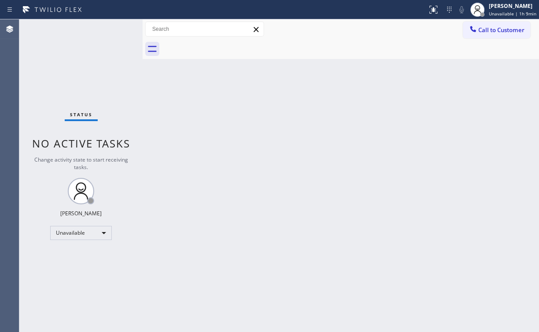
click at [295, 218] on div "Back to Dashboard Change Sender ID Customers Technicians Select a contact Outbo…" at bounding box center [341, 175] width 396 height 312
drag, startPoint x: 73, startPoint y: 57, endPoint x: 67, endPoint y: 17, distance: 40.8
click at [73, 52] on div "Status No active tasks Change activity state to start receiving tasks. [PERSON_…" at bounding box center [80, 175] width 123 height 312
drag, startPoint x: 481, startPoint y: 30, endPoint x: 324, endPoint y: 109, distance: 175.5
click at [481, 30] on span "Call to Customer" at bounding box center [501, 30] width 46 height 8
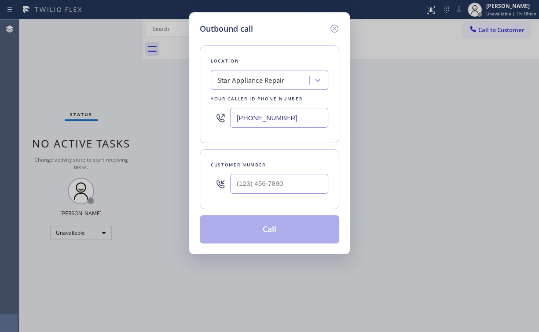
drag, startPoint x: 297, startPoint y: 114, endPoint x: 108, endPoint y: 113, distance: 189.6
click at [151, 114] on div "Outbound call Location Star Appliance Repair Your caller id phone number [PHONE…" at bounding box center [269, 166] width 539 height 332
paste input "954) 835-4535"
type input "[PHONE_NUMBER]"
click at [285, 187] on input "(___) ___-____" at bounding box center [279, 184] width 98 height 20
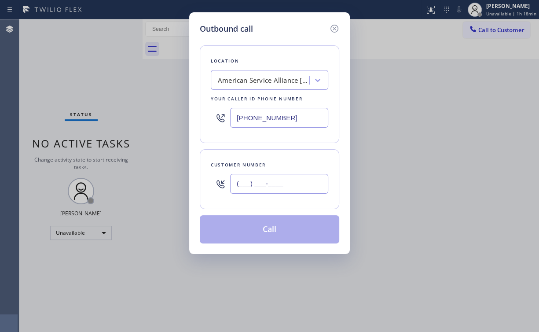
paste input "954) 299-9086"
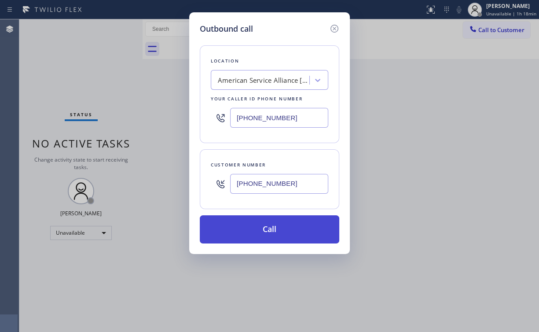
type input "[PHONE_NUMBER]"
click at [262, 227] on button "Call" at bounding box center [269, 229] width 139 height 28
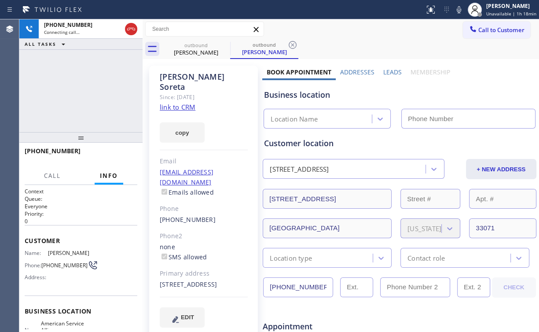
type input "[PHONE_NUMBER]"
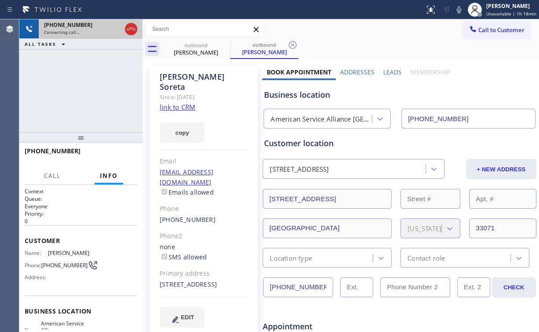
drag, startPoint x: 61, startPoint y: 86, endPoint x: 72, endPoint y: 32, distance: 55.7
click at [61, 86] on div "[PHONE_NUMBER] Connecting call… ALL TASKS ALL TASKS ACTIVE TASKS TASKS IN WRAP …" at bounding box center [80, 75] width 123 height 113
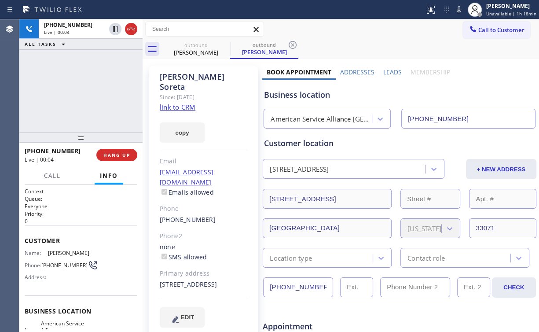
click at [298, 116] on div "American Service Alliance [GEOGRAPHIC_DATA]" at bounding box center [322, 119] width 102 height 10
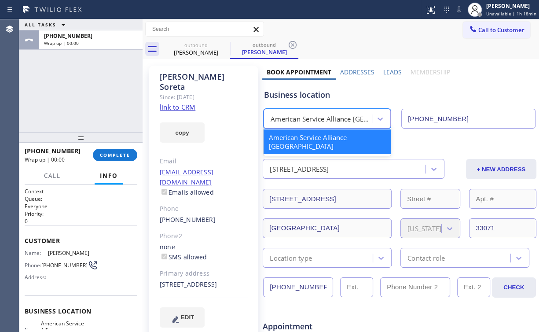
click at [290, 100] on div "Business location" at bounding box center [399, 95] width 271 height 12
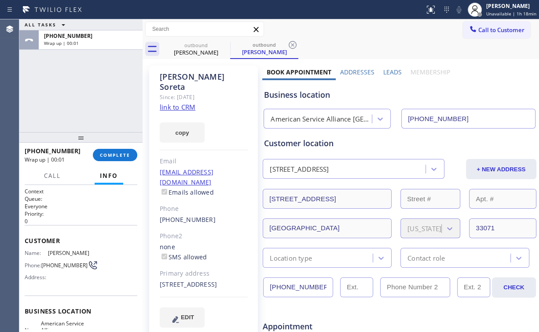
click at [334, 121] on div "American Service Alliance [GEOGRAPHIC_DATA]" at bounding box center [322, 119] width 102 height 10
click at [121, 153] on span "COMPLETE" at bounding box center [115, 155] width 30 height 6
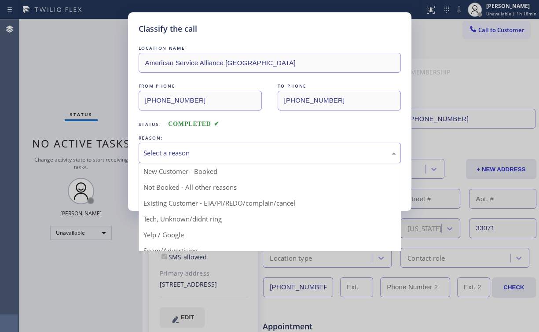
click at [165, 151] on div "Select a reason" at bounding box center [269, 153] width 253 height 10
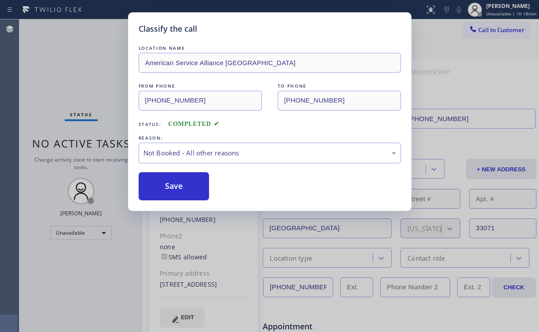
drag, startPoint x: 177, startPoint y: 187, endPoint x: 107, endPoint y: 120, distance: 96.8
click at [178, 186] on button "Save" at bounding box center [174, 186] width 71 height 28
click at [90, 100] on div "Classify the call LOCATION NAME American Service Alliance [GEOGRAPHIC_DATA] FRO…" at bounding box center [269, 166] width 539 height 332
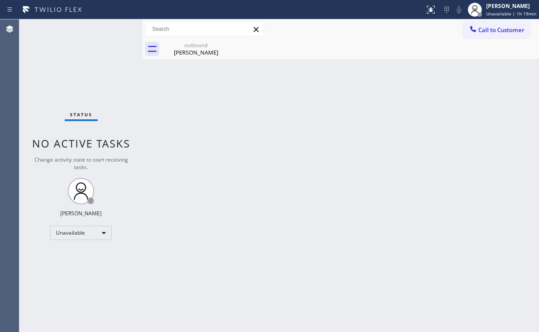
drag, startPoint x: 70, startPoint y: 54, endPoint x: 88, endPoint y: 21, distance: 37.0
click at [70, 54] on div "Status No active tasks Change activity state to start receiving tasks. [PERSON_…" at bounding box center [80, 175] width 123 height 312
drag, startPoint x: 495, startPoint y: 22, endPoint x: 374, endPoint y: 88, distance: 137.1
click at [494, 24] on button "Call to Customer" at bounding box center [496, 30] width 67 height 17
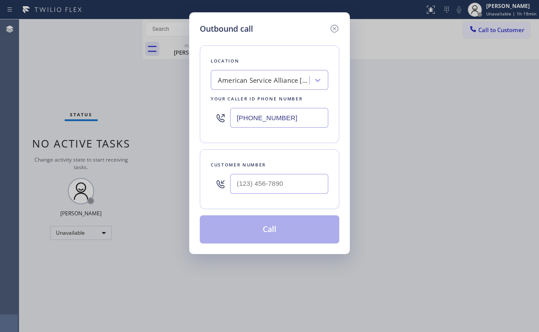
drag, startPoint x: 292, startPoint y: 114, endPoint x: 154, endPoint y: 92, distance: 139.9
click at [188, 106] on div "Outbound call Location American Service Alliance [GEOGRAPHIC_DATA] Your caller …" at bounding box center [269, 166] width 539 height 332
paste input "714) 831-1170"
type input "[PHONE_NUMBER]"
click at [294, 179] on input "(___) ___-____" at bounding box center [279, 184] width 98 height 20
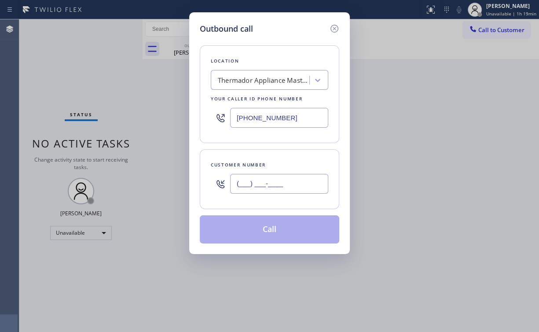
paste input "714) 442-5074"
type input "[PHONE_NUMBER]"
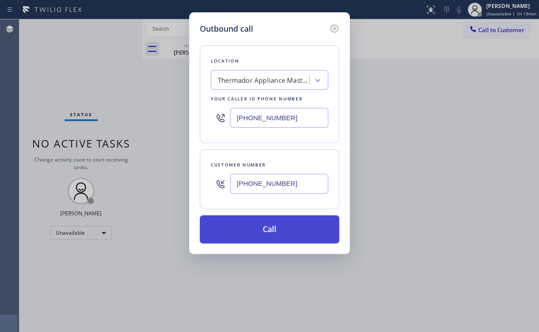
drag, startPoint x: 257, startPoint y: 229, endPoint x: 215, endPoint y: 328, distance: 108.0
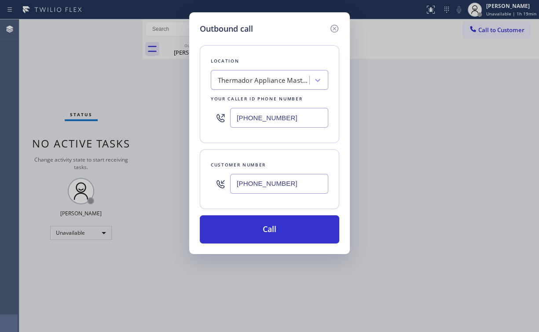
click at [257, 229] on button "Call" at bounding box center [269, 229] width 139 height 28
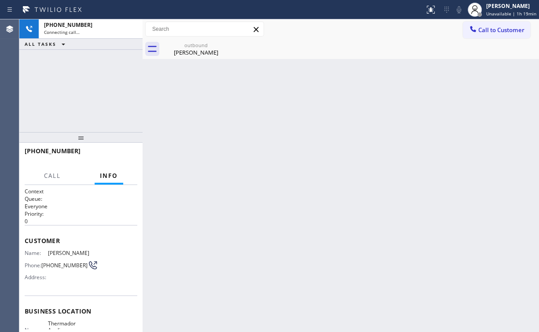
click at [87, 108] on div "[PHONE_NUMBER] Connecting call… ALL TASKS ALL TASKS ACTIVE TASKS TASKS IN WRAP …" at bounding box center [80, 75] width 123 height 113
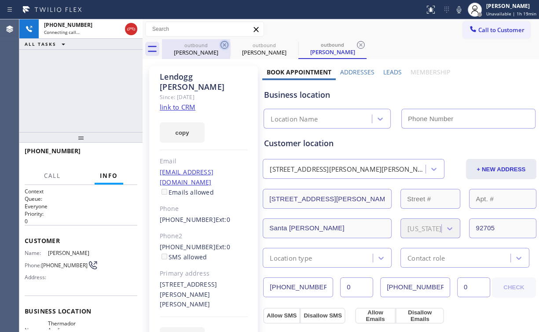
click at [196, 47] on div "outbound" at bounding box center [196, 45] width 66 height 7
type input "[PHONE_NUMBER]"
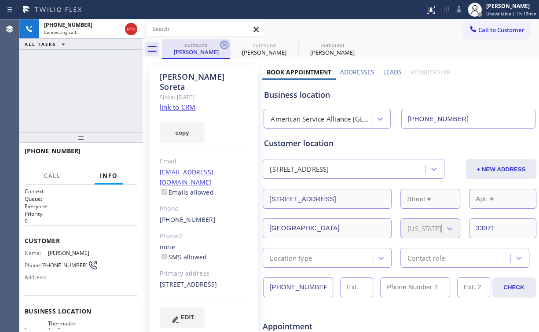
click at [225, 44] on icon at bounding box center [224, 45] width 8 height 8
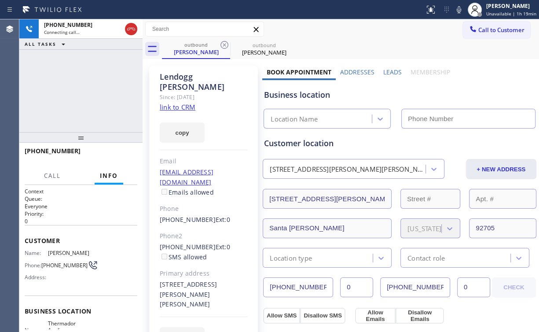
click at [85, 97] on div "[PHONE_NUMBER] Connecting call… ALL TASKS ALL TASKS ACTIVE TASKS TASKS IN WRAP …" at bounding box center [80, 75] width 123 height 113
type input "[PHONE_NUMBER]"
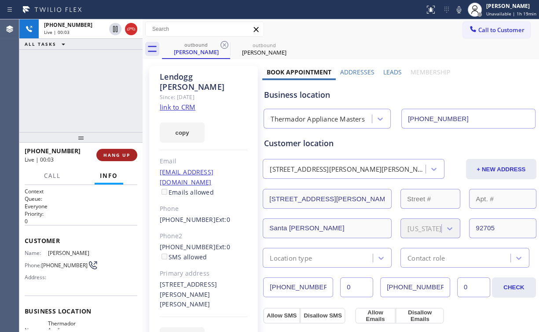
click at [117, 154] on span "HANG UP" at bounding box center [116, 155] width 27 height 6
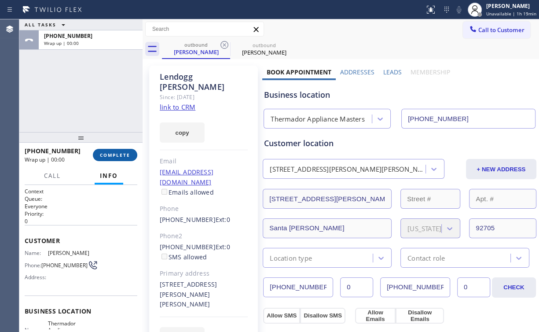
click at [122, 156] on span "COMPLETE" at bounding box center [115, 155] width 30 height 6
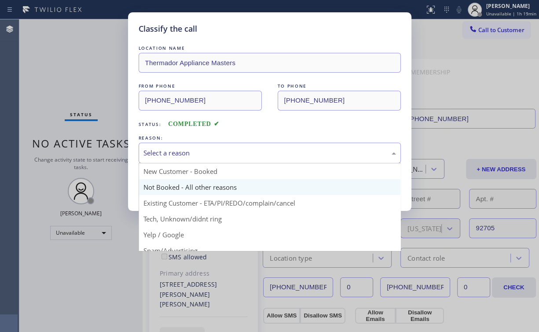
drag, startPoint x: 182, startPoint y: 151, endPoint x: 181, endPoint y: 182, distance: 30.8
click at [182, 156] on div "Select a reason" at bounding box center [269, 153] width 253 height 10
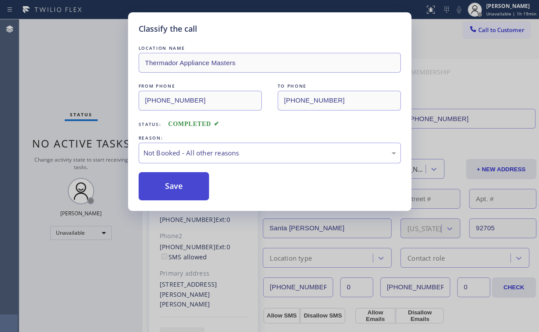
click at [180, 184] on button "Save" at bounding box center [174, 186] width 71 height 28
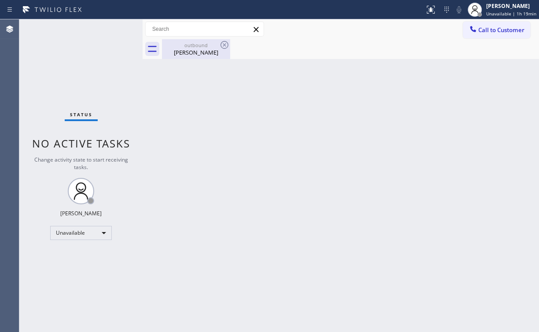
click at [206, 49] on div "[PERSON_NAME]" at bounding box center [196, 52] width 66 height 8
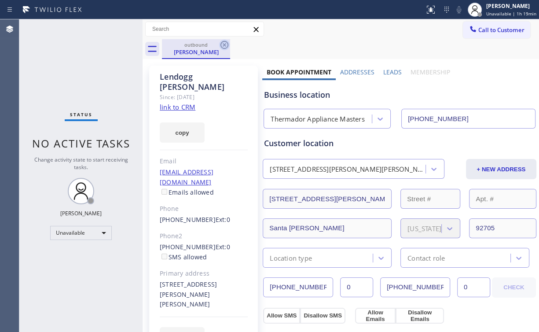
click at [228, 43] on icon at bounding box center [224, 45] width 11 height 11
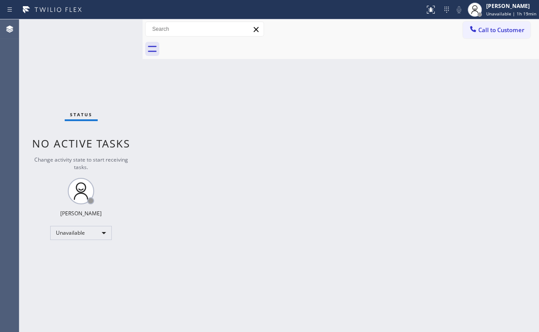
click at [350, 139] on div "Back to Dashboard Change Sender ID Customers Technicians Select a contact Outbo…" at bounding box center [341, 175] width 396 height 312
click at [71, 69] on div "Status No active tasks Change activity state to start receiving tasks. [PERSON_…" at bounding box center [80, 175] width 123 height 312
click at [498, 34] on button "Call to Customer" at bounding box center [496, 30] width 67 height 17
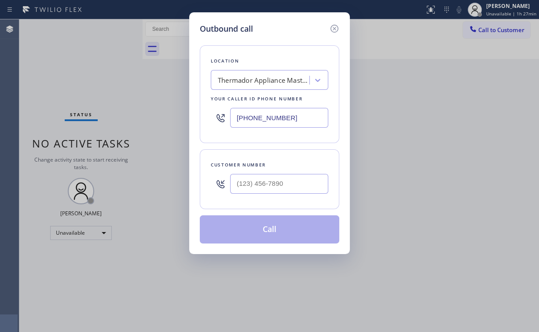
drag, startPoint x: 294, startPoint y: 111, endPoint x: 113, endPoint y: 110, distance: 181.3
click at [139, 114] on div "Outbound call Location Thermador Appliance Masters Your caller id phone number …" at bounding box center [269, 166] width 539 height 332
paste input "310) 400-5908"
type input "[PHONE_NUMBER]"
click at [288, 179] on input "(___) ___-____" at bounding box center [279, 184] width 98 height 20
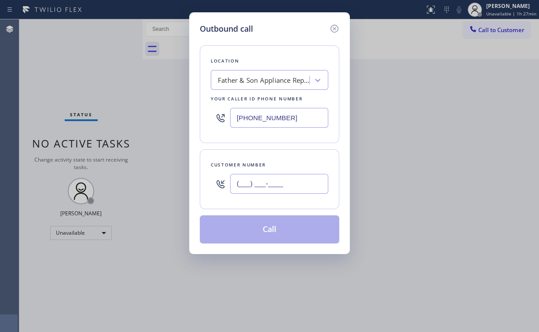
paste input "310) 454-0638"
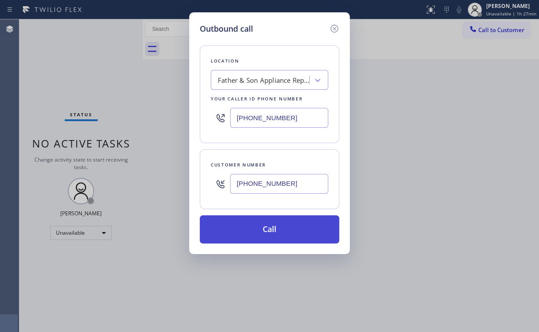
type input "[PHONE_NUMBER]"
click at [243, 230] on button "Call" at bounding box center [269, 229] width 139 height 28
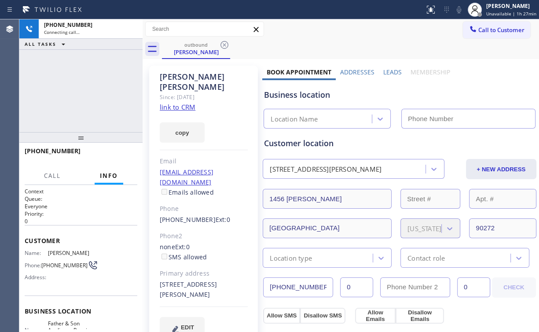
drag, startPoint x: 93, startPoint y: 40, endPoint x: 100, endPoint y: 76, distance: 36.8
click at [93, 40] on div "ALL TASKS ALL TASKS ACTIVE TASKS TASKS IN WRAP UP" at bounding box center [80, 44] width 123 height 11
type input "[PHONE_NUMBER]"
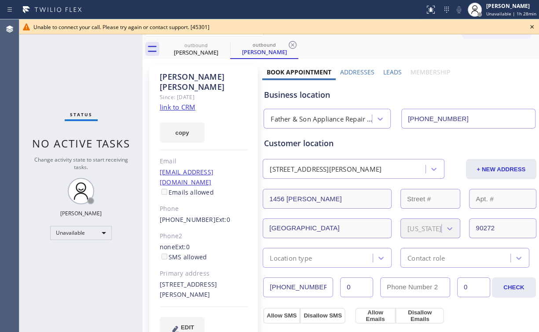
click at [55, 70] on div "Status No active tasks Change activity state to start receiving tasks. [PERSON_…" at bounding box center [80, 175] width 123 height 312
click at [536, 26] on icon at bounding box center [532, 27] width 11 height 11
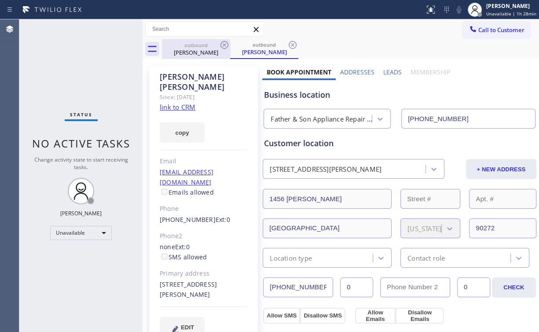
drag, startPoint x: 183, startPoint y: 53, endPoint x: 214, endPoint y: 44, distance: 32.0
click at [184, 53] on div "[PERSON_NAME]" at bounding box center [196, 52] width 66 height 8
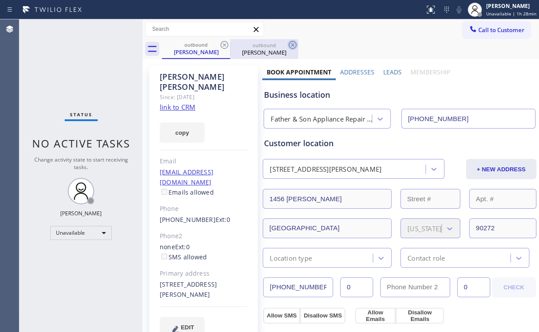
click at [224, 44] on icon at bounding box center [224, 45] width 8 height 8
drag, startPoint x: 224, startPoint y: 44, endPoint x: 220, endPoint y: 53, distance: 9.9
click at [224, 44] on icon at bounding box center [224, 45] width 8 height 8
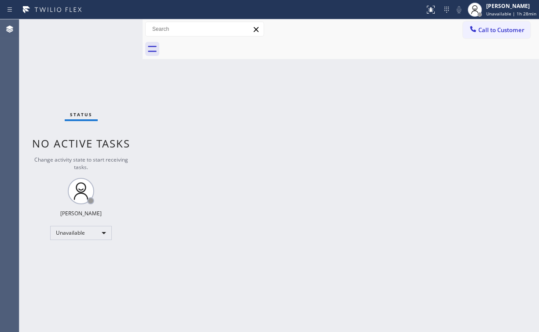
drag, startPoint x: 74, startPoint y: 64, endPoint x: 76, endPoint y: 42, distance: 22.1
click at [74, 62] on div "Status No active tasks Change activity state to start receiving tasks. [PERSON_…" at bounding box center [80, 175] width 123 height 312
click at [500, 29] on span "Call to Customer" at bounding box center [501, 30] width 46 height 8
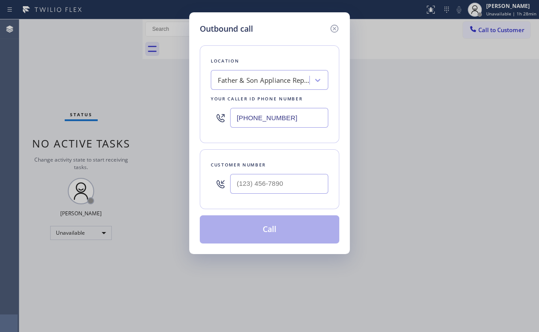
drag, startPoint x: 211, startPoint y: 114, endPoint x: 200, endPoint y: 114, distance: 11.4
click at [200, 114] on div "Location Father & Son Appliance Repair Services Your caller id phone number [PH…" at bounding box center [269, 94] width 139 height 98
paste input "949) 396-0575"
type input "[PHONE_NUMBER]"
drag, startPoint x: 296, startPoint y: 178, endPoint x: 298, endPoint y: 173, distance: 5.9
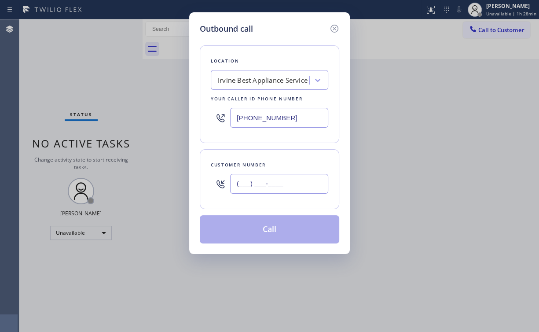
click at [296, 178] on input "(___) ___-____" at bounding box center [279, 184] width 98 height 20
paste input "949) 274-3154"
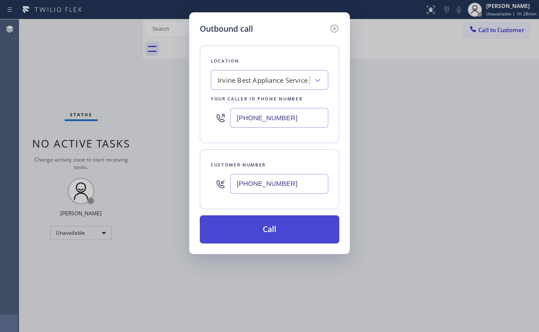
type input "[PHONE_NUMBER]"
click at [253, 231] on button "Call" at bounding box center [269, 229] width 139 height 28
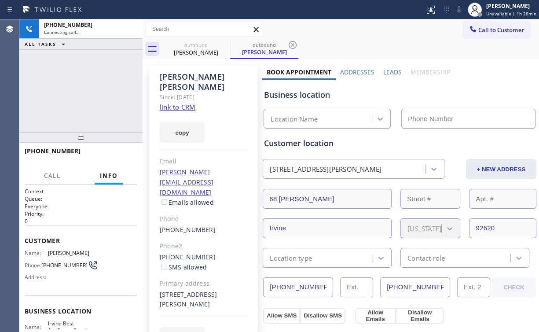
type input "[PHONE_NUMBER]"
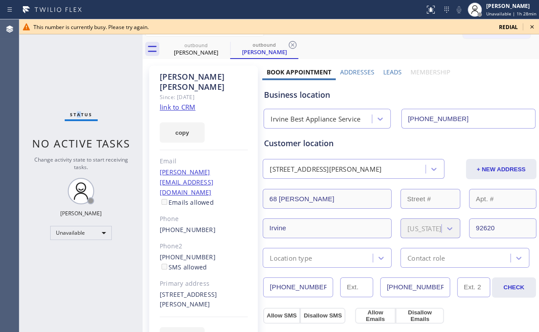
click at [79, 79] on div "Status No active tasks Change activity state to start receiving tasks. [PERSON_…" at bounding box center [80, 175] width 123 height 312
click at [529, 27] on icon at bounding box center [532, 27] width 11 height 11
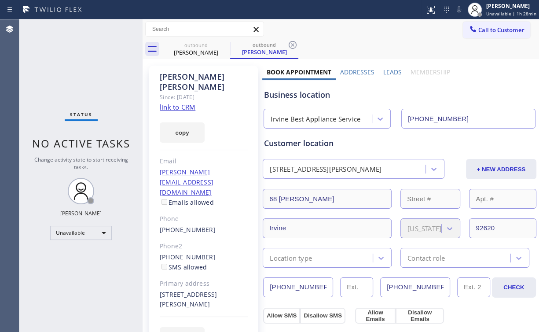
drag, startPoint x: 102, startPoint y: 66, endPoint x: 114, endPoint y: 12, distance: 55.6
click at [103, 65] on div "Status No active tasks Change activity state to start receiving tasks. [PERSON_…" at bounding box center [80, 175] width 123 height 312
click at [496, 34] on button "Call to Customer" at bounding box center [496, 30] width 67 height 17
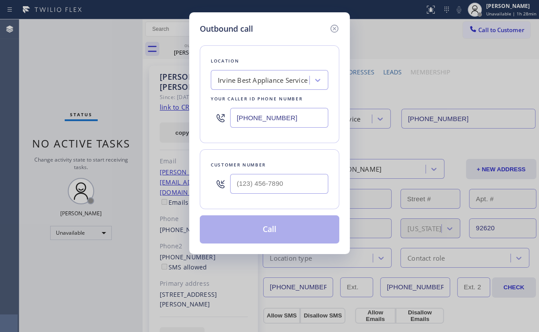
click at [290, 124] on input "[PHONE_NUMBER]" at bounding box center [279, 118] width 98 height 20
click at [293, 123] on input "[PHONE_NUMBER]" at bounding box center [279, 118] width 98 height 20
drag, startPoint x: 292, startPoint y: 119, endPoint x: 194, endPoint y: 95, distance: 100.6
click at [143, 111] on div "Outbound call Location [GEOGRAPHIC_DATA] Best Appliance Service Your caller id …" at bounding box center [269, 166] width 539 height 332
paste input "29) 322-2752"
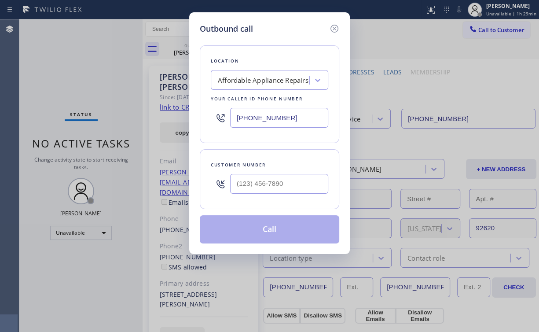
type input "[PHONE_NUMBER]"
click at [280, 187] on input "(___) ___-____" at bounding box center [279, 184] width 98 height 20
paste input "917) 378-8227"
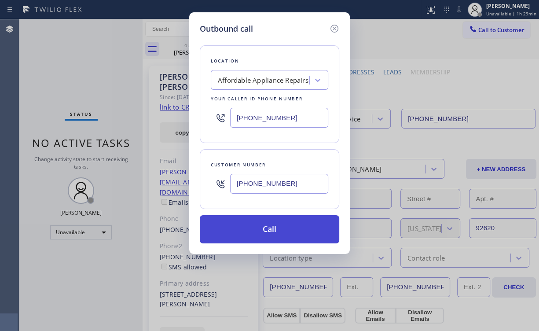
type input "[PHONE_NUMBER]"
click at [262, 228] on button "Call" at bounding box center [269, 229] width 139 height 28
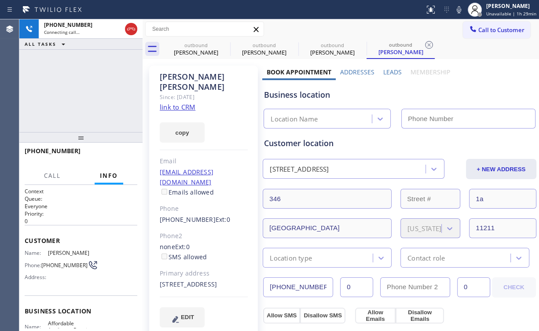
type input "[PHONE_NUMBER]"
drag, startPoint x: 43, startPoint y: 100, endPoint x: 55, endPoint y: 106, distance: 13.2
click at [43, 100] on div "[PHONE_NUMBER] Connecting call… ALL TASKS ALL TASKS ACTIVE TASKS TASKS IN WRAP …" at bounding box center [80, 75] width 123 height 113
drag, startPoint x: 128, startPoint y: 26, endPoint x: 150, endPoint y: 39, distance: 24.9
click at [129, 27] on icon at bounding box center [131, 29] width 11 height 11
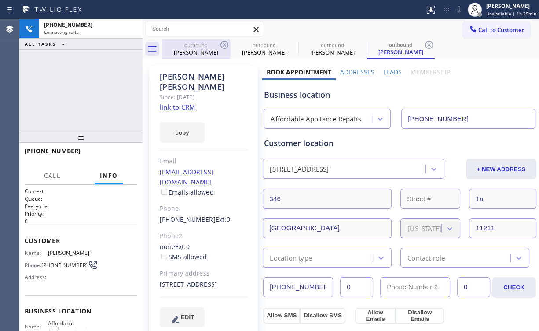
drag, startPoint x: 172, startPoint y: 42, endPoint x: 215, endPoint y: 39, distance: 42.8
click at [180, 44] on div "outbound" at bounding box center [196, 45] width 66 height 7
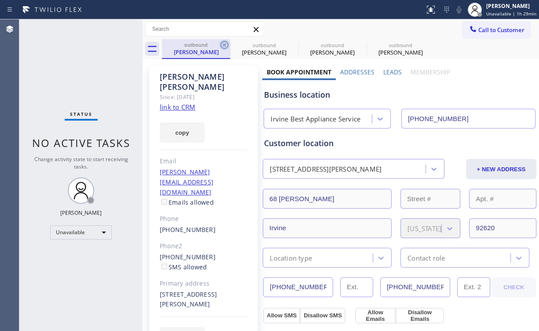
click at [225, 48] on icon at bounding box center [224, 45] width 11 height 11
click at [225, 45] on icon at bounding box center [224, 45] width 8 height 8
click at [0, 0] on icon at bounding box center [0, 0] width 0 height 0
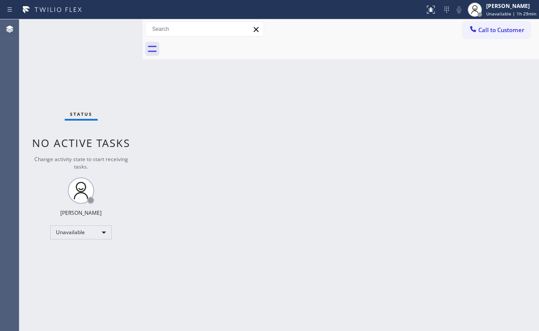
click at [225, 44] on div at bounding box center [350, 49] width 377 height 20
drag, startPoint x: 60, startPoint y: 61, endPoint x: 66, endPoint y: 14, distance: 47.5
click at [60, 59] on div "Status No active tasks Change activity state to start receiving tasks. [PERSON_…" at bounding box center [80, 175] width 123 height 312
drag, startPoint x: 506, startPoint y: 29, endPoint x: 301, endPoint y: 101, distance: 217.9
click at [505, 30] on span "Call to Customer" at bounding box center [501, 30] width 46 height 8
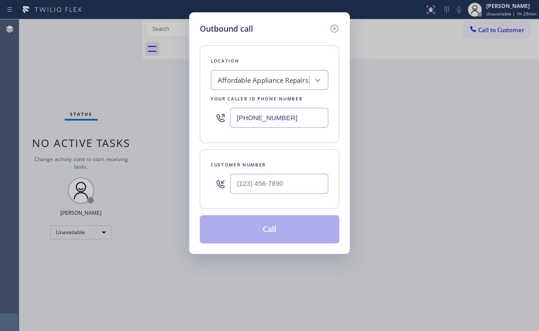
drag, startPoint x: 189, startPoint y: 112, endPoint x: 81, endPoint y: 104, distance: 109.0
click at [130, 111] on div "Outbound call Location Affordable Appliance Repairs Your caller id phone number…" at bounding box center [269, 165] width 539 height 331
paste input "425) 516-7810"
type input "[PHONE_NUMBER]"
click at [287, 180] on input "text" at bounding box center [279, 184] width 98 height 20
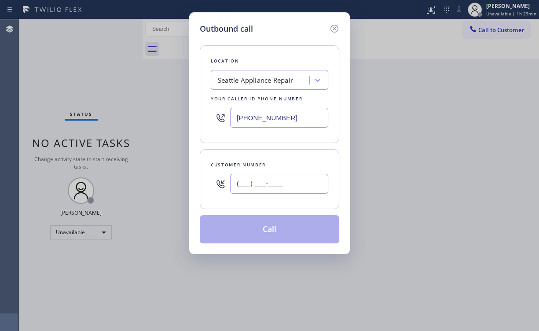
paste input "206) 963-3936"
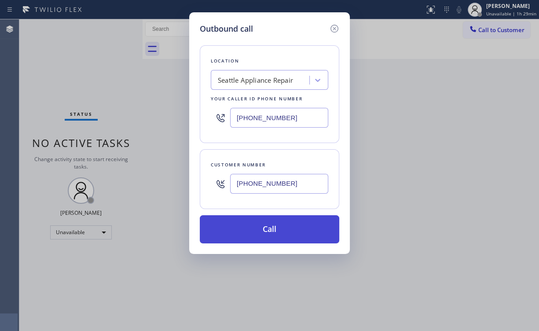
type input "[PHONE_NUMBER]"
drag, startPoint x: 246, startPoint y: 231, endPoint x: 212, endPoint y: 314, distance: 90.0
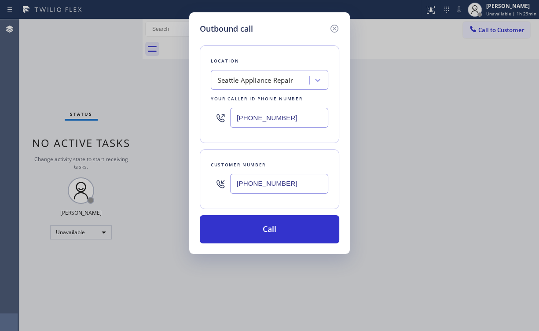
click at [246, 231] on button "Call" at bounding box center [269, 229] width 139 height 28
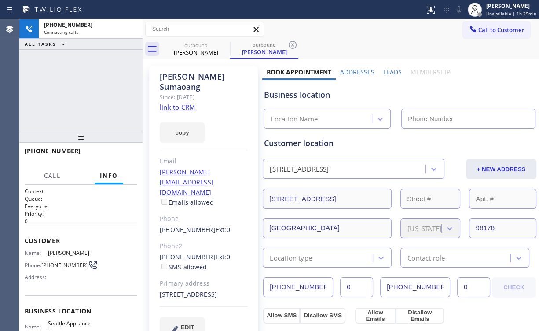
type input "[PHONE_NUMBER]"
drag, startPoint x: 14, startPoint y: 64, endPoint x: 24, endPoint y: 73, distance: 13.4
click at [15, 65] on div "Agent Desktop" at bounding box center [9, 175] width 19 height 312
click at [67, 104] on div "[PHONE_NUMBER] Connecting call… ALL TASKS ALL TASKS ACTIVE TASKS TASKS IN WRAP …" at bounding box center [80, 75] width 123 height 113
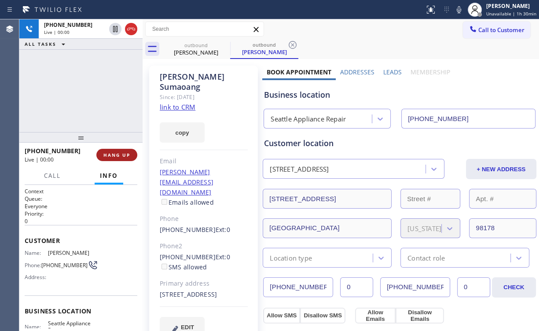
click at [127, 157] on span "HANG UP" at bounding box center [116, 155] width 27 height 6
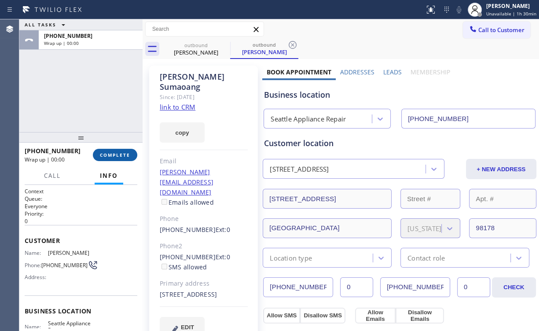
click at [125, 154] on span "COMPLETE" at bounding box center [115, 155] width 30 height 6
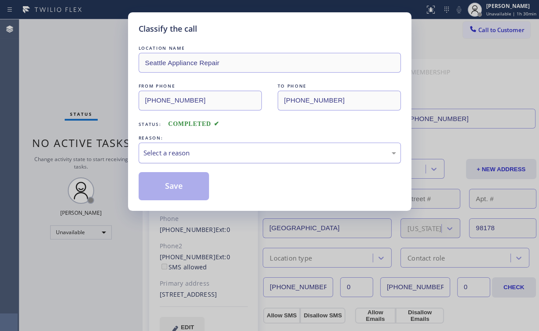
drag, startPoint x: 176, startPoint y: 146, endPoint x: 177, endPoint y: 157, distance: 11.0
click at [177, 146] on div "Select a reason" at bounding box center [270, 153] width 262 height 21
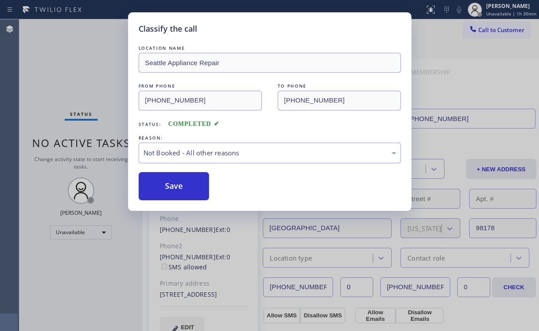
drag, startPoint x: 176, startPoint y: 184, endPoint x: 67, endPoint y: 88, distance: 145.6
click at [177, 184] on button "Save" at bounding box center [174, 186] width 71 height 28
click at [51, 74] on div "Classify the call LOCATION NAME Seattle Appliance Repair FROM PHONE [PHONE_NUMB…" at bounding box center [269, 165] width 539 height 331
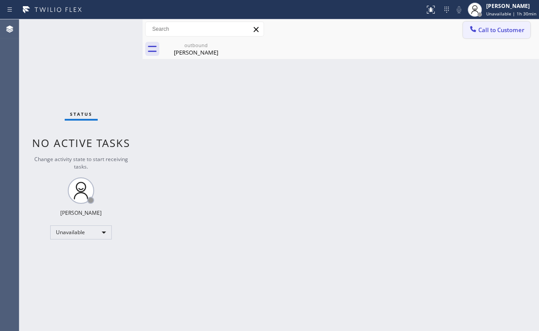
click at [491, 32] on button "Call to Customer" at bounding box center [496, 30] width 67 height 17
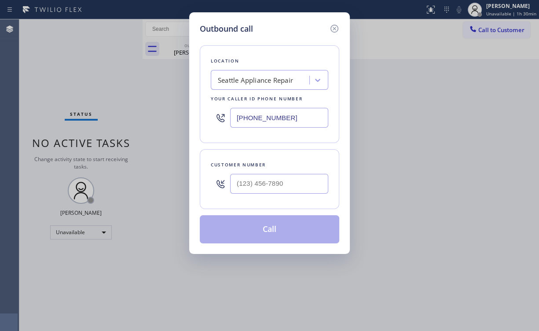
drag, startPoint x: 226, startPoint y: 115, endPoint x: 118, endPoint y: 4, distance: 154.9
click at [179, 110] on div "Outbound call Location [GEOGRAPHIC_DATA] Appliance Repair Your caller id phone …" at bounding box center [269, 165] width 539 height 331
paste input "619) 880-535"
type input "[PHONE_NUMBER]"
click at [288, 175] on input "(___) ___-____" at bounding box center [279, 184] width 98 height 20
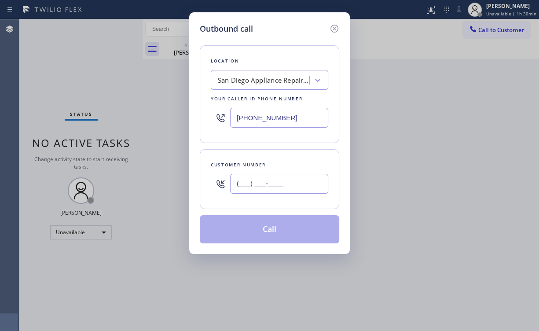
paste input "619) 865-3231"
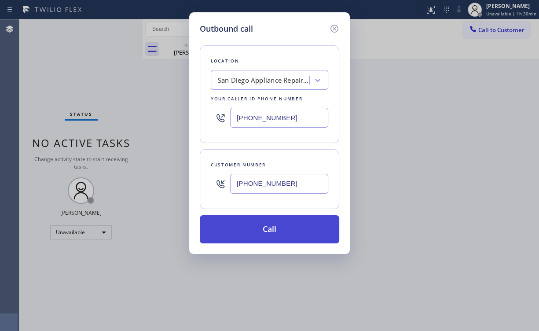
type input "[PHONE_NUMBER]"
click at [265, 226] on button "Call" at bounding box center [269, 229] width 139 height 28
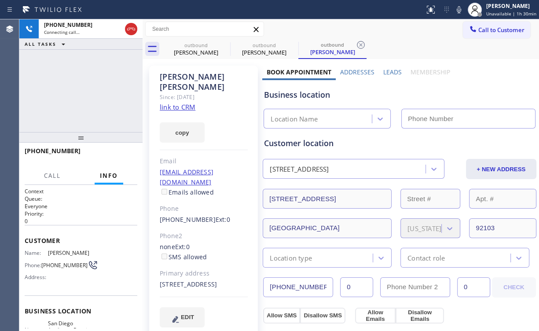
type input "[PHONE_NUMBER]"
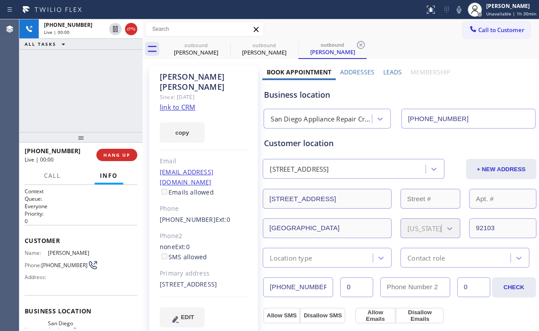
drag, startPoint x: 88, startPoint y: 92, endPoint x: 94, endPoint y: 95, distance: 6.5
click at [88, 92] on div "[PHONE_NUMBER] Live | 00:00 ALL TASKS ALL TASKS ACTIVE TASKS TASKS IN WRAP UP" at bounding box center [80, 75] width 123 height 113
drag, startPoint x: 174, startPoint y: 44, endPoint x: 218, endPoint y: 47, distance: 44.5
click at [180, 45] on div "outbound" at bounding box center [196, 45] width 66 height 7
type input "[PHONE_NUMBER]"
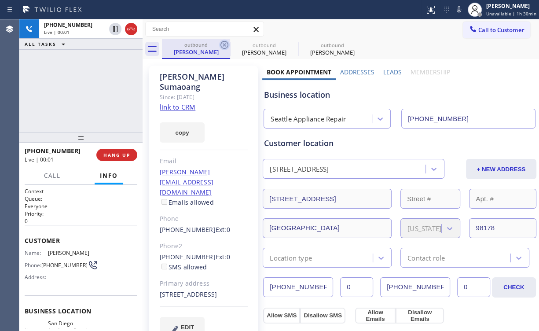
click at [224, 41] on icon at bounding box center [224, 45] width 8 height 8
click at [0, 0] on icon at bounding box center [0, 0] width 0 height 0
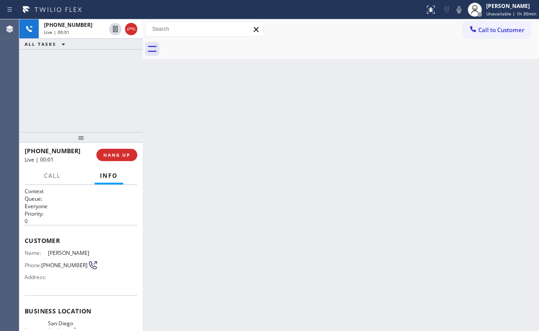
click at [224, 40] on div at bounding box center [350, 49] width 377 height 20
click at [125, 162] on div "[PHONE_NUMBER] Live | 00:02 HANG UP" at bounding box center [81, 154] width 113 height 23
click at [117, 154] on span "HANG UP" at bounding box center [116, 155] width 27 height 6
click at [116, 152] on span "HANG UP" at bounding box center [116, 155] width 27 height 6
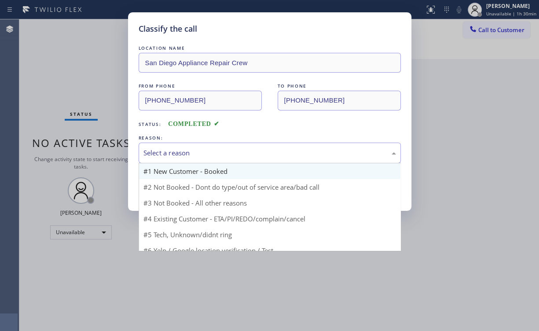
drag, startPoint x: 148, startPoint y: 151, endPoint x: 155, endPoint y: 169, distance: 19.1
click at [150, 153] on div "Select a reason" at bounding box center [269, 153] width 253 height 10
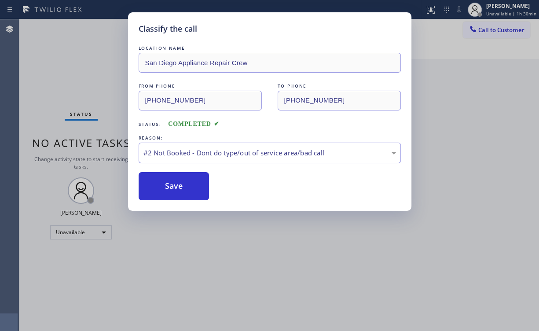
drag, startPoint x: 156, startPoint y: 183, endPoint x: 91, endPoint y: 93, distance: 110.9
click at [157, 183] on button "Save" at bounding box center [174, 186] width 71 height 28
drag, startPoint x: 58, startPoint y: 65, endPoint x: 70, endPoint y: 75, distance: 15.9
click at [60, 67] on div "Classify the call LOCATION NAME [GEOGRAPHIC_DATA] Appliance Repair Crew FROM PH…" at bounding box center [269, 165] width 539 height 331
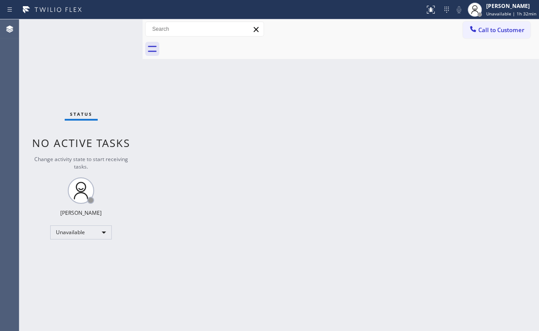
drag, startPoint x: 32, startPoint y: 56, endPoint x: 111, endPoint y: 2, distance: 96.3
click at [35, 56] on div "Status No active tasks Change activity state to start receiving tasks. [PERSON_…" at bounding box center [80, 175] width 123 height 312
drag, startPoint x: 500, startPoint y: 32, endPoint x: 496, endPoint y: 36, distance: 5.9
click at [500, 32] on span "Call to Customer" at bounding box center [501, 30] width 46 height 8
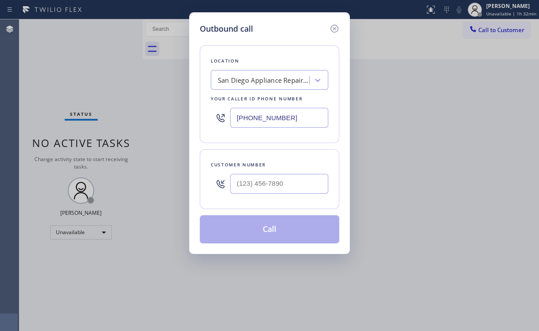
drag, startPoint x: 299, startPoint y: 121, endPoint x: 117, endPoint y: 102, distance: 182.7
click at [163, 109] on div "Outbound call Location [GEOGRAPHIC_DATA] Appliance Repair Crew Your caller id p…" at bounding box center [269, 165] width 539 height 331
paste input "760) 313-6773"
type input "[PHONE_NUMBER]"
click at [271, 167] on div "Customer number" at bounding box center [269, 164] width 117 height 9
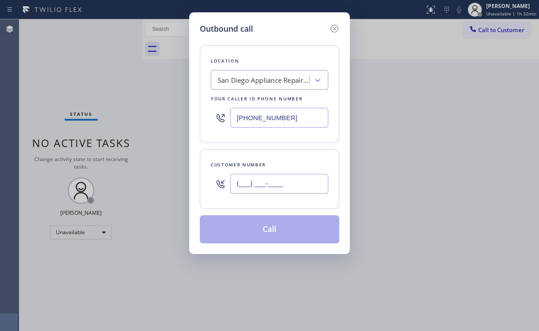
click at [283, 174] on input "(___) ___-____" at bounding box center [279, 184] width 98 height 20
paste input "425) 444-5422"
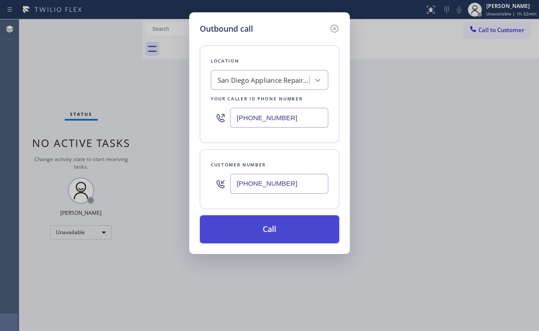
type input "[PHONE_NUMBER]"
click at [253, 218] on button "Call" at bounding box center [269, 229] width 139 height 28
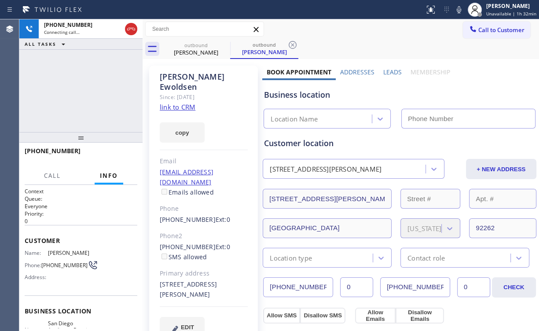
type input "[PHONE_NUMBER]"
click at [77, 103] on div "[PHONE_NUMBER] Live | 00:14 ALL TASKS ALL TASKS ACTIVE TASKS TASKS IN WRAP UP" at bounding box center [80, 75] width 123 height 113
click at [116, 155] on span "HANG UP" at bounding box center [116, 155] width 27 height 6
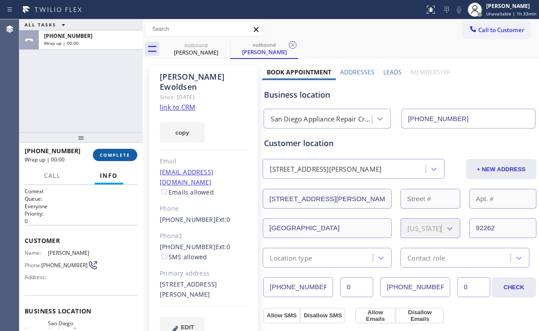
click at [116, 155] on span "COMPLETE" at bounding box center [115, 155] width 30 height 6
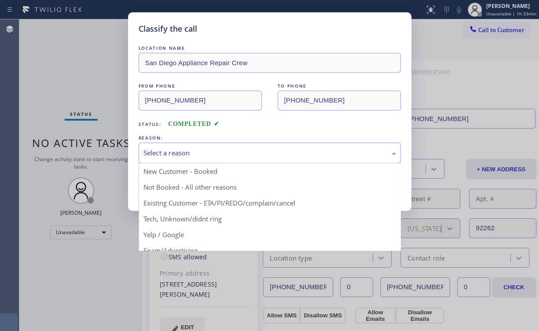
click at [172, 148] on div "Select a reason" at bounding box center [269, 153] width 253 height 10
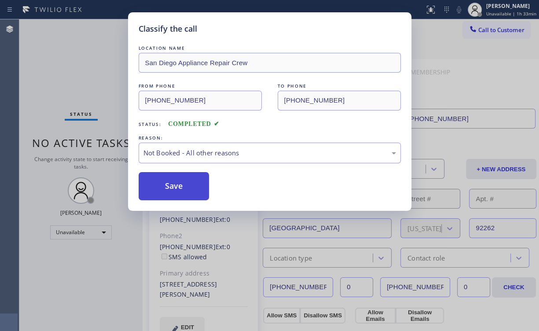
click at [175, 187] on button "Save" at bounding box center [174, 186] width 71 height 28
click at [106, 92] on div "Classify the call LOCATION NAME [GEOGRAPHIC_DATA] Appliance Repair Crew FROM PH…" at bounding box center [269, 165] width 539 height 331
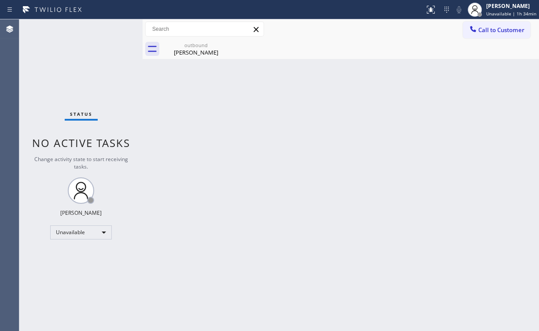
drag, startPoint x: 60, startPoint y: 65, endPoint x: 67, endPoint y: 76, distance: 12.5
click at [60, 66] on div "Status No active tasks Change activity state to start receiving tasks. [PERSON_…" at bounding box center [80, 175] width 123 height 312
click at [224, 44] on icon at bounding box center [224, 45] width 11 height 11
click at [194, 47] on div "outbound" at bounding box center [196, 45] width 66 height 7
click at [262, 123] on div "Back to Dashboard Change Sender ID Customers Technicians Select a contact Outbo…" at bounding box center [341, 175] width 396 height 312
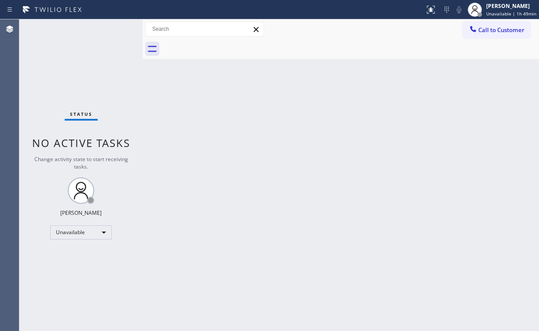
click at [32, 75] on div "Status No active tasks Change activity state to start receiving tasks. [PERSON_…" at bounding box center [80, 175] width 123 height 312
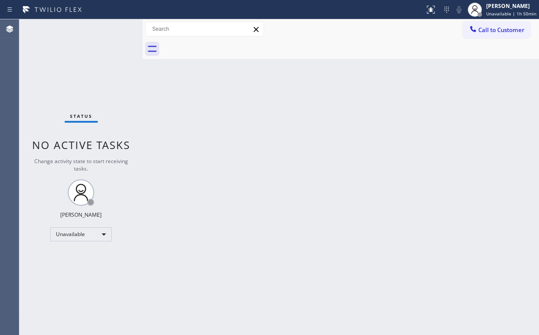
click at [494, 29] on span "Call to Customer" at bounding box center [501, 30] width 46 height 8
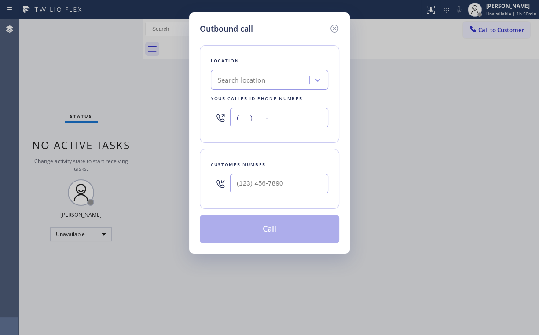
drag, startPoint x: 299, startPoint y: 121, endPoint x: 86, endPoint y: 104, distance: 213.7
click at [86, 104] on div "Outbound call Location Search location Your caller id phone number (___) ___-__…" at bounding box center [269, 167] width 539 height 335
paste input "954) 889-1358"
type input "[PHONE_NUMBER]"
drag, startPoint x: 270, startPoint y: 172, endPoint x: 280, endPoint y: 171, distance: 10.2
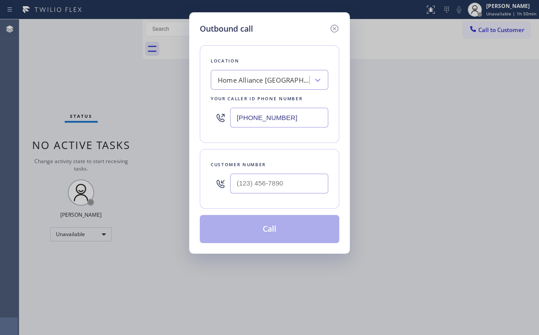
click at [270, 172] on div at bounding box center [279, 183] width 98 height 29
click at [275, 183] on input "(___) ___-____" at bounding box center [279, 184] width 98 height 20
paste input "561) 283-9691"
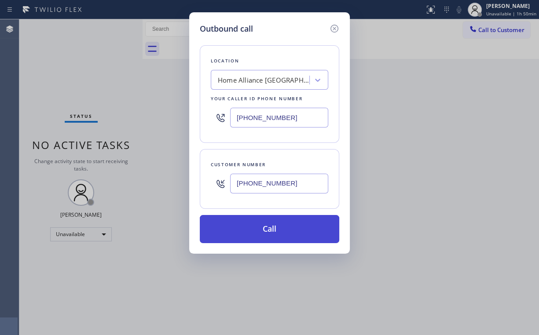
type input "[PHONE_NUMBER]"
click at [255, 228] on button "Call" at bounding box center [269, 229] width 139 height 28
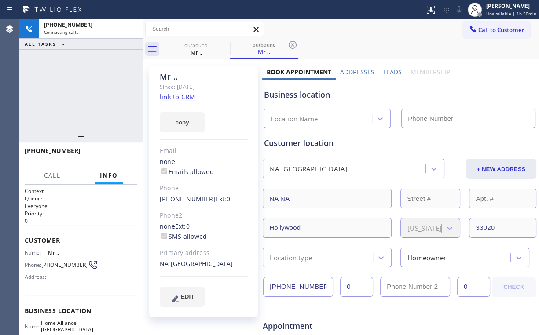
click at [89, 77] on div "[PHONE_NUMBER] Connecting call… ALL TASKS ALL TASKS ACTIVE TASKS TASKS IN WRAP …" at bounding box center [80, 75] width 123 height 113
type input "[PHONE_NUMBER]"
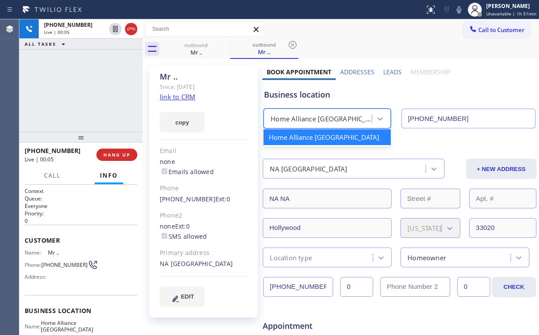
click at [306, 118] on div "Home Alliance [GEOGRAPHIC_DATA]" at bounding box center [322, 119] width 102 height 10
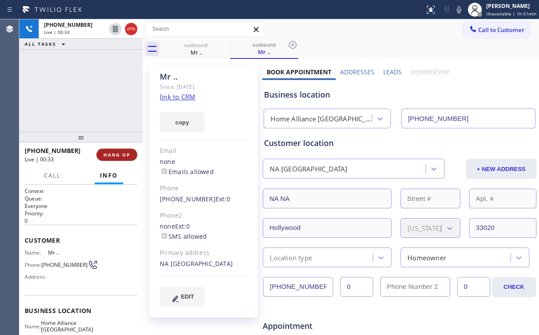
click at [125, 154] on span "HANG UP" at bounding box center [116, 155] width 27 height 6
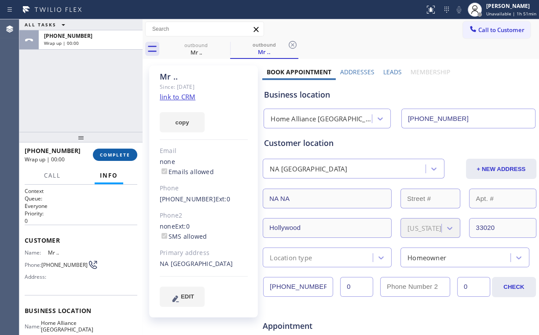
click at [125, 154] on span "COMPLETE" at bounding box center [115, 155] width 30 height 6
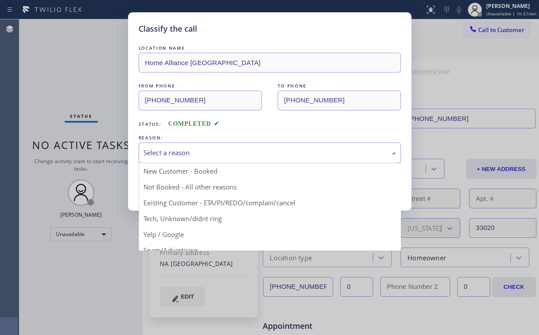
click at [170, 154] on div "Select a reason" at bounding box center [269, 153] width 253 height 10
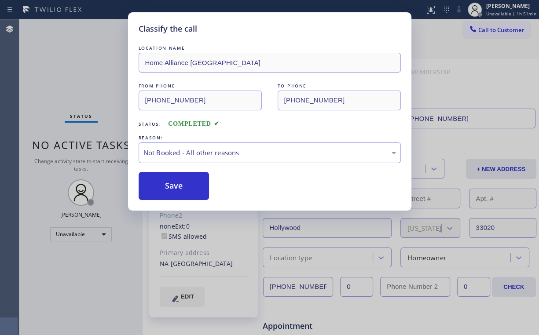
drag, startPoint x: 175, startPoint y: 183, endPoint x: 81, endPoint y: 71, distance: 145.9
click at [175, 182] on button "Save" at bounding box center [174, 186] width 71 height 28
click at [81, 70] on div "Classify the call LOCATION NAME Home Alliance Hollywood FROM PHONE [PHONE_NUMBE…" at bounding box center [269, 167] width 539 height 335
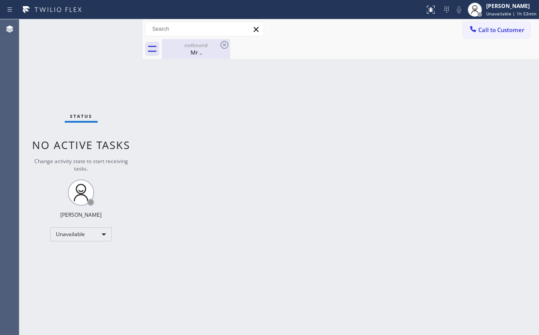
drag, startPoint x: 191, startPoint y: 49, endPoint x: 218, endPoint y: 48, distance: 27.8
click at [191, 49] on div "Mr .." at bounding box center [196, 52] width 66 height 8
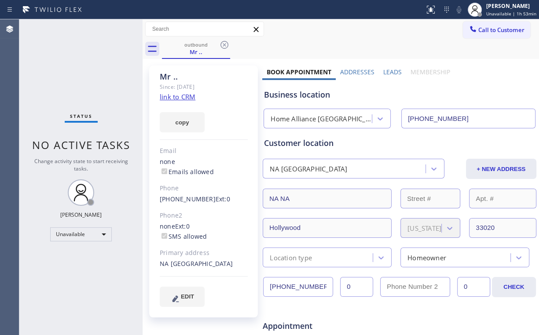
drag, startPoint x: 223, startPoint y: 46, endPoint x: 182, endPoint y: 55, distance: 41.6
click at [223, 46] on icon at bounding box center [224, 45] width 11 height 11
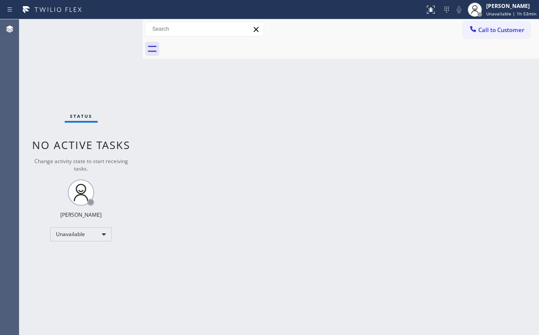
click at [75, 59] on div "Status No active tasks Change activity state to start receiving tasks. [PERSON_…" at bounding box center [80, 177] width 123 height 316
click at [496, 25] on button "Call to Customer" at bounding box center [496, 30] width 67 height 17
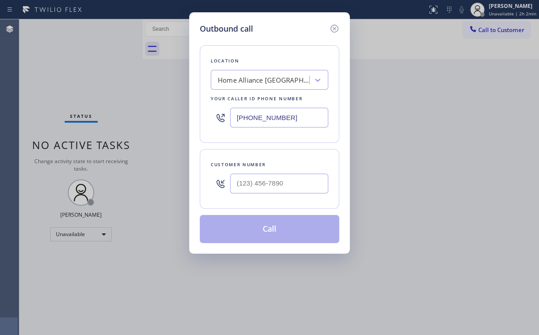
drag, startPoint x: 287, startPoint y: 115, endPoint x: 139, endPoint y: 128, distance: 148.0
click at [149, 127] on div "Outbound call Location Home Alliance [GEOGRAPHIC_DATA] Your caller id phone num…" at bounding box center [269, 167] width 539 height 335
paste input "510) 361-0551"
type input "[PHONE_NUMBER]"
click at [276, 183] on input "(___) ___-____" at bounding box center [279, 184] width 98 height 20
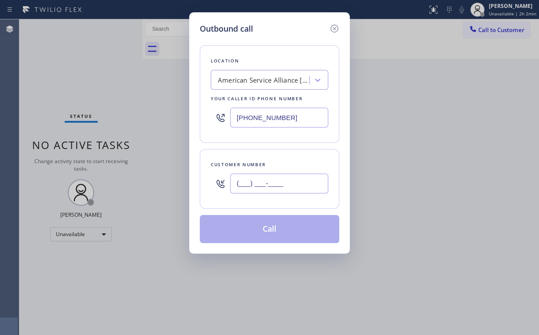
paste input "510) 362-8252"
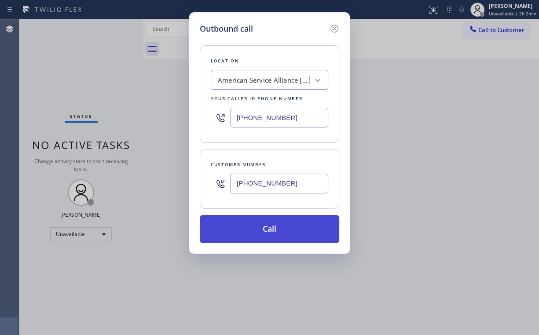
type input "[PHONE_NUMBER]"
drag, startPoint x: 264, startPoint y: 231, endPoint x: 260, endPoint y: 235, distance: 5.7
click at [263, 231] on button "Call" at bounding box center [269, 229] width 139 height 28
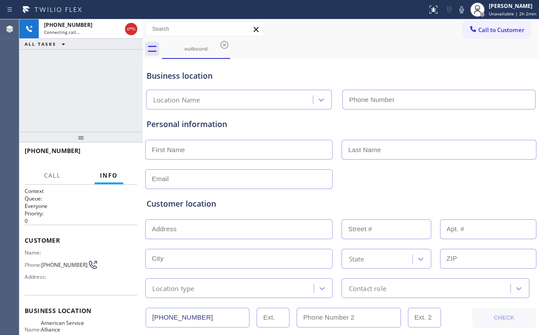
click at [99, 91] on div "[PHONE_NUMBER] Connecting call… ALL TASKS ALL TASKS ACTIVE TASKS TASKS IN WRAP …" at bounding box center [80, 75] width 123 height 113
type input "[PHONE_NUMBER]"
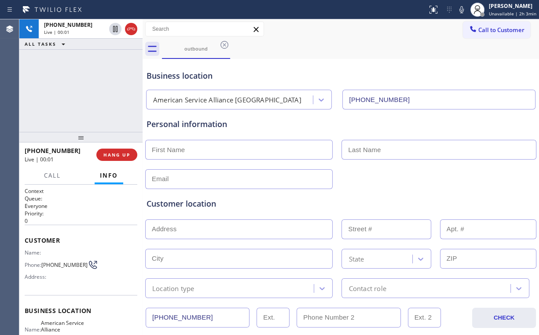
click at [197, 99] on div "American Service Alliance [GEOGRAPHIC_DATA]" at bounding box center [227, 100] width 148 height 10
click at [89, 87] on div "[PHONE_NUMBER] Live | 00:05 ALL TASKS ALL TASKS ACTIVE TASKS TASKS IN WRAP UP" at bounding box center [80, 75] width 123 height 113
click at [89, 87] on div "[PHONE_NUMBER] Live | 00:06 ALL TASKS ALL TASKS ACTIVE TASKS TASKS IN WRAP UP" at bounding box center [80, 75] width 123 height 113
click at [86, 90] on div "[PHONE_NUMBER] Live | 00:13 ALL TASKS ALL TASKS ACTIVE TASKS TASKS IN WRAP UP" at bounding box center [80, 75] width 123 height 113
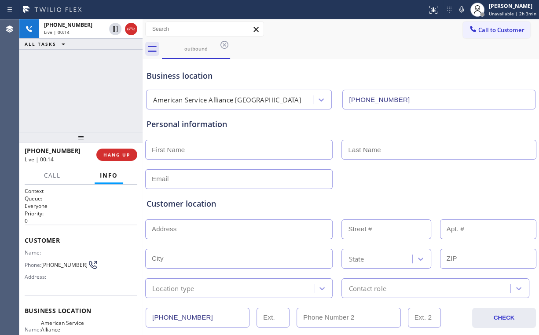
click at [86, 90] on div "[PHONE_NUMBER] Live | 00:14 ALL TASKS ALL TASKS ACTIVE TASKS TASKS IN WRAP UP" at bounding box center [80, 75] width 123 height 113
click at [86, 90] on div "[PHONE_NUMBER] Live | 00:17 ALL TASKS ALL TASKS ACTIVE TASKS TASKS IN WRAP UP" at bounding box center [80, 75] width 123 height 113
click at [84, 91] on div "[PHONE_NUMBER] Live | 01:23 ALL TASKS ALL TASKS ACTIVE TASKS TASKS IN WRAP UP" at bounding box center [80, 75] width 123 height 113
click at [120, 154] on span "HANG UP" at bounding box center [116, 155] width 27 height 6
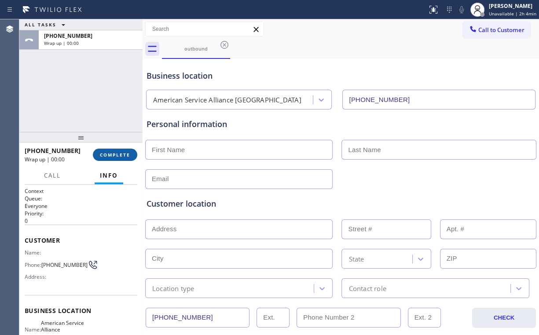
click at [119, 154] on span "COMPLETE" at bounding box center [115, 155] width 30 height 6
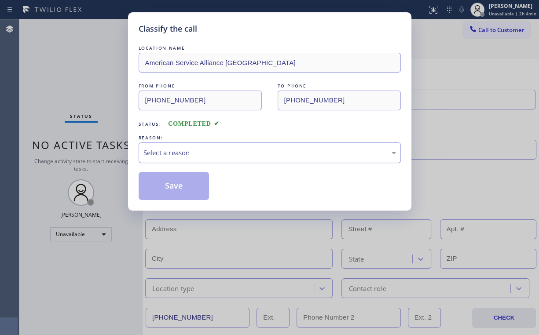
click at [174, 153] on div "Select a reason" at bounding box center [269, 153] width 253 height 10
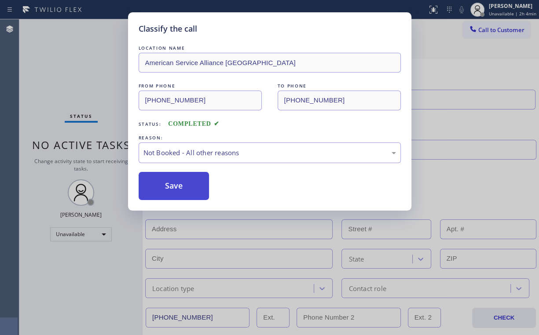
click at [167, 185] on button "Save" at bounding box center [174, 186] width 71 height 28
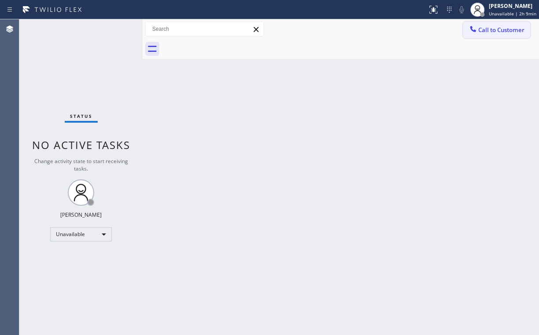
click at [481, 31] on span "Call to Customer" at bounding box center [501, 30] width 46 height 8
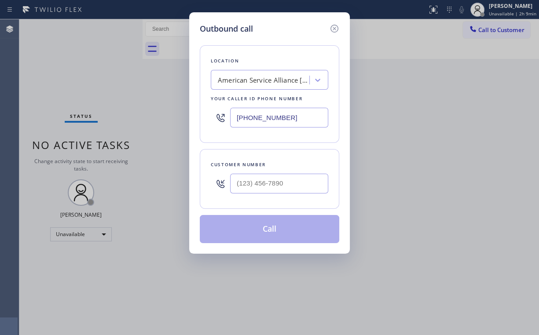
drag, startPoint x: 303, startPoint y: 117, endPoint x: 109, endPoint y: 100, distance: 194.8
click at [102, 117] on div "Outbound call Location American Service Alliance [GEOGRAPHIC_DATA] Your caller …" at bounding box center [269, 167] width 539 height 335
paste input "213) 566-1222"
type input "[PHONE_NUMBER]"
click at [273, 175] on input "(___) ___-____" at bounding box center [279, 184] width 98 height 20
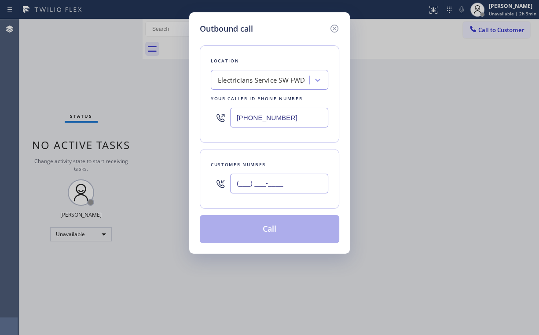
paste input "760) 703-7877"
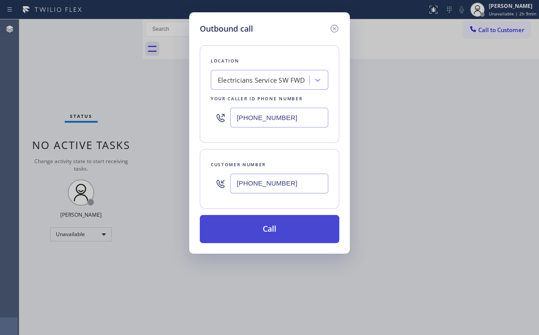
type input "[PHONE_NUMBER]"
click at [267, 230] on button "Call" at bounding box center [269, 229] width 139 height 28
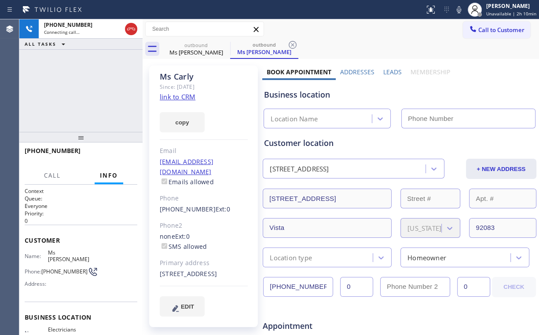
click at [380, 47] on div "outbound Ms [PERSON_NAME] outbound Ms [PERSON_NAME]" at bounding box center [350, 49] width 377 height 20
type input "[PHONE_NUMBER]"
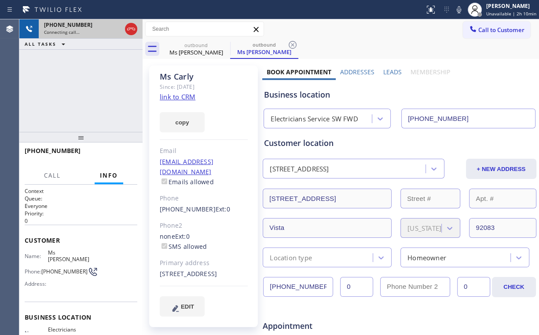
drag, startPoint x: 136, startPoint y: 27, endPoint x: 131, endPoint y: 28, distance: 5.0
click at [135, 27] on icon at bounding box center [131, 29] width 11 height 11
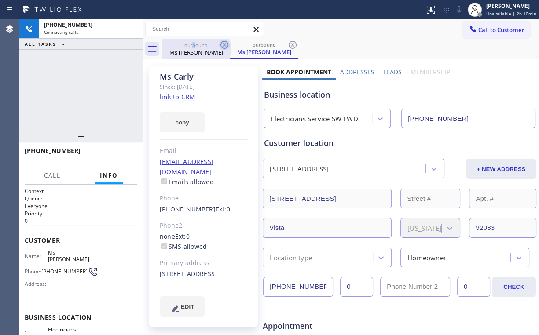
click at [200, 48] on div "outbound" at bounding box center [196, 45] width 66 height 7
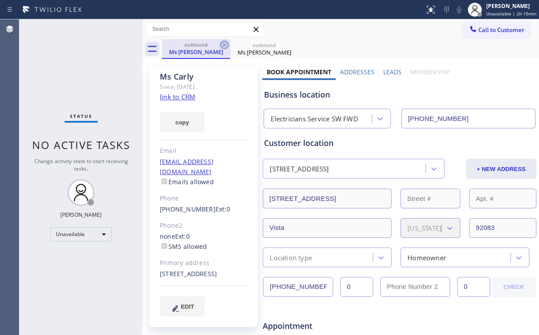
click at [226, 43] on icon at bounding box center [224, 45] width 11 height 11
click at [225, 43] on icon at bounding box center [224, 45] width 11 height 11
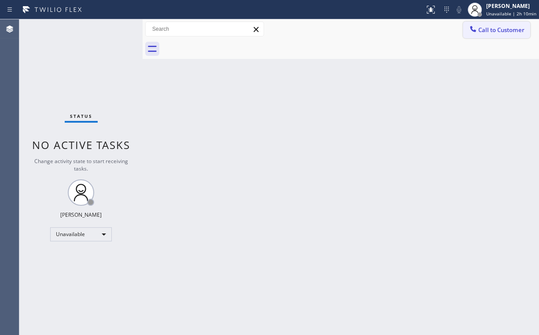
click at [482, 26] on span "Call to Customer" at bounding box center [501, 30] width 46 height 8
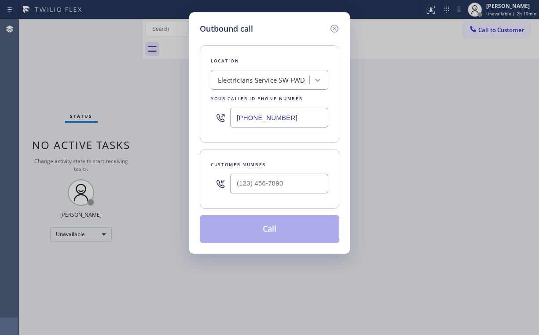
drag, startPoint x: 312, startPoint y: 113, endPoint x: 244, endPoint y: 128, distance: 69.9
click at [117, 129] on div "Outbound call Location Electricians Service SW FWD Your caller id phone number …" at bounding box center [269, 167] width 539 height 335
paste input "888) 859-4448"
type input "[PHONE_NUMBER]"
click at [241, 179] on input "(___) ___-____" at bounding box center [279, 184] width 98 height 20
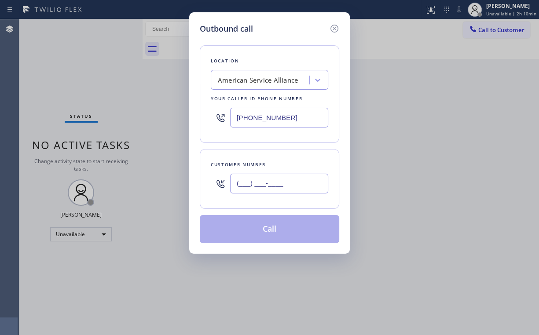
paste input "805) 302-6415"
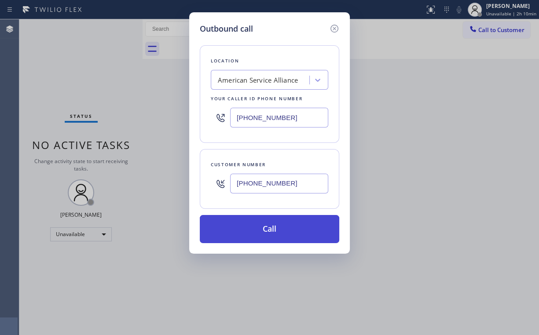
type input "[PHONE_NUMBER]"
drag, startPoint x: 253, startPoint y: 228, endPoint x: 206, endPoint y: 318, distance: 101.0
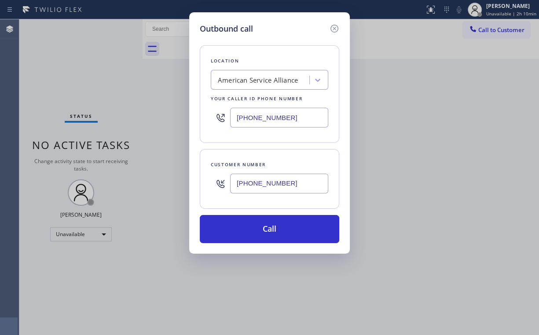
click at [253, 229] on button "Call" at bounding box center [269, 229] width 139 height 28
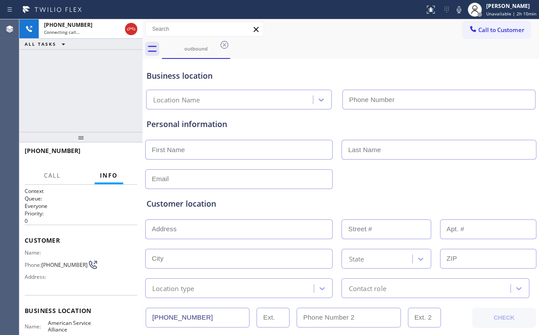
click at [100, 98] on div "[PHONE_NUMBER] Connecting call… ALL TASKS ALL TASKS ACTIVE TASKS TASKS IN WRAP …" at bounding box center [80, 75] width 123 height 113
type input "[PHONE_NUMBER]"
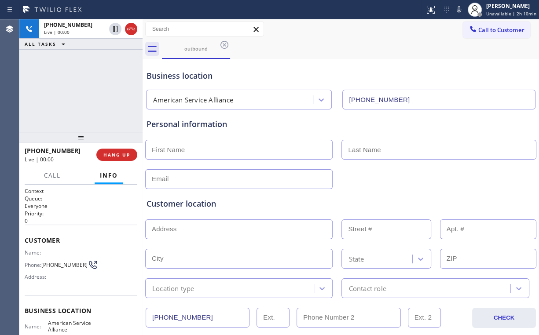
click at [65, 99] on div "[PHONE_NUMBER] Live | 00:00 ALL TASKS ALL TASKS ACTIVE TASKS TASKS IN WRAP UP" at bounding box center [80, 75] width 123 height 113
click at [68, 79] on div "[PHONE_NUMBER] Live | 02:16 ALL TASKS ALL TASKS ACTIVE TASKS TASKS IN WRAP UP" at bounding box center [80, 75] width 123 height 113
click at [194, 147] on input "text" at bounding box center [238, 150] width 187 height 20
type input "[PERSON_NAME]"
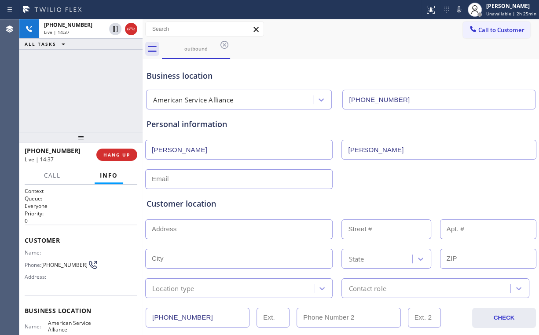
click at [165, 176] on input "text" at bounding box center [238, 179] width 187 height 20
paste input "[EMAIL_ADDRESS][DOMAIN_NAME]"
type input "[EMAIL_ADDRESS][DOMAIN_NAME]"
click at [395, 181] on div "[EMAIL_ADDRESS][DOMAIN_NAME]" at bounding box center [340, 179] width 393 height 22
click at [177, 230] on input "text" at bounding box center [238, 230] width 187 height 20
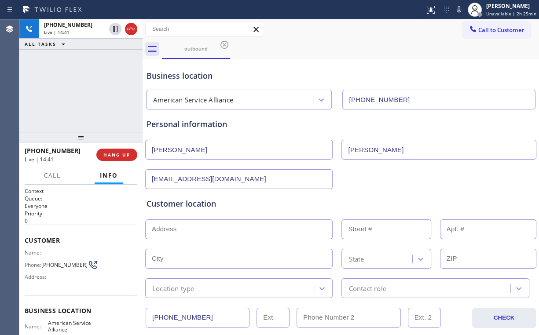
paste input "[STREET_ADDRESS][PERSON_NAME]"
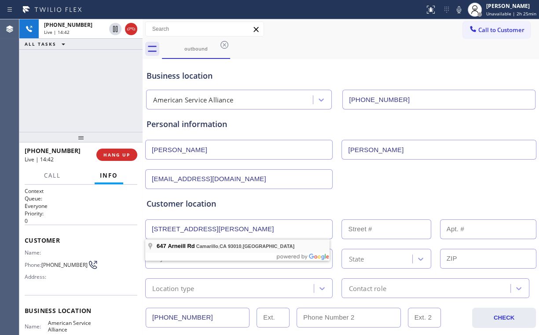
type input "647 Arneill Rd"
type input "647"
type input "Camarillo"
type input "93010"
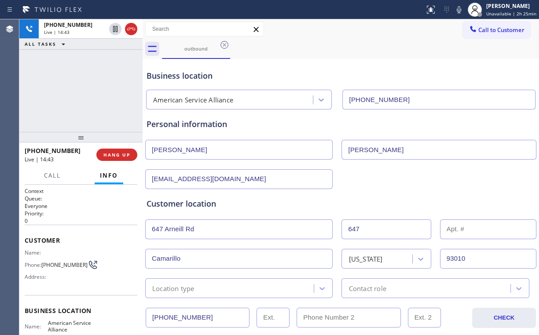
click at [268, 198] on div "Customer location" at bounding box center [341, 204] width 389 height 12
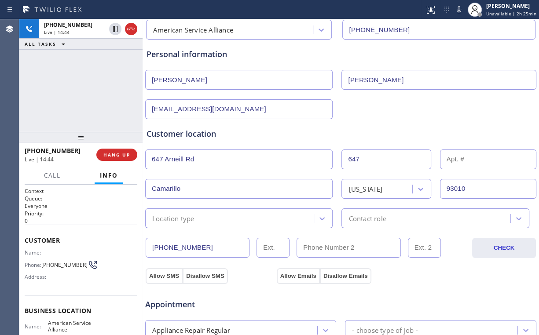
scroll to position [70, 0]
click at [220, 220] on div "Location type" at bounding box center [231, 217] width 166 height 15
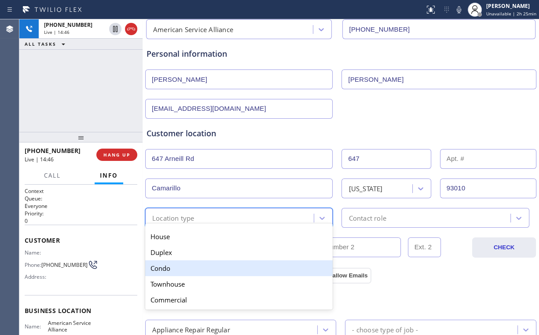
click at [174, 270] on div "Condo" at bounding box center [238, 268] width 187 height 16
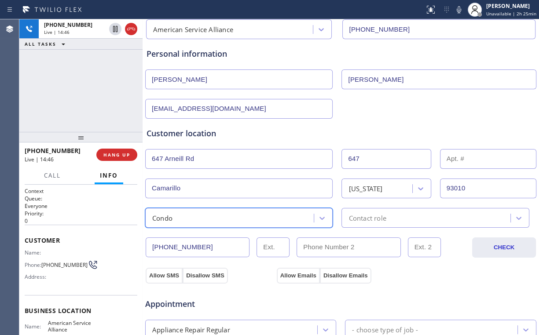
click at [366, 223] on div "Contact role" at bounding box center [434, 218] width 187 height 20
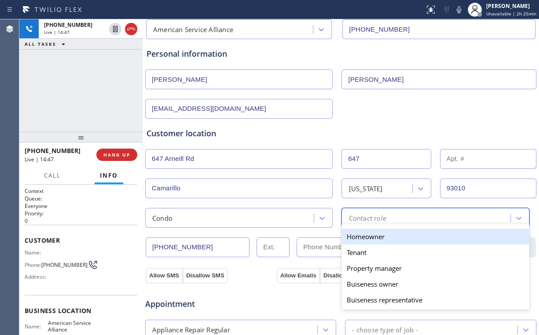
type input "h"
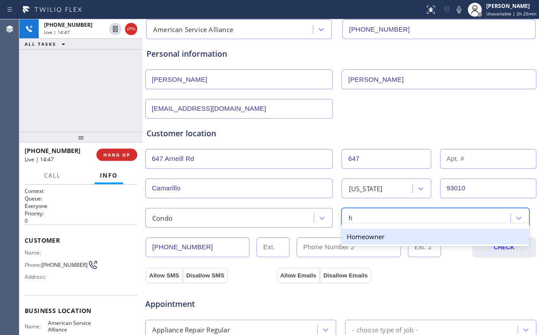
click at [362, 237] on div "Homeowner" at bounding box center [434, 237] width 187 height 16
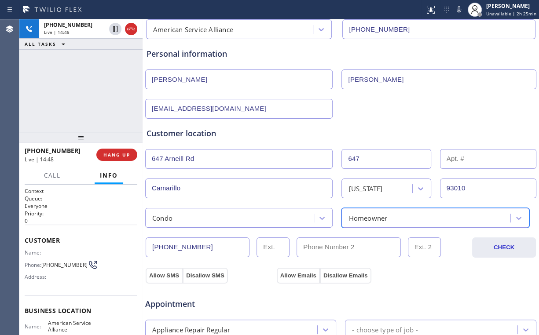
click at [404, 103] on div "[EMAIL_ADDRESS][DOMAIN_NAME]" at bounding box center [340, 108] width 393 height 22
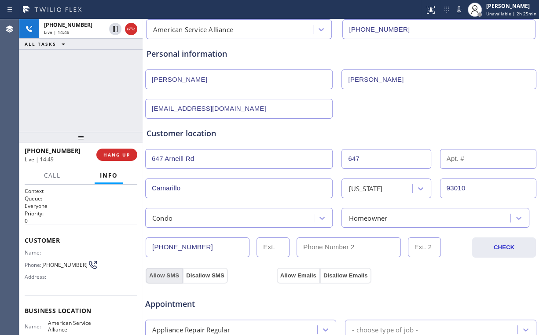
click at [160, 277] on button "Allow SMS" at bounding box center [164, 276] width 37 height 16
click at [285, 275] on button "Allow Emails" at bounding box center [298, 276] width 43 height 16
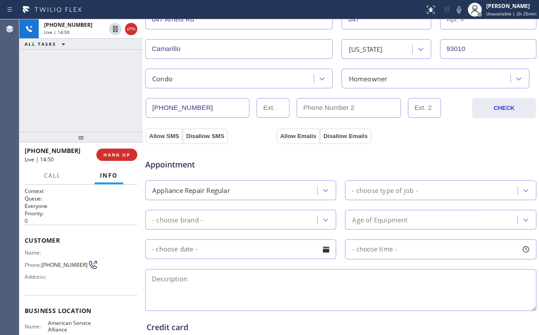
scroll to position [211, 0]
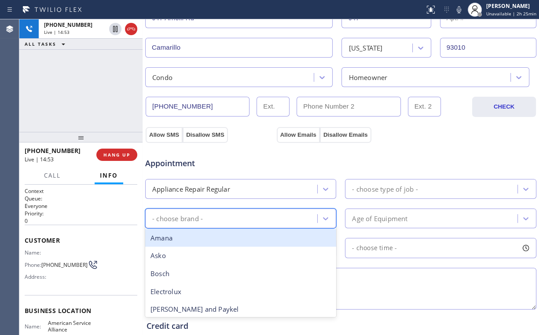
click at [192, 219] on div "- choose brand -" at bounding box center [177, 218] width 51 height 10
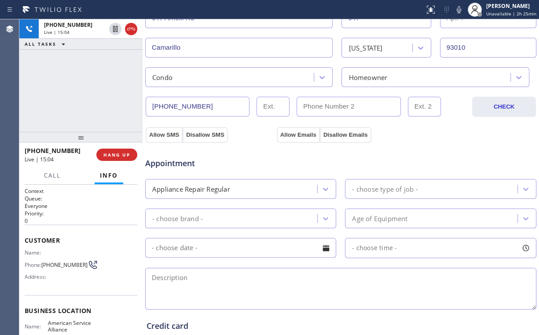
click at [190, 221] on div "- choose brand -" at bounding box center [177, 218] width 51 height 10
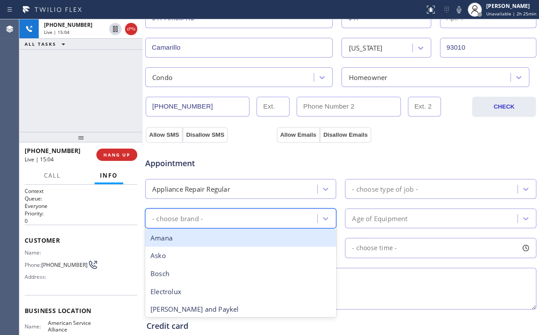
type input "w"
drag, startPoint x: 187, startPoint y: 238, endPoint x: 303, endPoint y: 210, distance: 119.2
click at [189, 238] on div "Whirpool" at bounding box center [240, 238] width 191 height 18
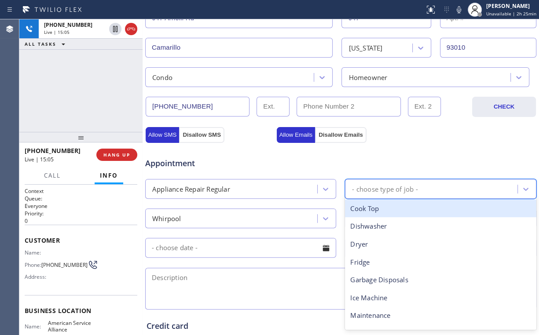
click at [387, 186] on div "- choose type of job -" at bounding box center [385, 189] width 66 height 10
type input "w"
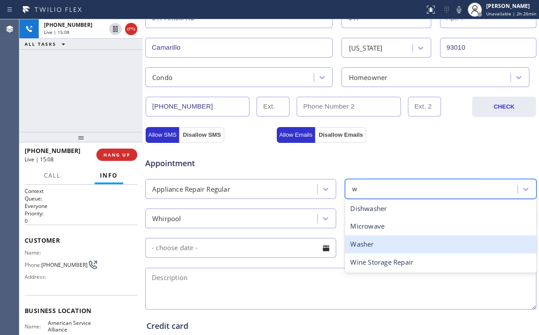
click at [371, 240] on div "Washer" at bounding box center [440, 244] width 191 height 18
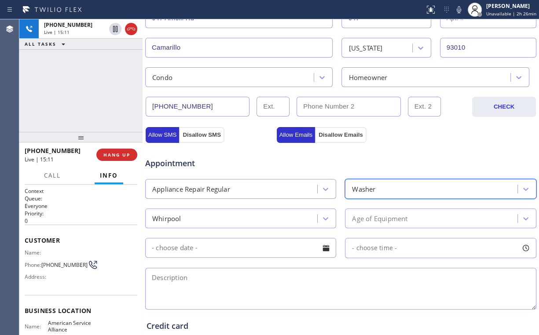
click at [374, 219] on div "Age of Equipment" at bounding box center [379, 218] width 55 height 10
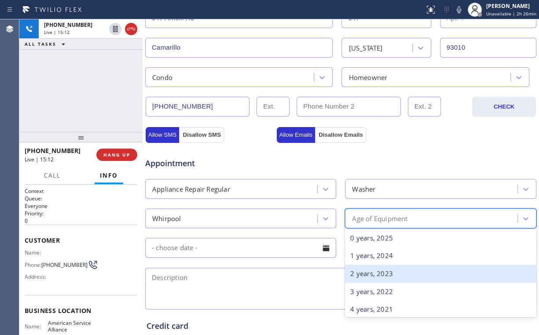
click at [370, 268] on div "2 years, 2023" at bounding box center [440, 274] width 191 height 18
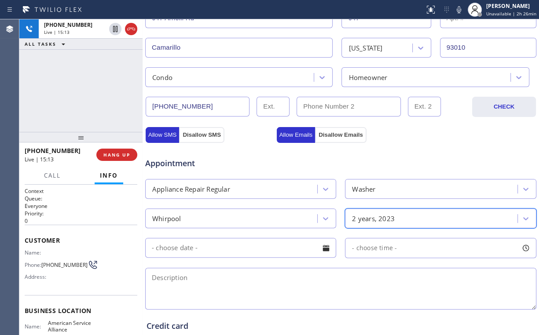
click at [391, 143] on div "Appointment Appliance Repair Regular Washer Whirpool option 2 years, 2023, sele…" at bounding box center [341, 227] width 392 height 169
click at [315, 144] on div "Appointment Appliance Repair Regular Washer Whirpool 2 years, 2023 - choose tim…" at bounding box center [341, 227] width 392 height 169
click at [229, 253] on input "text" at bounding box center [240, 248] width 191 height 20
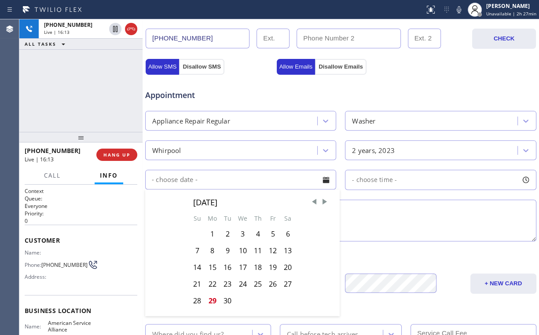
scroll to position [282, 0]
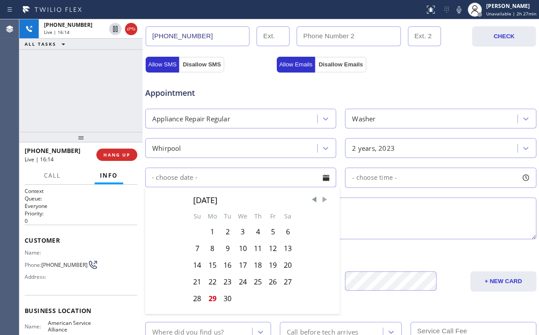
click at [324, 197] on span "Next Month" at bounding box center [324, 199] width 9 height 9
click at [245, 228] on div "1" at bounding box center [242, 232] width 15 height 17
type input "[DATE]"
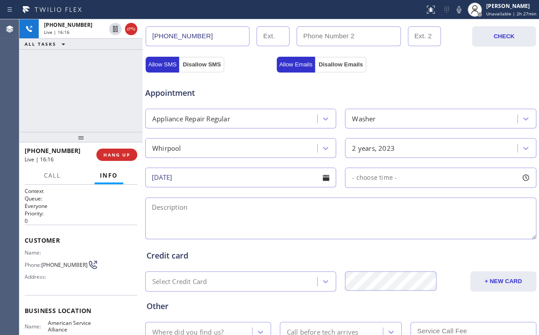
click at [400, 175] on div "- choose time -" at bounding box center [440, 178] width 191 height 20
drag, startPoint x: 446, startPoint y: 234, endPoint x: 456, endPoint y: 232, distance: 9.8
click at [456, 232] on div at bounding box center [459, 231] width 11 height 18
drag, startPoint x: 350, startPoint y: 231, endPoint x: 419, endPoint y: 228, distance: 68.7
click at [419, 228] on div at bounding box center [419, 231] width 11 height 18
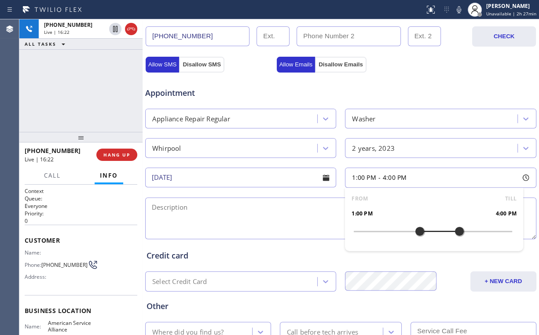
click at [313, 191] on div "Appointment Appliance Repair Regular Washer Whirpool 2 years, 2023 [DATE] 1:00 …" at bounding box center [341, 159] width 389 height 165
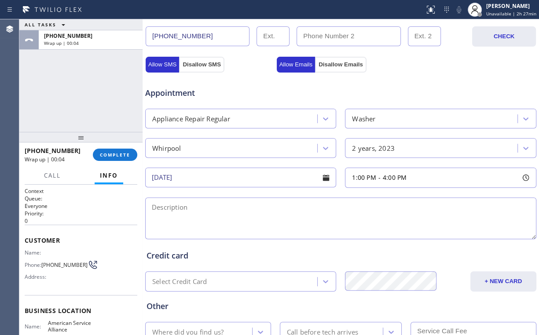
click at [165, 209] on textarea at bounding box center [340, 219] width 391 height 42
paste textarea "1-4 | no scf | Whirlpool | Washer SBS | [DEMOGRAPHIC_DATA] | weird noise, and i…"
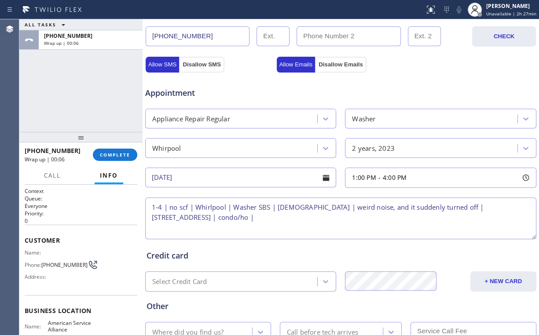
click at [196, 216] on textarea "1-4 | no scf | Whirlpool | Washer SBS | [DEMOGRAPHIC_DATA] | weird noise, and i…" at bounding box center [340, 219] width 391 height 42
click at [352, 212] on textarea "1-4 | no scf | Whirlpool | Washer SBS | [DEMOGRAPHIC_DATA] | weird noise, and i…" at bounding box center [340, 219] width 391 height 42
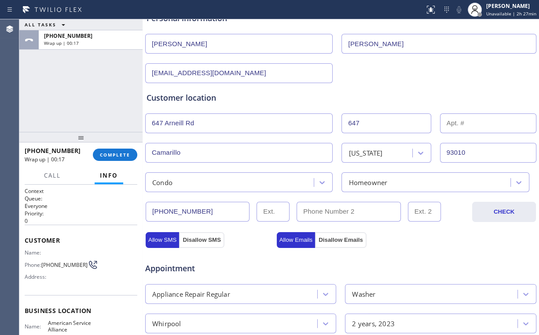
scroll to position [317, 0]
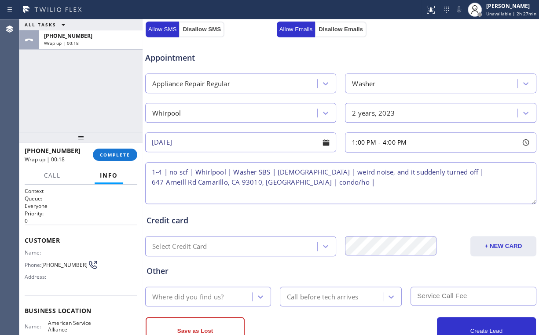
drag, startPoint x: 329, startPoint y: 180, endPoint x: 385, endPoint y: 183, distance: 55.6
click at [330, 180] on textarea "1-4 | no scf | Whirlpool | Washer SBS | [DEMOGRAPHIC_DATA] | weird noise, and i…" at bounding box center [340, 183] width 391 height 42
paste textarea "American Service Alliance"
type textarea "1-4 | no scf | Whirlpool | Washer SBS | [DEMOGRAPHIC_DATA] | weird noise, and i…"
click at [198, 293] on div "Where did you find us?" at bounding box center [187, 297] width 71 height 10
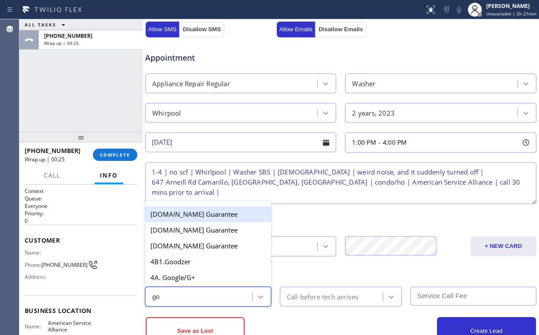
type input "goo"
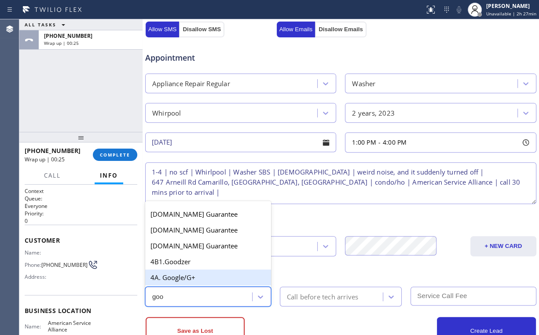
drag, startPoint x: 194, startPoint y: 276, endPoint x: 273, endPoint y: 290, distance: 80.7
click at [194, 277] on div "4A. Google/G+" at bounding box center [208, 278] width 126 height 16
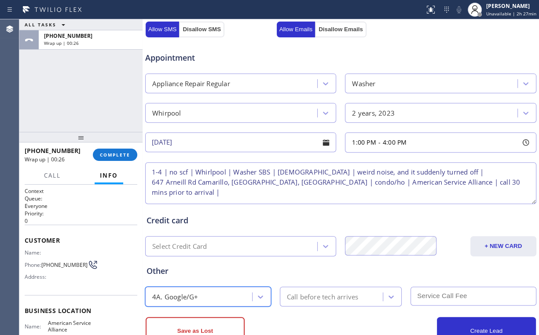
click at [312, 295] on div "Call before tech arrives" at bounding box center [323, 297] width 72 height 10
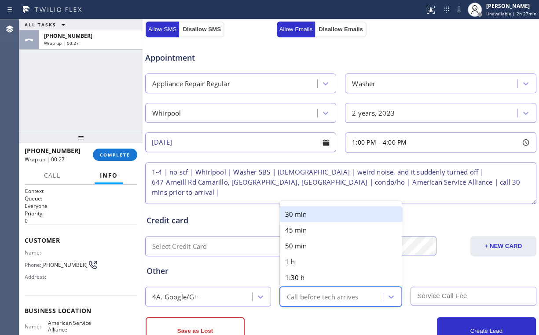
drag, startPoint x: 297, startPoint y: 213, endPoint x: 326, endPoint y: 240, distance: 39.5
click at [297, 213] on div "30 min" at bounding box center [341, 214] width 122 height 16
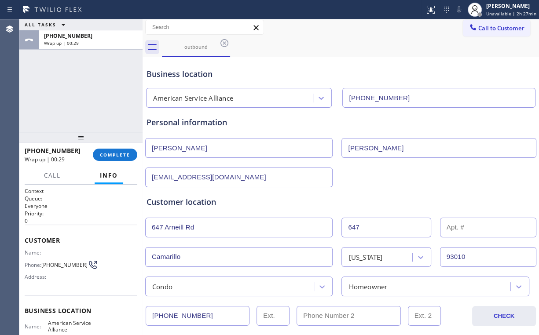
scroll to position [0, 0]
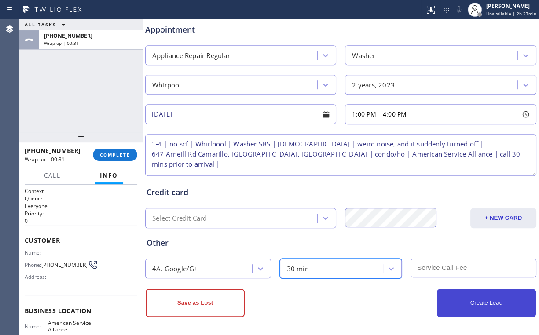
click at [491, 297] on button "Create Lead" at bounding box center [486, 303] width 99 height 28
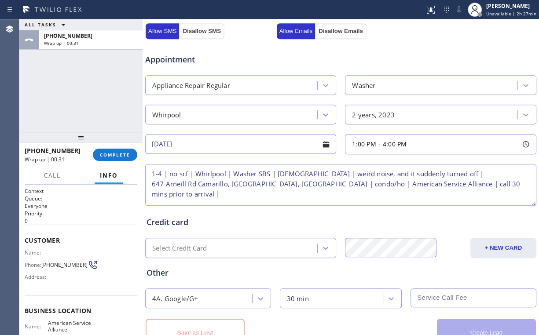
scroll to position [375, 0]
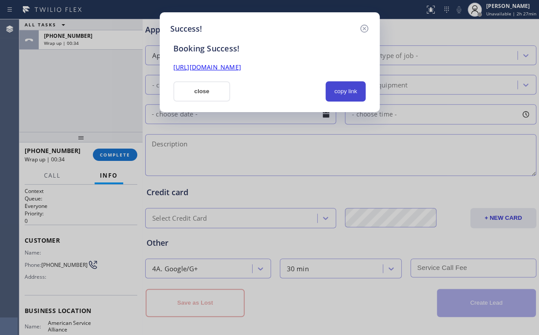
click at [352, 86] on button "copy link" at bounding box center [346, 91] width 40 height 20
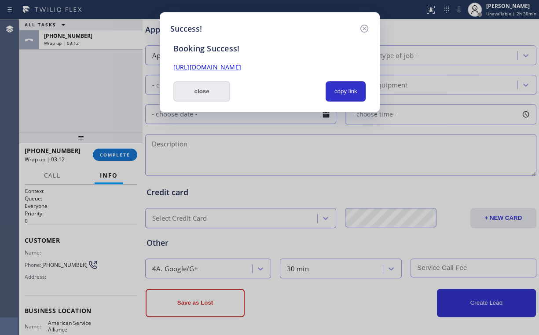
click at [207, 90] on button "close" at bounding box center [201, 91] width 57 height 20
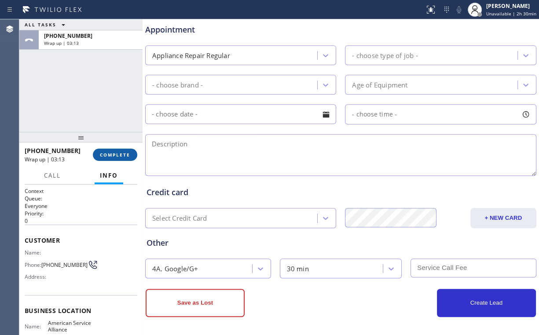
click at [117, 152] on span "COMPLETE" at bounding box center [115, 155] width 30 height 6
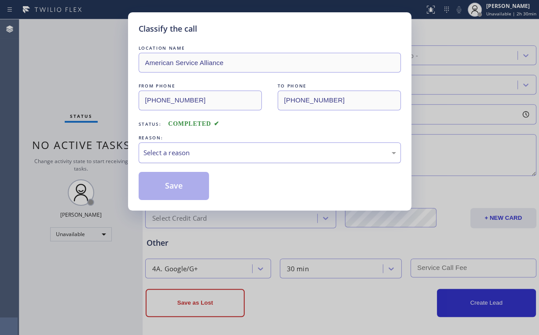
click at [167, 161] on div "Select a reason" at bounding box center [270, 153] width 262 height 21
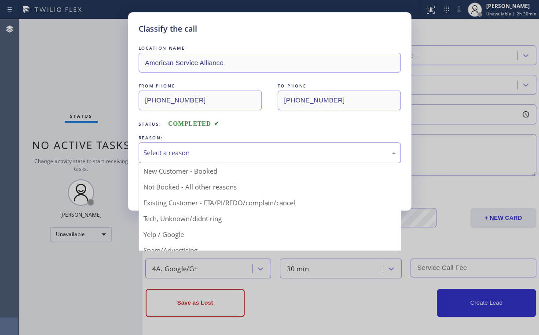
drag, startPoint x: 167, startPoint y: 171, endPoint x: 170, endPoint y: 176, distance: 6.5
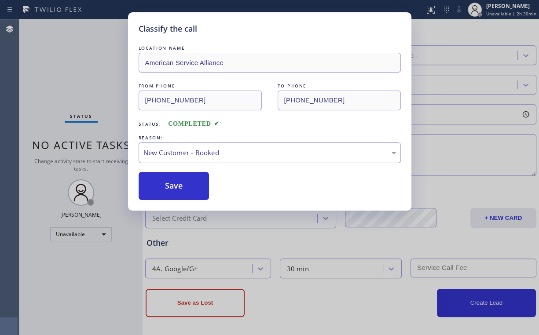
drag, startPoint x: 174, startPoint y: 192, endPoint x: 91, endPoint y: 101, distance: 123.0
click at [174, 191] on button "Save" at bounding box center [174, 186] width 71 height 28
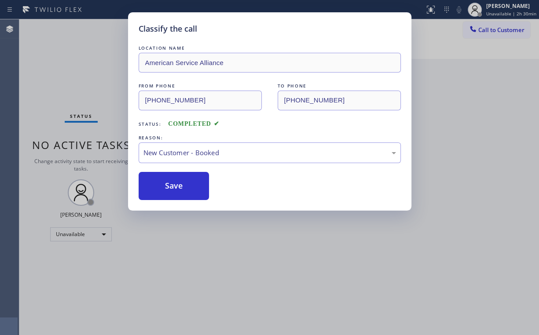
drag, startPoint x: 90, startPoint y: 96, endPoint x: 170, endPoint y: 97, distance: 80.1
click at [90, 96] on div "Classify the call LOCATION NAME American Service Alliance FROM PHONE [PHONE_NUM…" at bounding box center [269, 167] width 539 height 335
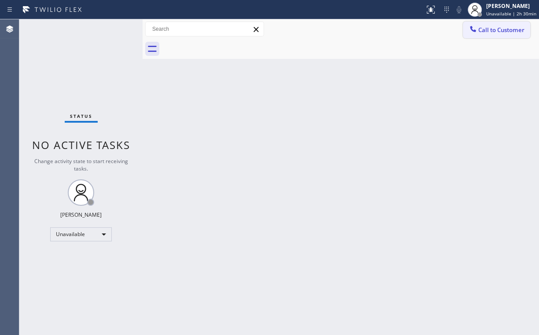
click at [490, 27] on span "Call to Customer" at bounding box center [501, 30] width 46 height 8
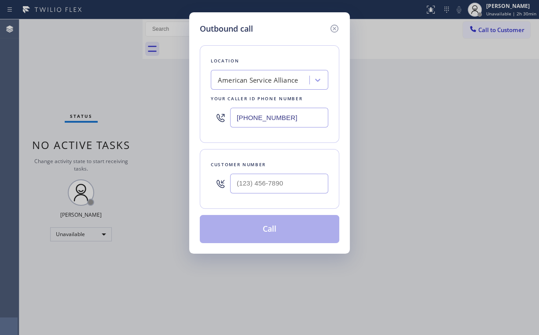
click at [168, 126] on div "Outbound call Location American Service Alliance Your caller id phone number [P…" at bounding box center [269, 167] width 539 height 335
paste input "602) 755-6017"
type input "[PHONE_NUMBER]"
click at [252, 190] on input "(___) ___-____" at bounding box center [279, 184] width 98 height 20
paste input "480) 319-1355"
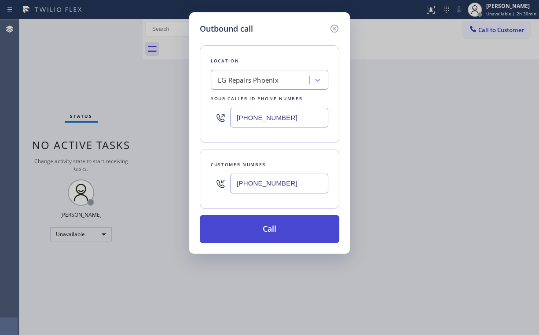
type input "[PHONE_NUMBER]"
click at [264, 232] on button "Call" at bounding box center [269, 229] width 139 height 28
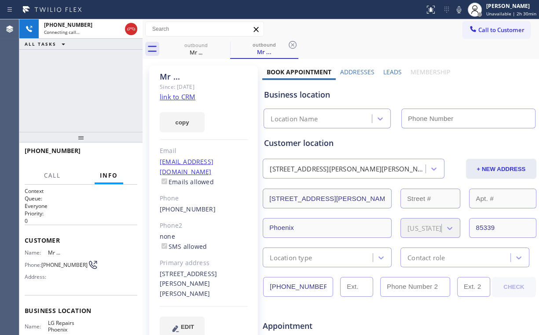
click at [84, 77] on div "[PHONE_NUMBER] Connecting call… ALL TASKS ALL TASKS ACTIVE TASKS TASKS IN WRAP …" at bounding box center [80, 75] width 123 height 113
type input "[PHONE_NUMBER]"
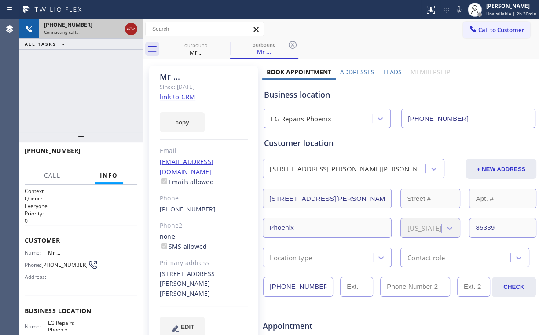
click at [125, 28] on div at bounding box center [131, 29] width 12 height 11
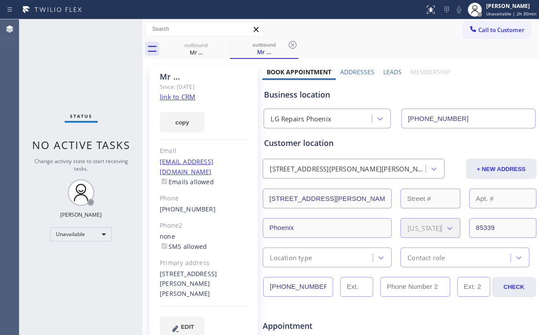
click at [176, 98] on link "link to CRM" at bounding box center [178, 96] width 36 height 9
click at [188, 47] on div "outbound" at bounding box center [196, 45] width 66 height 7
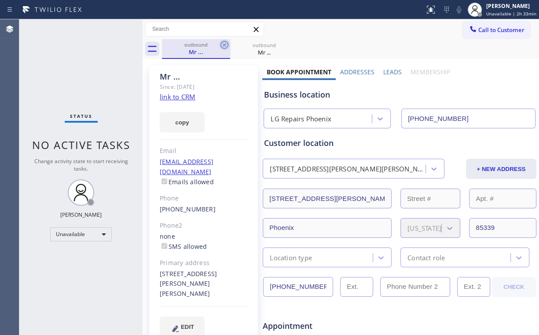
click at [224, 44] on icon at bounding box center [224, 45] width 8 height 8
click at [230, 46] on div "outbound Mr ... outbound Mr ..." at bounding box center [350, 49] width 377 height 20
drag, startPoint x: 167, startPoint y: 47, endPoint x: 206, endPoint y: 52, distance: 39.5
click at [172, 49] on div "outbound Mr ..." at bounding box center [196, 48] width 66 height 19
click at [224, 44] on icon at bounding box center [224, 45] width 11 height 11
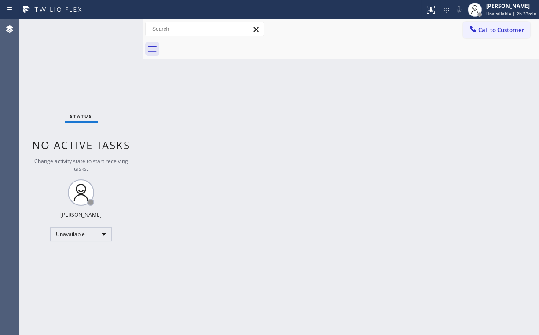
click at [374, 36] on div "Call to Customer Outbound call Location LG Repairs [GEOGRAPHIC_DATA] Your calle…" at bounding box center [341, 29] width 396 height 15
drag, startPoint x: 485, startPoint y: 29, endPoint x: 302, endPoint y: 86, distance: 191.9
click at [484, 29] on span "Call to Customer" at bounding box center [501, 30] width 46 height 8
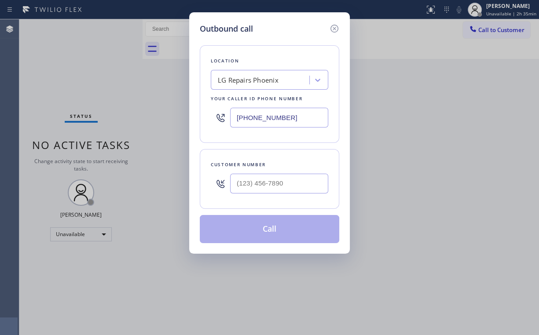
click at [124, 117] on div "Outbound call Location LG Repairs [GEOGRAPHIC_DATA] Your caller id phone number…" at bounding box center [269, 167] width 539 height 335
paste input "949) 506-5933"
type input "[PHONE_NUMBER]"
click at [264, 181] on input "(___) ___-____" at bounding box center [279, 184] width 98 height 20
paste input "949) 785-3666"
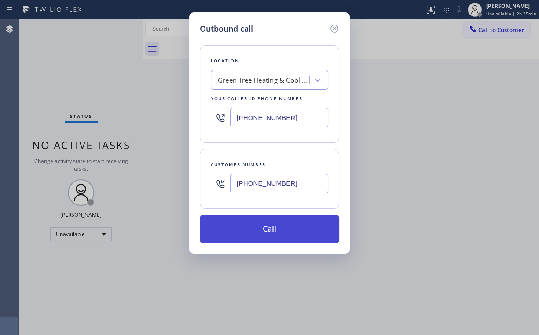
type input "[PHONE_NUMBER]"
click at [254, 232] on button "Call" at bounding box center [269, 229] width 139 height 28
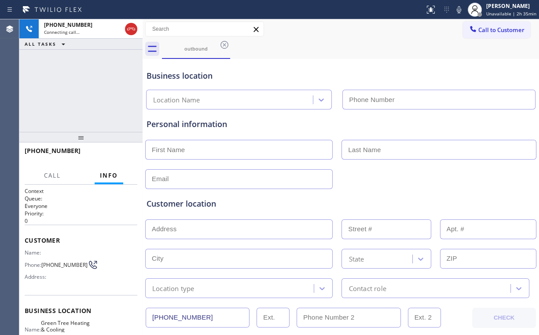
type input "[PHONE_NUMBER]"
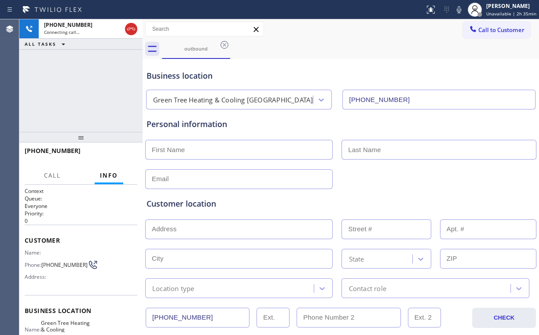
click at [42, 97] on div "[PHONE_NUMBER] Connecting call… ALL TASKS ALL TASKS ACTIVE TASKS TASKS IN WRAP …" at bounding box center [80, 75] width 123 height 113
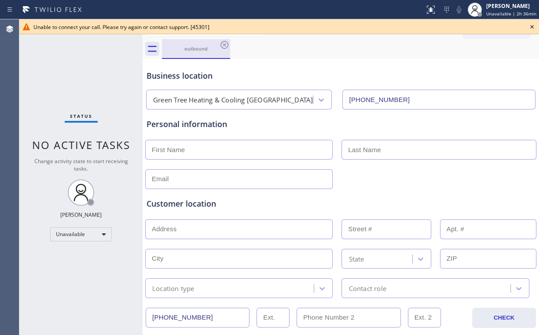
click at [202, 56] on div "outbound" at bounding box center [196, 48] width 66 height 19
click at [225, 44] on icon at bounding box center [224, 45] width 11 height 11
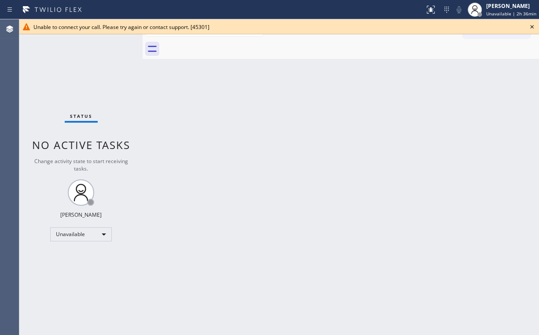
drag, startPoint x: 60, startPoint y: 88, endPoint x: 54, endPoint y: 62, distance: 26.2
click at [60, 84] on div "Status No active tasks Change activity state to start receiving tasks. [PERSON_…" at bounding box center [80, 177] width 123 height 316
click at [533, 23] on icon at bounding box center [532, 27] width 11 height 11
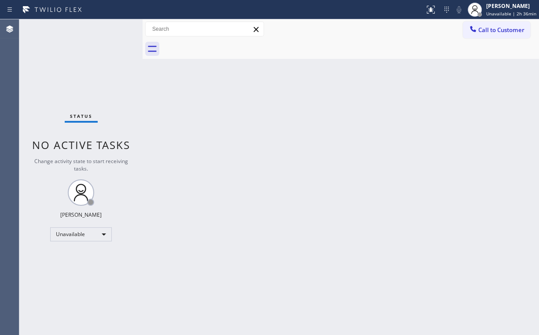
click at [83, 59] on div "Status No active tasks Change activity state to start receiving tasks. [PERSON_…" at bounding box center [80, 177] width 123 height 316
drag, startPoint x: 482, startPoint y: 31, endPoint x: 468, endPoint y: 48, distance: 21.9
click at [480, 32] on span "Call to Customer" at bounding box center [501, 30] width 46 height 8
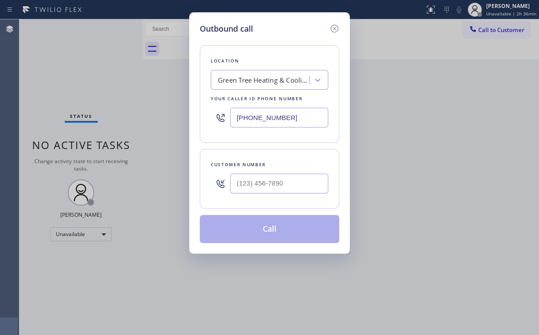
drag, startPoint x: 296, startPoint y: 120, endPoint x: 175, endPoint y: 111, distance: 121.8
click at [183, 113] on div "Outbound call Location Green Tree Heating & [GEOGRAPHIC_DATA] Your caller id ph…" at bounding box center [269, 167] width 539 height 335
paste input "305) 481-9056"
type input "[PHONE_NUMBER]"
click at [283, 178] on input "(___) ___-____" at bounding box center [279, 184] width 98 height 20
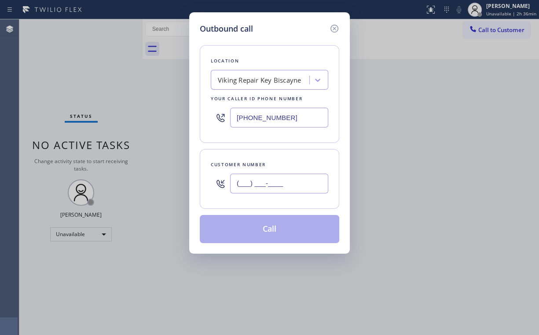
paste input "305) 413-1899"
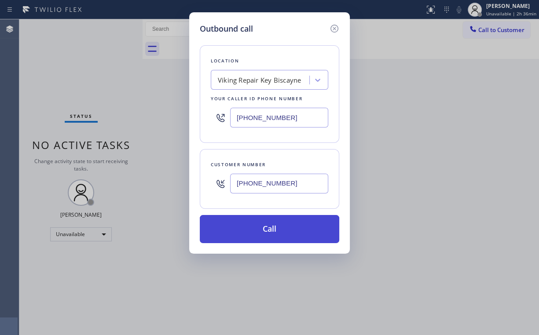
type input "[PHONE_NUMBER]"
click at [264, 227] on button "Call" at bounding box center [269, 229] width 139 height 28
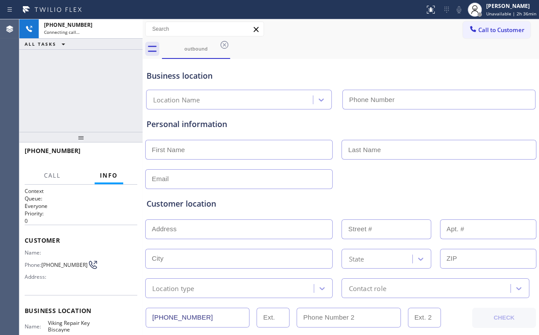
click at [90, 99] on div "[PHONE_NUMBER] Connecting call… ALL TASKS ALL TASKS ACTIVE TASKS TASKS IN WRAP …" at bounding box center [80, 75] width 123 height 113
type input "[PHONE_NUMBER]"
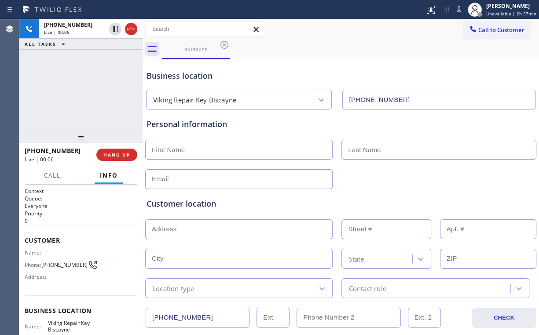
click at [78, 102] on div "[PHONE_NUMBER] Live | 00:06 ALL TASKS ALL TASKS ACTIVE TASKS TASKS IN WRAP UP" at bounding box center [80, 75] width 123 height 113
click at [85, 90] on div "[PHONE_NUMBER] Live | 00:09 ALL TASKS ALL TASKS ACTIVE TASKS TASKS IN WRAP UP" at bounding box center [80, 75] width 123 height 113
drag, startPoint x: 86, startPoint y: 89, endPoint x: 93, endPoint y: 95, distance: 9.4
click at [86, 89] on div "[PHONE_NUMBER] Live | 00:10 ALL TASKS ALL TASKS ACTIVE TASKS TASKS IN WRAP UP" at bounding box center [80, 75] width 123 height 113
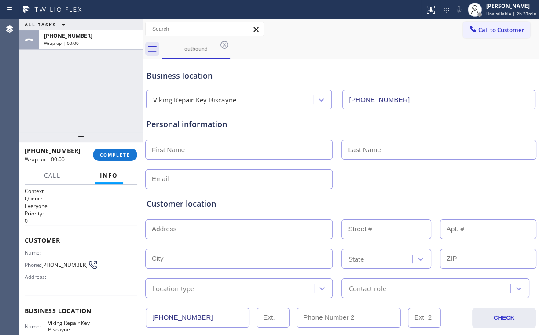
click at [67, 70] on div "ALL TASKS ALL TASKS ACTIVE TASKS TASKS IN WRAP UP [PHONE_NUMBER] Wrap up | 00:00" at bounding box center [80, 75] width 123 height 113
click at [117, 154] on span "COMPLETE" at bounding box center [115, 155] width 30 height 6
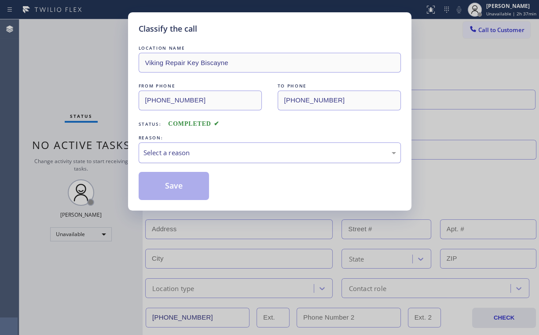
click at [176, 148] on div "Select a reason" at bounding box center [269, 153] width 253 height 10
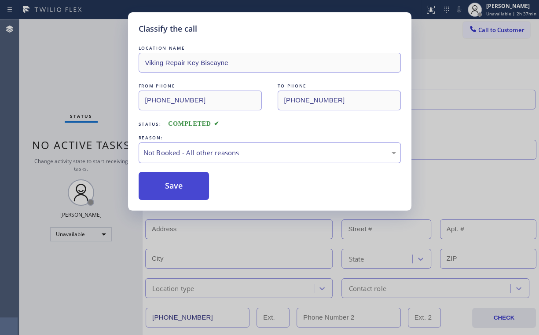
click at [167, 185] on button "Save" at bounding box center [174, 186] width 71 height 28
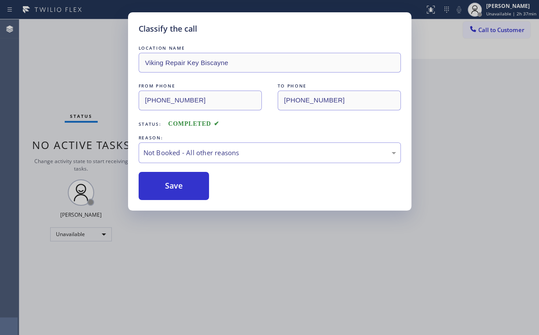
click at [72, 109] on div "Classify the call LOCATION NAME Viking Repair Key Biscayne FROM PHONE [PHONE_NU…" at bounding box center [269, 167] width 539 height 335
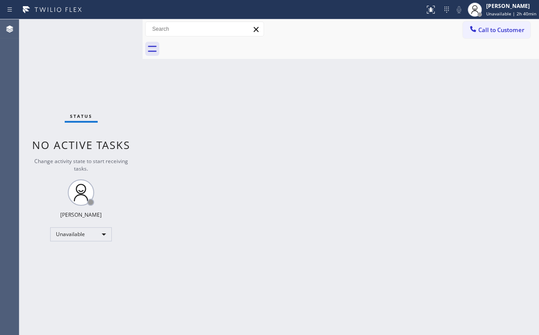
click at [79, 65] on div "Status No active tasks Change activity state to start receiving tasks. [PERSON_…" at bounding box center [80, 177] width 123 height 316
drag, startPoint x: 491, startPoint y: 26, endPoint x: 472, endPoint y: 37, distance: 22.7
click at [489, 28] on span "Call to Customer" at bounding box center [501, 30] width 46 height 8
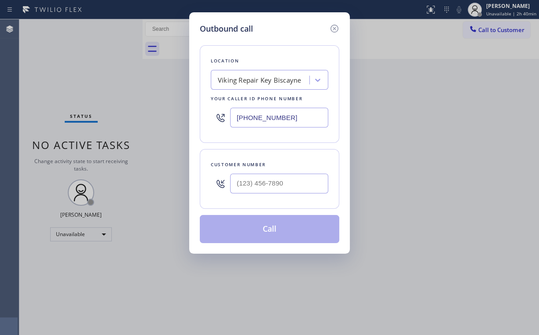
drag, startPoint x: 305, startPoint y: 118, endPoint x: 137, endPoint y: 114, distance: 168.1
click at [151, 121] on div "Outbound call Location Viking Repair [GEOGRAPHIC_DATA] Your caller id phone num…" at bounding box center [269, 167] width 539 height 335
paste input "877) 748-5179"
type input "[PHONE_NUMBER]"
click at [287, 181] on input "(___) ___-____" at bounding box center [279, 184] width 98 height 20
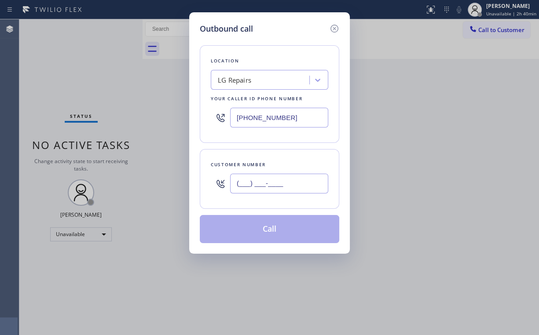
paste input "480) 319-1355"
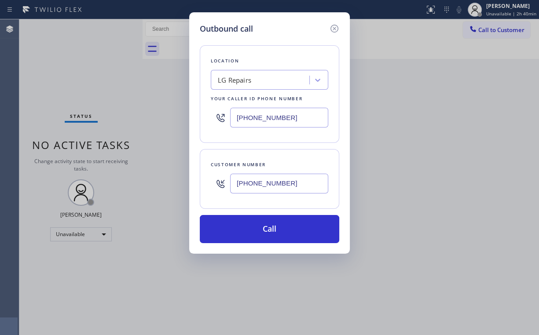
type input "[PHONE_NUMBER]"
click at [63, 46] on div "Outbound call Location LG Repairs Your caller id phone number [PHONE_NUMBER] Cu…" at bounding box center [269, 167] width 539 height 335
click at [333, 30] on icon at bounding box center [334, 29] width 8 height 8
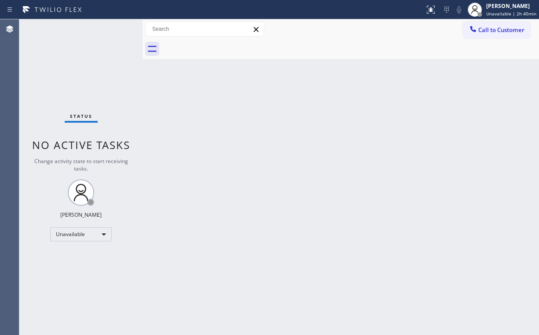
click at [445, 159] on div "Back to Dashboard Change Sender ID Customers Technicians Select a contact Outbo…" at bounding box center [341, 177] width 396 height 316
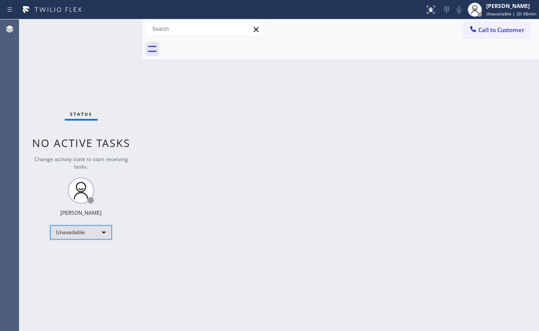
click at [97, 230] on div "Unavailable" at bounding box center [81, 232] width 62 height 14
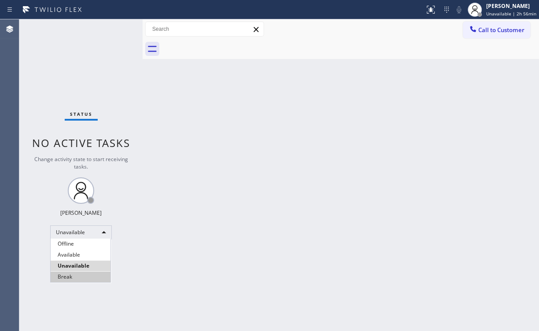
click at [87, 276] on li "Break" at bounding box center [81, 276] width 60 height 11
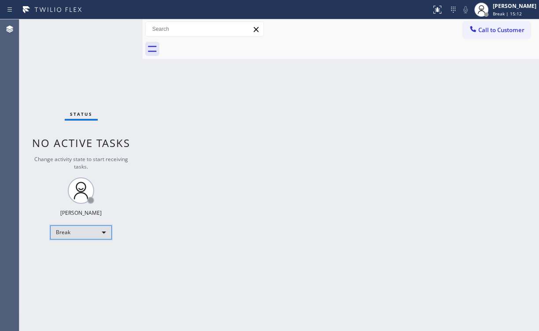
click at [62, 233] on div "Break" at bounding box center [81, 232] width 62 height 14
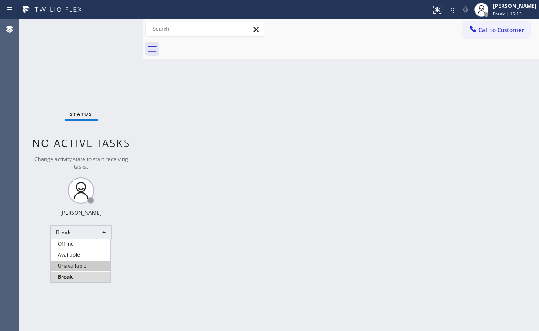
click at [72, 261] on li "Unavailable" at bounding box center [81, 265] width 60 height 11
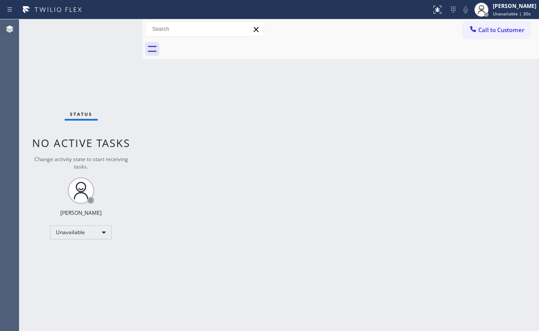
click at [290, 29] on div "Call to Customer Outbound call Location LG Repairs Your caller id phone number …" at bounding box center [341, 29] width 396 height 15
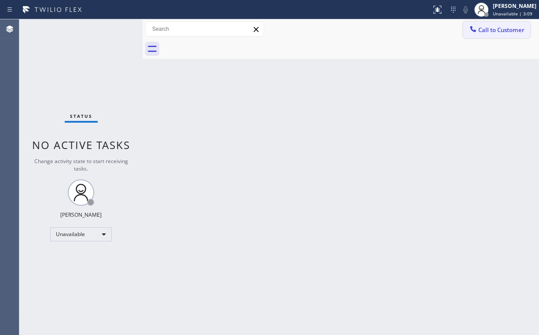
click at [477, 36] on button "Call to Customer" at bounding box center [496, 30] width 67 height 17
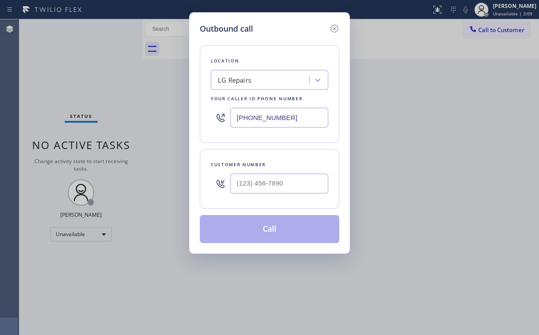
drag, startPoint x: 253, startPoint y: 121, endPoint x: 106, endPoint y: 123, distance: 147.8
click at [153, 121] on div "Outbound call Location LG Repairs Your caller id phone number [PHONE_NUMBER] Cu…" at bounding box center [269, 167] width 539 height 335
paste input "55) 731-4952"
type input "[PHONE_NUMBER]"
drag, startPoint x: 268, startPoint y: 193, endPoint x: 260, endPoint y: 185, distance: 10.6
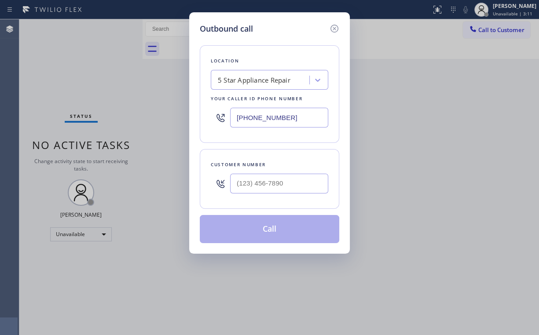
click at [268, 192] on div at bounding box center [279, 183] width 98 height 29
click at [262, 183] on input "(___) ___-____" at bounding box center [279, 184] width 98 height 20
paste input "949) 233-3257"
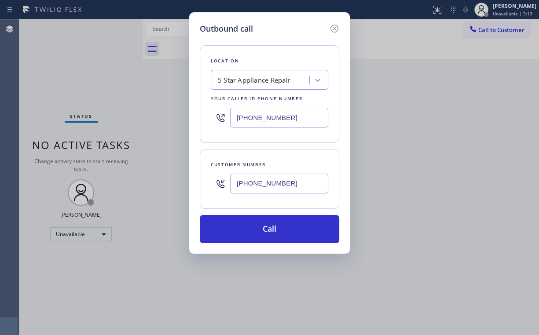
type input "[PHONE_NUMBER]"
click at [246, 232] on button "Call" at bounding box center [269, 229] width 139 height 28
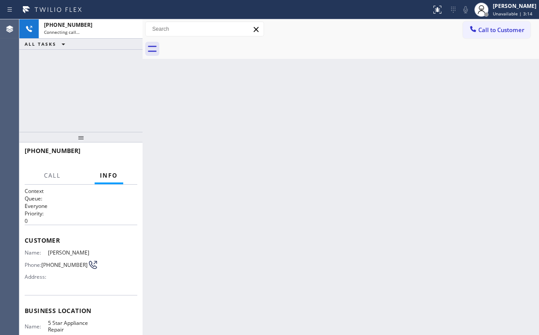
click at [69, 64] on div "[PHONE_NUMBER] Connecting call… ALL TASKS ALL TASKS ACTIVE TASKS TASKS IN WRAP …" at bounding box center [80, 75] width 123 height 113
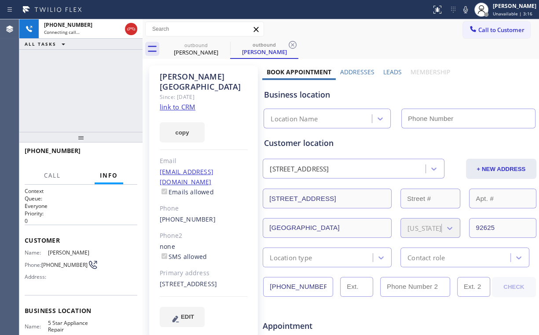
click at [127, 26] on icon at bounding box center [131, 29] width 11 height 11
click at [187, 103] on link "link to CRM" at bounding box center [178, 107] width 36 height 9
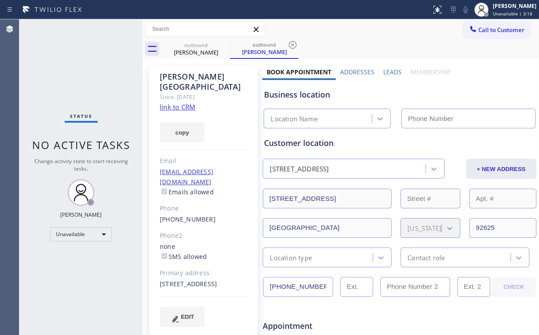
type input "[PHONE_NUMBER]"
drag, startPoint x: 482, startPoint y: 29, endPoint x: 468, endPoint y: 41, distance: 18.1
click at [482, 30] on span "Call to Customer" at bounding box center [501, 30] width 46 height 8
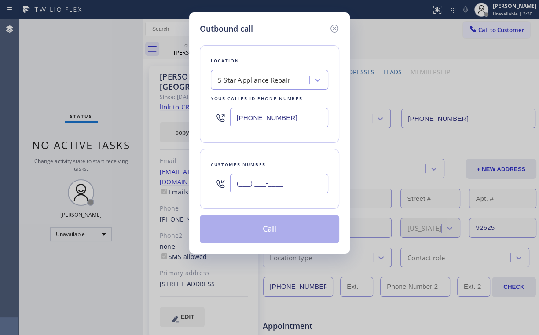
click at [287, 192] on input "(___) ___-____" at bounding box center [279, 184] width 98 height 20
paste input "949) 233-3257"
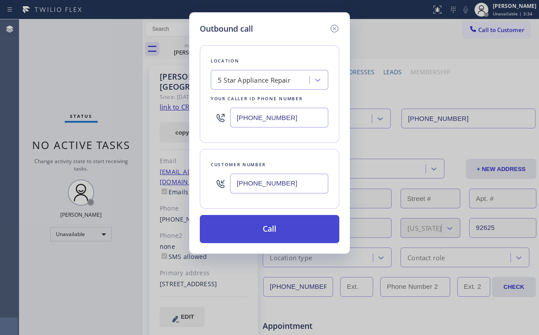
type input "[PHONE_NUMBER]"
click at [275, 227] on button "Call" at bounding box center [269, 229] width 139 height 28
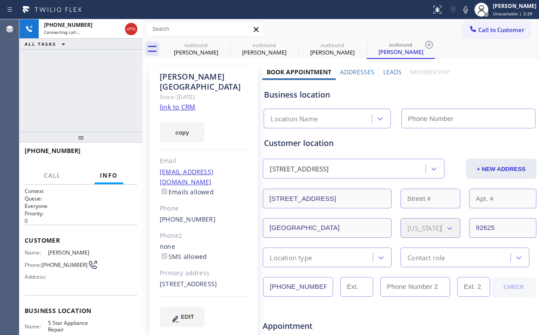
type input "[PHONE_NUMBER]"
drag, startPoint x: 97, startPoint y: 88, endPoint x: 170, endPoint y: 67, distance: 76.0
click at [97, 88] on div "[PHONE_NUMBER] Live | 00:02 ALL TASKS ALL TASKS ACTIVE TASKS TASKS IN WRAP UP" at bounding box center [80, 75] width 123 height 113
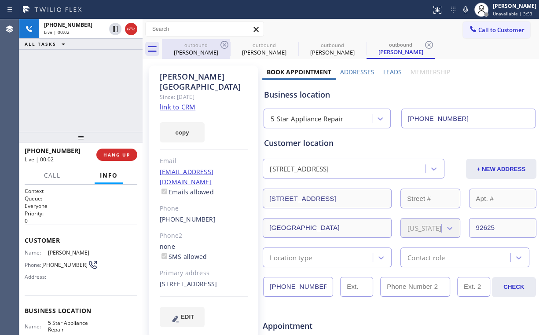
click at [189, 53] on div "[PERSON_NAME]" at bounding box center [196, 52] width 66 height 8
click at [224, 43] on icon at bounding box center [224, 45] width 11 height 11
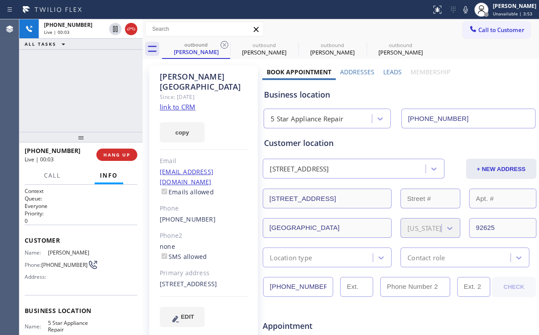
click at [0, 0] on icon at bounding box center [0, 0] width 0 height 0
click at [101, 79] on div "[PHONE_NUMBER] Live | 00:03 ALL TASKS ALL TASKS ACTIVE TASKS TASKS IN WRAP UP" at bounding box center [80, 75] width 123 height 113
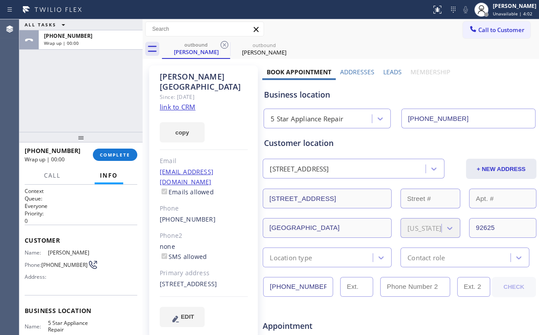
drag, startPoint x: 90, startPoint y: 90, endPoint x: 84, endPoint y: 87, distance: 6.3
click at [84, 87] on div "ALL TASKS ALL TASKS ACTIVE TASKS TASKS IN WRAP UP [PHONE_NUMBER] Wrap up | 00:00" at bounding box center [80, 75] width 123 height 113
click at [121, 155] on span "COMPLETE" at bounding box center [115, 155] width 30 height 6
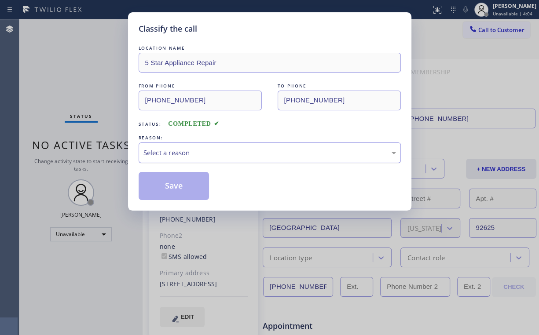
click at [166, 155] on div "Select a reason" at bounding box center [269, 153] width 253 height 10
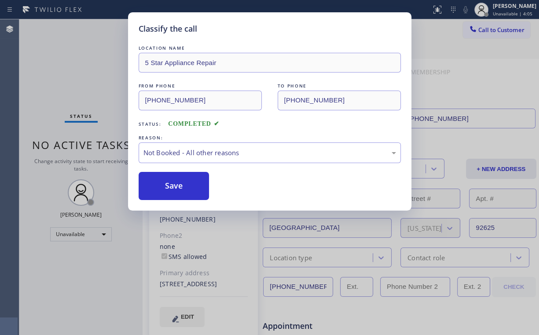
drag, startPoint x: 169, startPoint y: 185, endPoint x: 74, endPoint y: 75, distance: 145.0
click at [169, 185] on button "Save" at bounding box center [174, 186] width 71 height 28
click at [75, 74] on div "Classify the call LOCATION NAME 5 Star Appliance Repair FROM PHONE [PHONE_NUMBE…" at bounding box center [269, 167] width 539 height 335
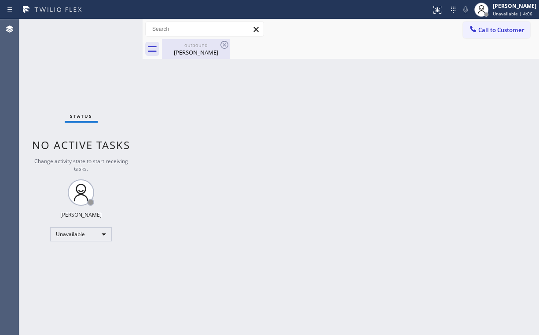
drag, startPoint x: 192, startPoint y: 50, endPoint x: 213, endPoint y: 50, distance: 21.1
click at [193, 50] on div "[PERSON_NAME]" at bounding box center [196, 52] width 66 height 8
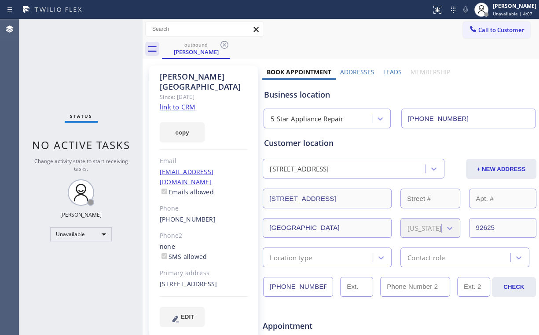
drag, startPoint x: 220, startPoint y: 45, endPoint x: 262, endPoint y: 65, distance: 45.9
click at [221, 45] on icon at bounding box center [224, 45] width 11 height 11
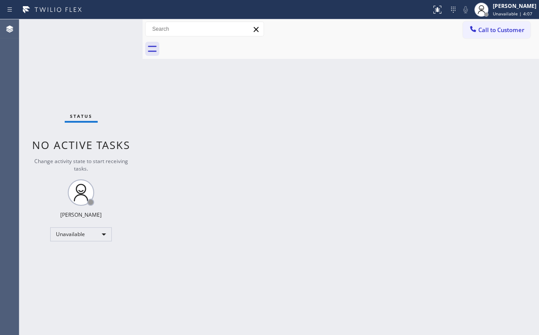
click at [348, 102] on div "Back to Dashboard Change Sender ID Customers Technicians Select a contact Outbo…" at bounding box center [341, 177] width 396 height 316
drag, startPoint x: 497, startPoint y: 33, endPoint x: 444, endPoint y: 64, distance: 61.5
click at [496, 33] on button "Call to Customer" at bounding box center [496, 30] width 67 height 17
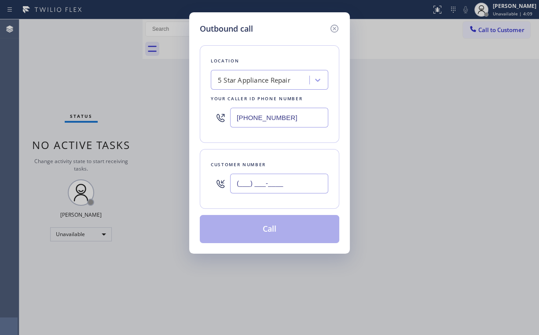
click at [286, 183] on input "(___) ___-____" at bounding box center [279, 184] width 98 height 20
paste input "949) 233-3257"
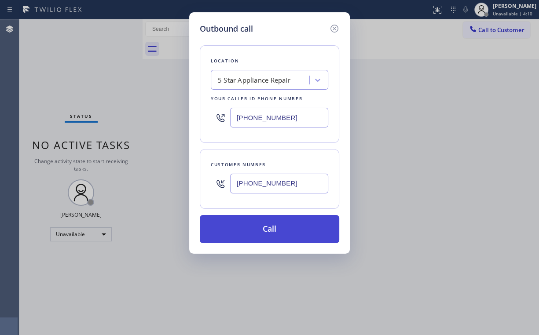
type input "[PHONE_NUMBER]"
click at [251, 234] on button "Call" at bounding box center [269, 229] width 139 height 28
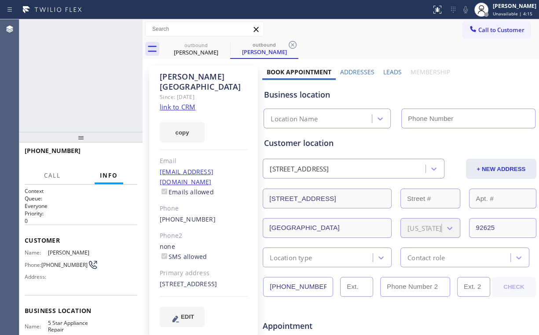
type input "[PHONE_NUMBER]"
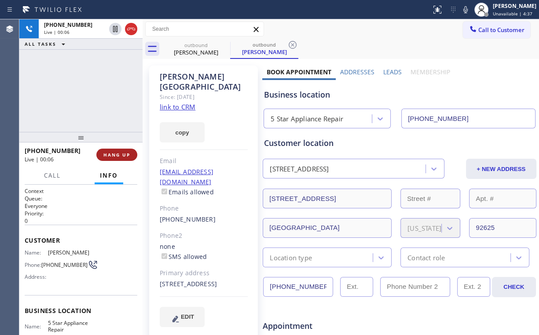
click at [121, 160] on button "HANG UP" at bounding box center [116, 155] width 41 height 12
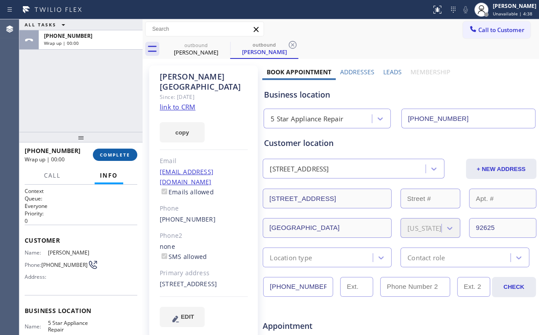
click at [121, 155] on span "COMPLETE" at bounding box center [115, 155] width 30 height 6
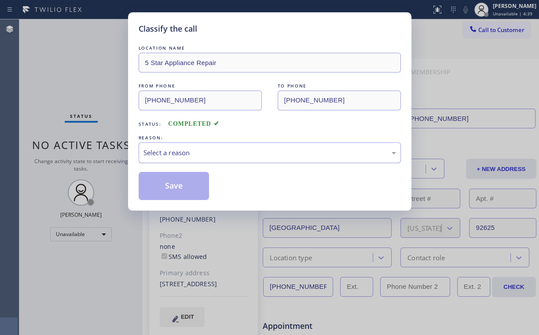
drag, startPoint x: 178, startPoint y: 151, endPoint x: 178, endPoint y: 159, distance: 7.9
click at [179, 151] on div "Select a reason" at bounding box center [269, 153] width 253 height 10
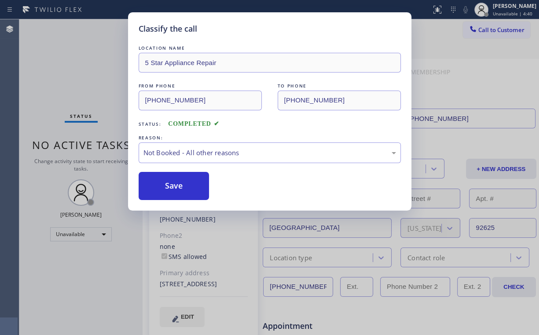
drag, startPoint x: 173, startPoint y: 187, endPoint x: 101, endPoint y: 89, distance: 121.4
click at [173, 187] on button "Save" at bounding box center [174, 186] width 71 height 28
click at [87, 68] on div "Classify the call LOCATION NAME 5 Star Appliance Repair FROM PHONE [PHONE_NUMBE…" at bounding box center [269, 167] width 539 height 335
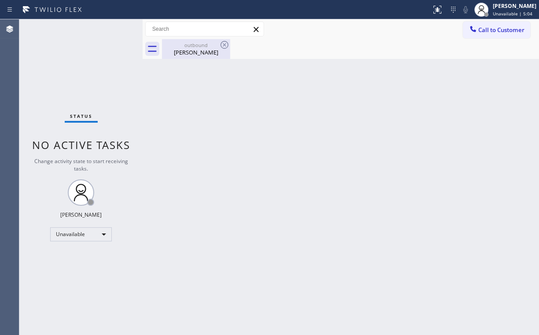
click at [196, 49] on div "[PERSON_NAME]" at bounding box center [196, 52] width 66 height 8
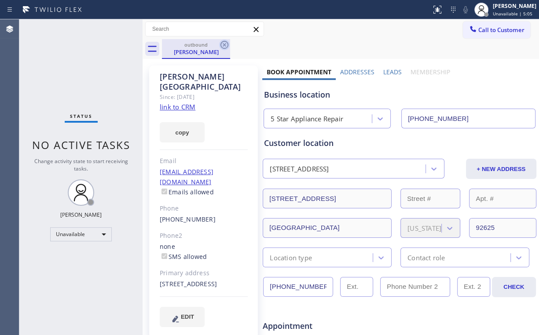
click at [225, 42] on icon at bounding box center [224, 45] width 11 height 11
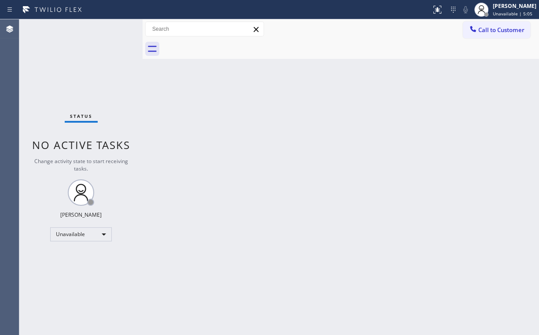
drag, startPoint x: 260, startPoint y: 143, endPoint x: 198, endPoint y: 259, distance: 131.9
click at [258, 149] on div "Back to Dashboard Change Sender ID Customers Technicians Select a contact Outbo…" at bounding box center [341, 177] width 396 height 316
click at [473, 32] on icon at bounding box center [473, 29] width 9 height 9
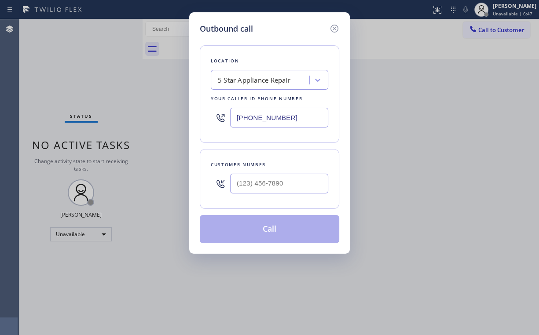
drag, startPoint x: 310, startPoint y: 120, endPoint x: 120, endPoint y: 115, distance: 190.6
click at [153, 120] on div "Outbound call Location 5 Star Appliance Repair Your caller id phone number [PHO…" at bounding box center [269, 167] width 539 height 335
paste input "657) 888-9757"
type input "[PHONE_NUMBER]"
click at [273, 185] on input "(___) ___-____" at bounding box center [279, 184] width 98 height 20
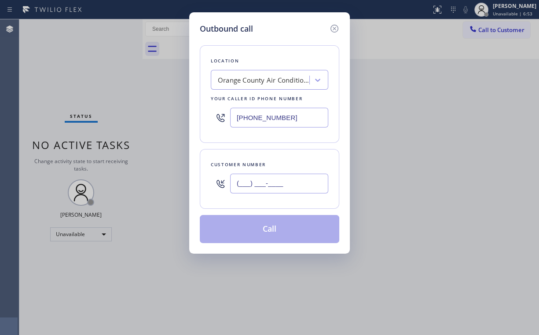
paste input "714) 401-6139"
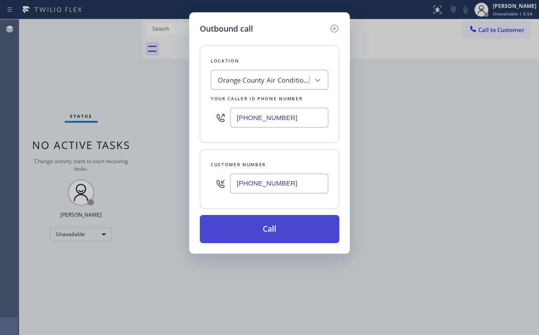
type input "[PHONE_NUMBER]"
click at [260, 229] on button "Call" at bounding box center [269, 229] width 139 height 28
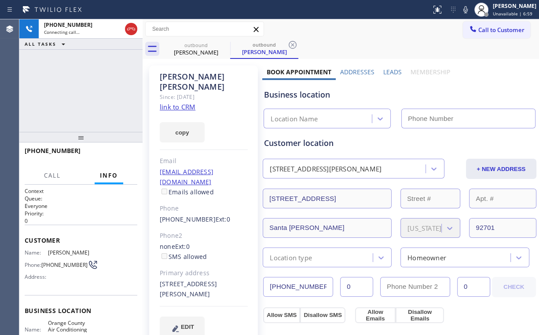
type input "[PHONE_NUMBER]"
click at [74, 85] on div "[PHONE_NUMBER] Connecting call… ALL TASKS ALL TASKS ACTIVE TASKS TASKS IN WRAP …" at bounding box center [80, 75] width 123 height 113
click at [87, 89] on div "[PHONE_NUMBER] Connecting call… ALL TASKS ALL TASKS ACTIVE TASKS TASKS IN WRAP …" at bounding box center [80, 75] width 123 height 113
drag, startPoint x: 87, startPoint y: 89, endPoint x: 98, endPoint y: 70, distance: 21.9
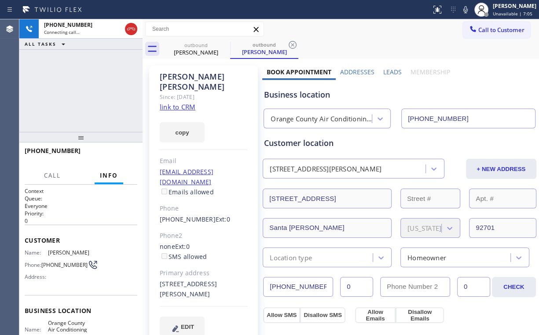
click at [87, 89] on div "[PHONE_NUMBER] Connecting call… ALL TASKS ALL TASKS ACTIVE TASKS TASKS IN WRAP …" at bounding box center [80, 75] width 123 height 113
click at [87, 88] on div "[PHONE_NUMBER] Connecting call… ALL TASKS ALL TASKS ACTIVE TASKS TASKS IN WRAP …" at bounding box center [80, 75] width 123 height 113
click at [87, 88] on div "[PHONE_NUMBER] Live | 00:00 ALL TASKS ALL TASKS ACTIVE TASKS TASKS IN WRAP UP" at bounding box center [80, 75] width 123 height 113
click at [310, 118] on div "Orange County Air Conditioning & Heating" at bounding box center [322, 119] width 102 height 10
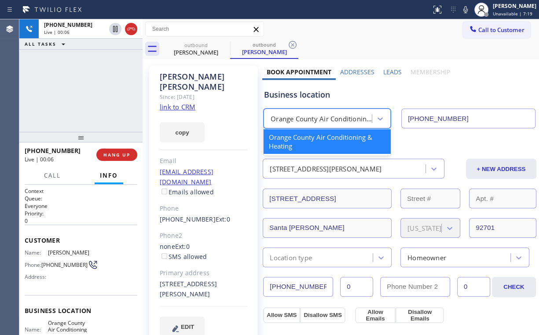
click at [77, 98] on div "[PHONE_NUMBER] Live | 00:06 ALL TASKS ALL TASKS ACTIVE TASKS TASKS IN WRAP UP" at bounding box center [80, 75] width 123 height 113
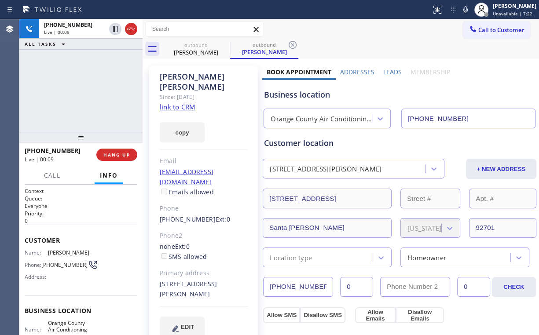
click at [90, 89] on div "[PHONE_NUMBER] Live | 00:09 ALL TASKS ALL TASKS ACTIVE TASKS TASKS IN WRAP UP" at bounding box center [80, 75] width 123 height 113
click at [121, 155] on span "HANG UP" at bounding box center [116, 155] width 27 height 6
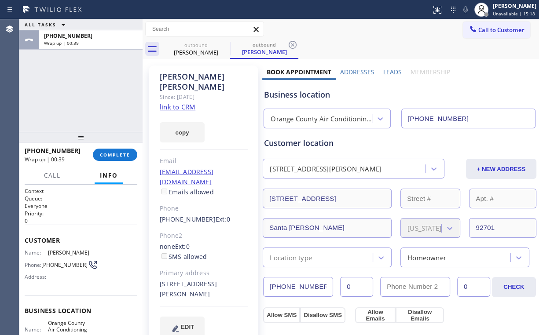
click at [69, 107] on div "ALL TASKS ALL TASKS ACTIVE TASKS TASKS IN WRAP UP [PHONE_NUMBER] Wrap up | 00:39" at bounding box center [80, 75] width 123 height 113
click at [119, 156] on span "COMPLETE" at bounding box center [115, 155] width 30 height 6
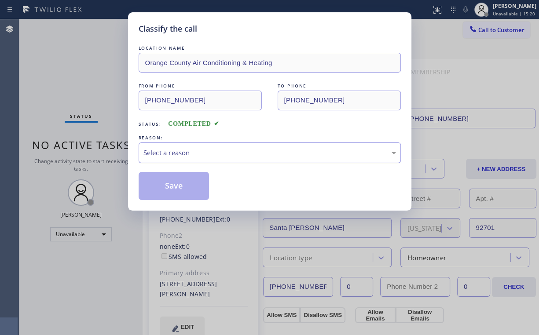
click at [167, 151] on div "Select a reason" at bounding box center [269, 153] width 253 height 10
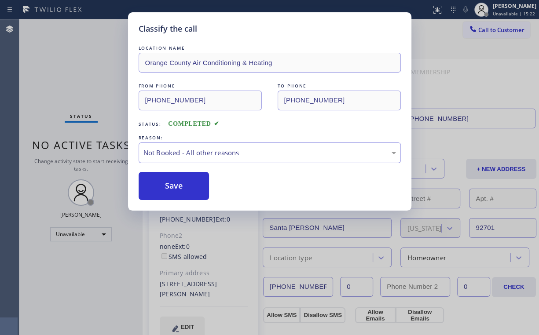
drag, startPoint x: 186, startPoint y: 184, endPoint x: 76, endPoint y: 85, distance: 148.6
click at [185, 183] on button "Save" at bounding box center [174, 186] width 71 height 28
click at [77, 79] on div "Classify the call LOCATION NAME Orange County Air Conditioning & Heating FROM P…" at bounding box center [269, 167] width 539 height 335
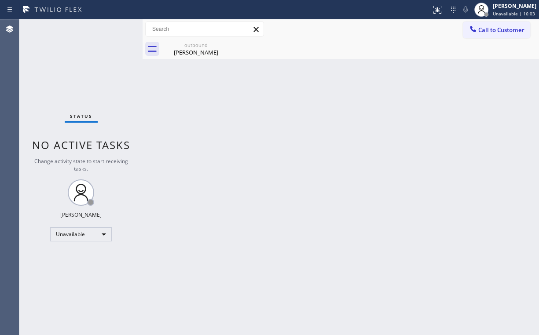
drag, startPoint x: 66, startPoint y: 63, endPoint x: 244, endPoint y: 38, distance: 180.0
click at [70, 63] on div "Status No active tasks Change activity state to start receiving tasks. [PERSON_…" at bounding box center [80, 177] width 123 height 316
drag, startPoint x: 208, startPoint y: 52, endPoint x: 255, endPoint y: 44, distance: 48.2
click at [210, 52] on div "[PERSON_NAME]" at bounding box center [196, 52] width 66 height 8
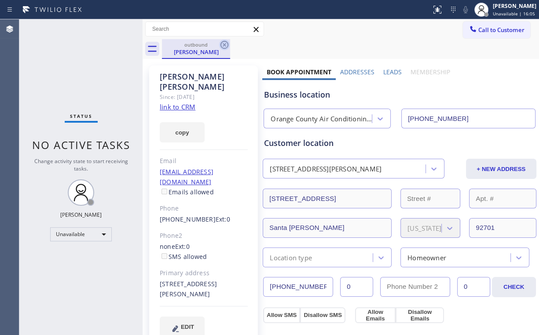
click at [225, 43] on icon at bounding box center [224, 45] width 11 height 11
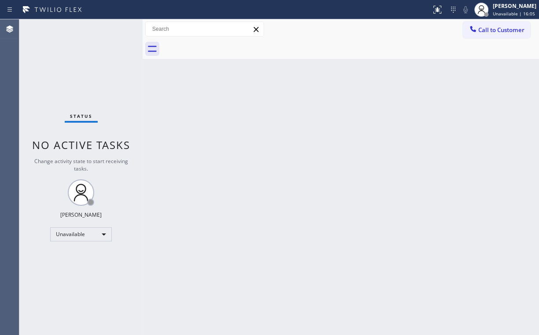
drag, startPoint x: 383, startPoint y: 125, endPoint x: 248, endPoint y: 312, distance: 230.0
click at [382, 126] on div "Back to Dashboard Change Sender ID Customers Technicians Select a contact Outbo…" at bounding box center [341, 177] width 396 height 316
click at [352, 82] on div "Back to Dashboard Change Sender ID Customers Technicians Select a contact Outbo…" at bounding box center [341, 177] width 396 height 316
drag, startPoint x: 491, startPoint y: 29, endPoint x: 303, endPoint y: 111, distance: 204.5
click at [491, 29] on span "Call to Customer" at bounding box center [501, 30] width 46 height 8
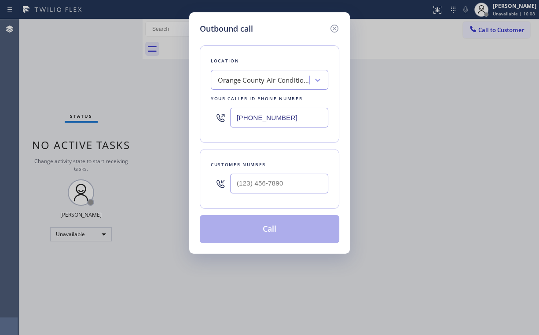
drag, startPoint x: 288, startPoint y: 117, endPoint x: 208, endPoint y: 123, distance: 79.9
click at [208, 123] on div "Location [GEOGRAPHIC_DATA] Air Conditioning & Heating Your caller id phone numb…" at bounding box center [269, 94] width 139 height 98
paste input "877) 777-0796"
type input "[PHONE_NUMBER]"
click at [262, 178] on input "(___) ___-____" at bounding box center [279, 184] width 98 height 20
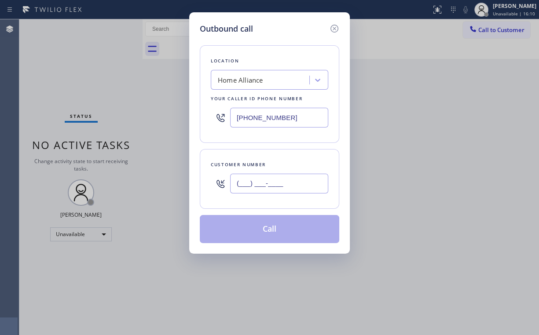
paste input "414) 698-9645"
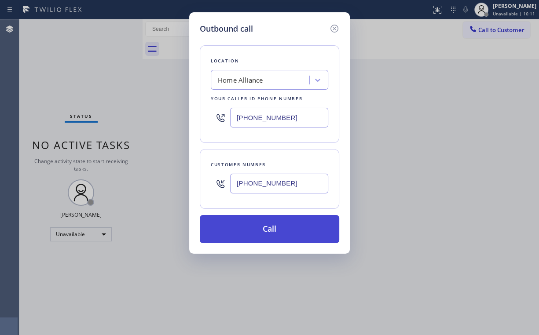
type input "[PHONE_NUMBER]"
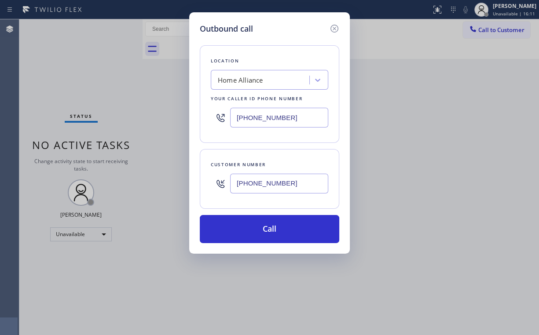
drag, startPoint x: 250, startPoint y: 234, endPoint x: 205, endPoint y: 330, distance: 105.7
click at [250, 234] on button "Call" at bounding box center [269, 229] width 139 height 28
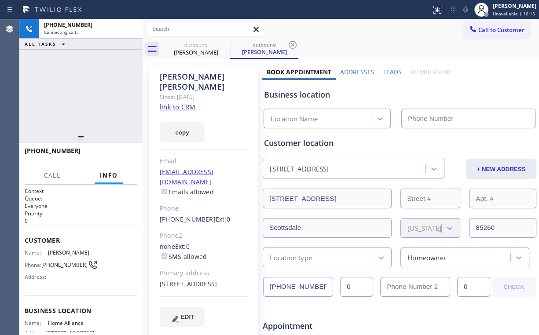
type input "[PHONE_NUMBER]"
drag, startPoint x: 114, startPoint y: 40, endPoint x: 121, endPoint y: 39, distance: 8.0
click at [114, 40] on div "ALL TASKS ALL TASKS ACTIVE TASKS TASKS IN WRAP UP" at bounding box center [80, 44] width 123 height 11
click at [179, 103] on link "link to CRM" at bounding box center [178, 107] width 36 height 9
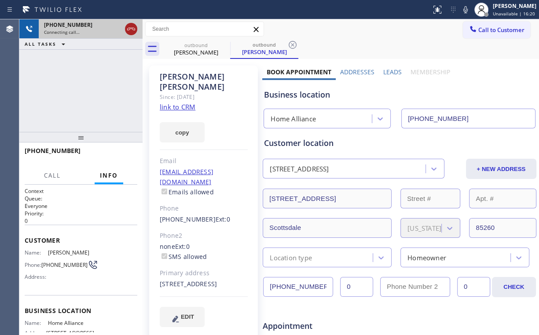
click at [133, 33] on icon at bounding box center [131, 29] width 11 height 11
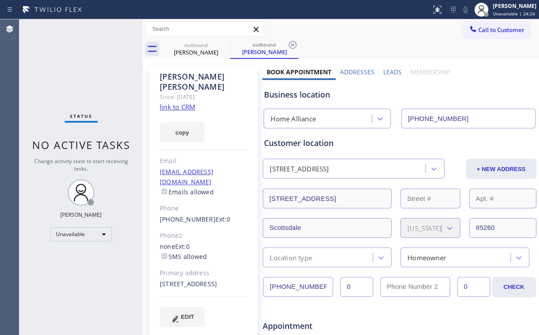
drag, startPoint x: 56, startPoint y: 74, endPoint x: 56, endPoint y: 78, distance: 4.4
click at [56, 74] on div "Status No active tasks Change activity state to start receiving tasks. [PERSON_…" at bounding box center [80, 177] width 123 height 316
click at [187, 53] on div "[PERSON_NAME]" at bounding box center [196, 52] width 66 height 8
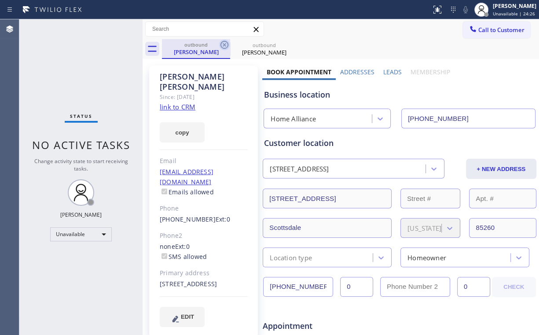
click at [224, 44] on icon at bounding box center [224, 45] width 8 height 8
click at [88, 50] on div "Status No active tasks Change activity state to start receiving tasks. [PERSON_…" at bounding box center [80, 177] width 123 height 316
click at [118, 66] on div "Status No active tasks Change activity state to start receiving tasks. [PERSON_…" at bounding box center [80, 177] width 123 height 316
click at [86, 54] on div "Status No active tasks Change activity state to start receiving tasks. [PERSON_…" at bounding box center [80, 177] width 123 height 316
drag, startPoint x: 62, startPoint y: 53, endPoint x: 61, endPoint y: 47, distance: 6.2
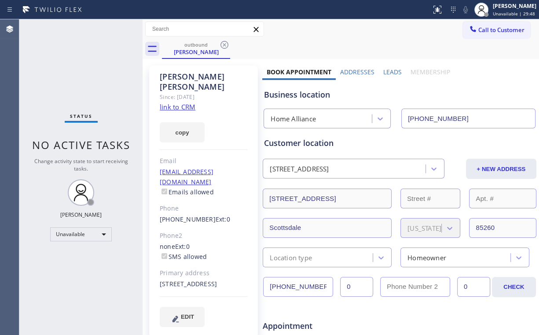
click at [62, 51] on div "Status No active tasks Change activity state to start receiving tasks. [PERSON_…" at bounding box center [80, 177] width 123 height 316
drag, startPoint x: 198, startPoint y: 46, endPoint x: 218, endPoint y: 46, distance: 20.2
click at [199, 46] on div "outbound" at bounding box center [196, 44] width 66 height 7
click at [225, 43] on icon at bounding box center [224, 45] width 11 height 11
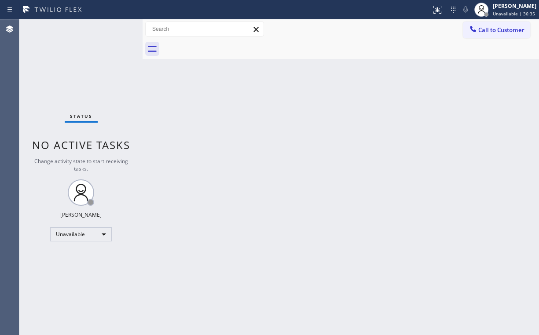
click at [108, 55] on div "Status No active tasks Change activity state to start receiving tasks. [PERSON_…" at bounding box center [80, 177] width 123 height 316
click at [114, 72] on div "Status No active tasks Change activity state to start receiving tasks. [PERSON_…" at bounding box center [80, 177] width 123 height 316
drag, startPoint x: 219, startPoint y: 225, endPoint x: 198, endPoint y: 334, distance: 111.0
click at [218, 227] on div "Back to Dashboard Change Sender ID Customers Technicians Select a contact Outbo…" at bounding box center [341, 177] width 396 height 316
drag, startPoint x: 480, startPoint y: 19, endPoint x: 477, endPoint y: 27, distance: 8.1
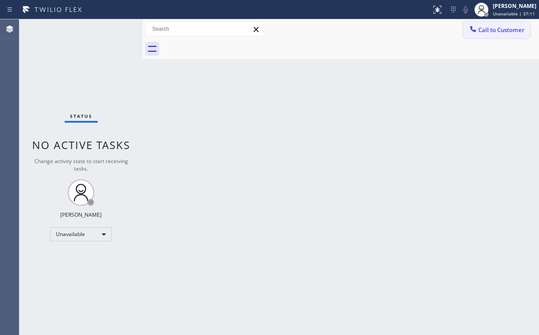
click at [480, 20] on div "Call to Customer Outbound call Location Home Alliance Your caller id phone numb…" at bounding box center [341, 29] width 396 height 20
click at [479, 30] on span "Call to Customer" at bounding box center [501, 30] width 46 height 8
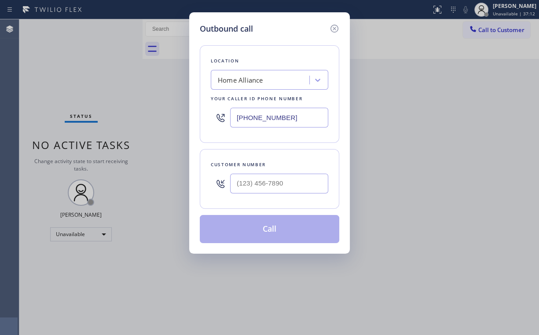
drag, startPoint x: 287, startPoint y: 127, endPoint x: 154, endPoint y: 105, distance: 134.6
click at [185, 113] on div "Outbound call Location Home Alliance Your caller id phone number [PHONE_NUMBER]…" at bounding box center [269, 167] width 539 height 335
paste input "562) 620-4028"
type input "[PHONE_NUMBER]"
click at [291, 167] on div "Customer number" at bounding box center [269, 164] width 117 height 9
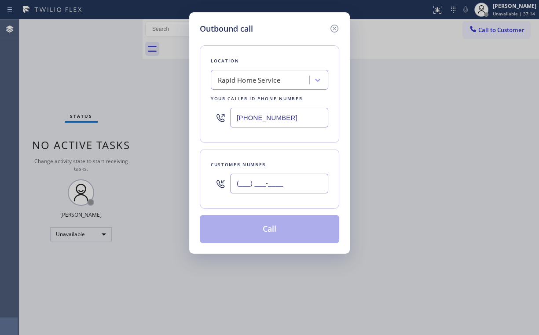
click at [284, 180] on input "(___) ___-____" at bounding box center [279, 184] width 98 height 20
paste input "360) 822-6116"
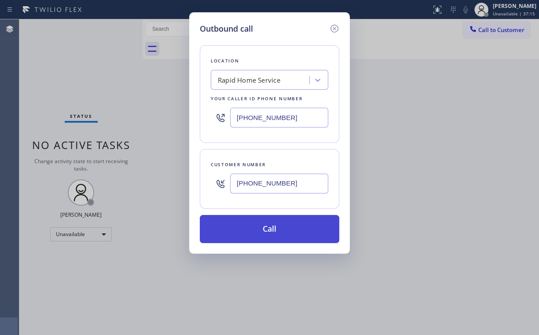
type input "[PHONE_NUMBER]"
click at [253, 235] on button "Call" at bounding box center [269, 229] width 139 height 28
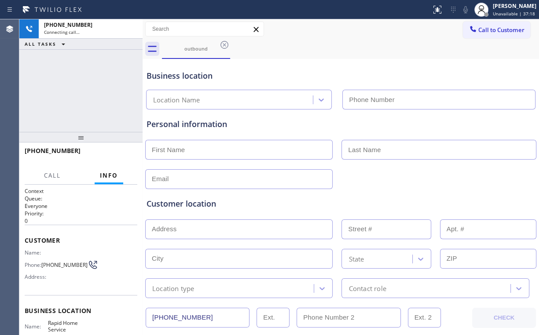
type input "[PHONE_NUMBER]"
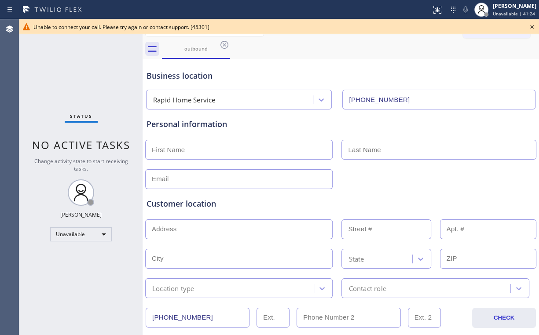
click at [69, 69] on div "Status No active tasks Change activity state to start receiving tasks. [PERSON_…" at bounding box center [80, 177] width 123 height 316
click at [532, 26] on icon at bounding box center [532, 27] width 11 height 11
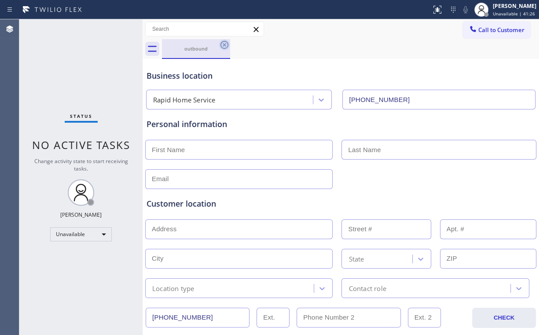
click at [187, 47] on div "outbound" at bounding box center [196, 48] width 66 height 7
click at [225, 42] on icon at bounding box center [224, 45] width 11 height 11
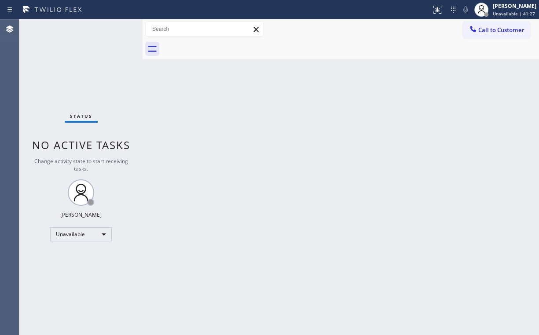
click at [76, 67] on div "Status No active tasks Change activity state to start receiving tasks. [PERSON_…" at bounding box center [80, 177] width 123 height 316
drag, startPoint x: 77, startPoint y: 73, endPoint x: 66, endPoint y: 70, distance: 12.0
click at [77, 72] on div "Status No active tasks Change activity state to start receiving tasks. [PERSON_…" at bounding box center [80, 177] width 123 height 316
click at [35, 44] on div "Status No active tasks Change activity state to start receiving tasks. [PERSON_…" at bounding box center [80, 177] width 123 height 316
click at [58, 70] on div "Status No active tasks Change activity state to start receiving tasks. [PERSON_…" at bounding box center [80, 177] width 123 height 316
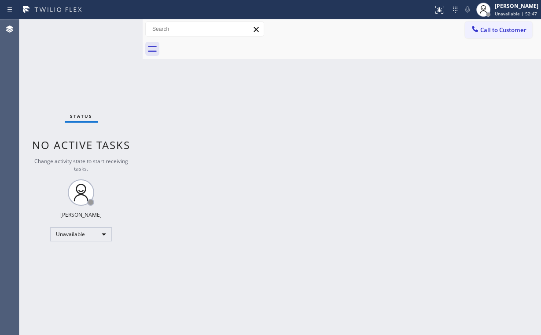
click at [134, 74] on div "Status No active tasks Change activity state to start receiving tasks. [PERSON_…" at bounding box center [80, 177] width 123 height 316
click at [484, 29] on span "Call to Customer" at bounding box center [503, 30] width 46 height 8
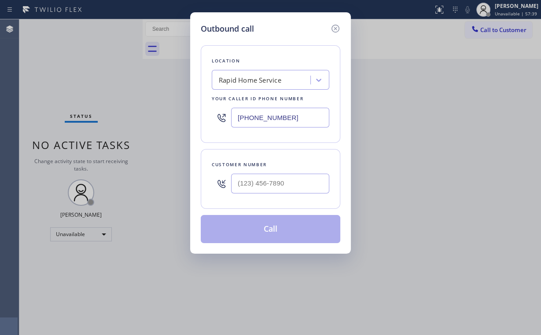
drag, startPoint x: 301, startPoint y: 117, endPoint x: 125, endPoint y: 121, distance: 176.5
click at [139, 120] on div "Outbound call Location Rapid Home Service Your caller id phone number [PHONE_NU…" at bounding box center [270, 167] width 541 height 335
paste input "855) 941-5786"
type input "[PHONE_NUMBER]"
click at [297, 179] on input "(___) ___-____" at bounding box center [280, 184] width 98 height 20
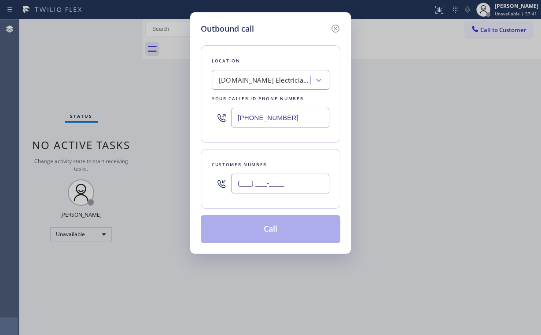
paste input "702) 609-1046"
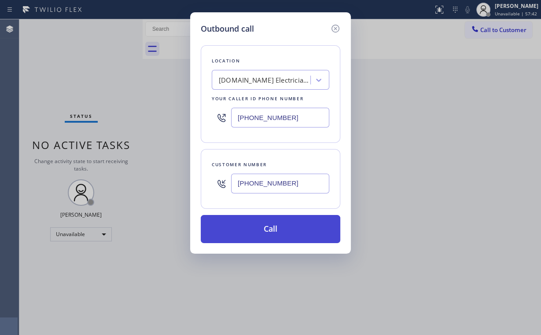
type input "[PHONE_NUMBER]"
click at [268, 231] on button "Call" at bounding box center [270, 229] width 139 height 28
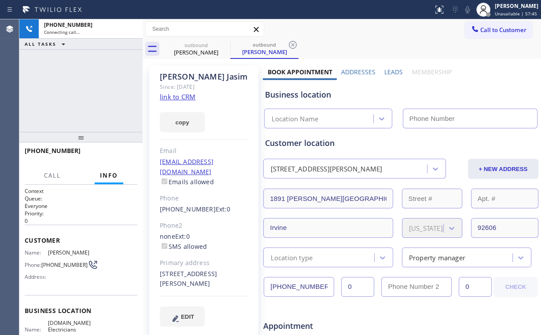
click at [88, 99] on div "[PHONE_NUMBER] Connecting call… ALL TASKS ALL TASKS ACTIVE TASKS TASKS IN WRAP …" at bounding box center [80, 75] width 123 height 113
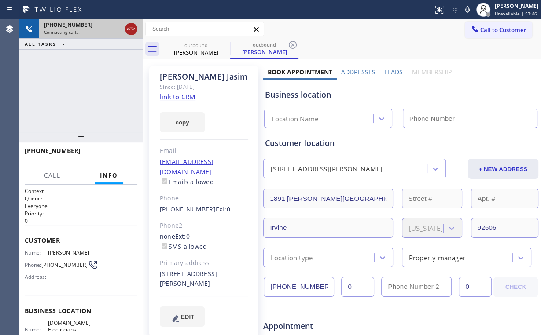
click at [132, 29] on icon at bounding box center [131, 29] width 11 height 11
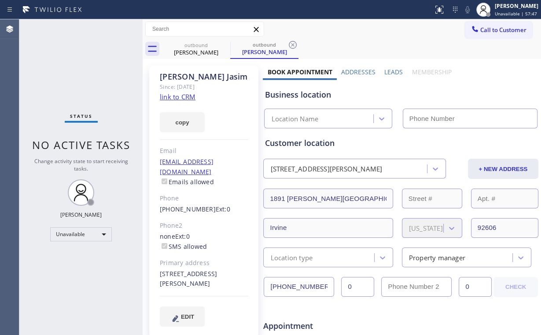
click at [182, 93] on link "link to CRM" at bounding box center [178, 96] width 36 height 9
type input "[PHONE_NUMBER]"
click at [480, 31] on span "Call to Customer" at bounding box center [503, 30] width 46 height 8
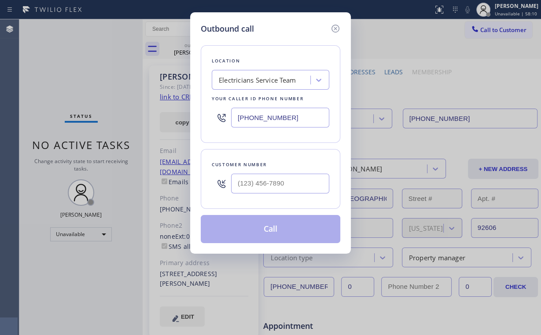
drag, startPoint x: 239, startPoint y: 117, endPoint x: 132, endPoint y: 117, distance: 107.8
click at [169, 117] on div "Outbound call Location Electricians Service Team Your caller id phone number [P…" at bounding box center [270, 167] width 541 height 335
paste input "99-4417"
type input "[PHONE_NUMBER]"
click at [288, 187] on input "(___) ___-____" at bounding box center [280, 184] width 98 height 20
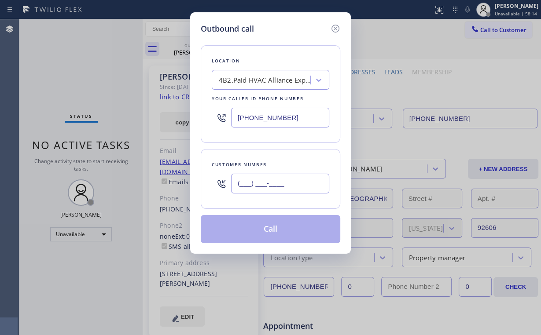
paste input "310) 498-2078"
type input "[PHONE_NUMBER]"
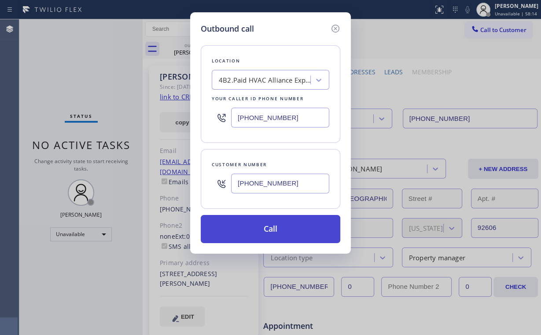
click at [260, 234] on button "Call" at bounding box center [270, 229] width 139 height 28
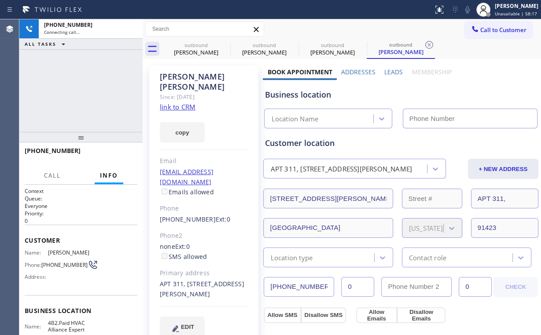
click at [85, 89] on div "[PHONE_NUMBER] Connecting call… ALL TASKS ALL TASKS ACTIVE TASKS TASKS IN WRAP …" at bounding box center [80, 75] width 123 height 113
type input "[PHONE_NUMBER]"
click at [128, 27] on icon at bounding box center [131, 29] width 11 height 11
click at [187, 44] on div "outbound" at bounding box center [196, 45] width 66 height 7
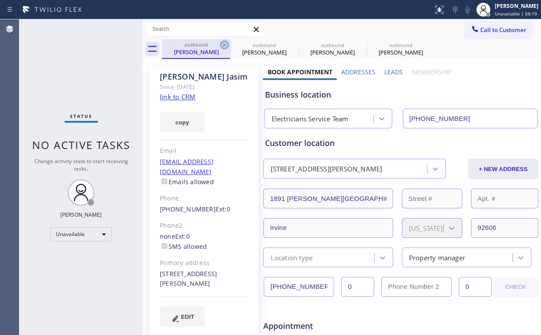
click at [222, 44] on icon at bounding box center [224, 45] width 11 height 11
click at [0, 0] on icon at bounding box center [0, 0] width 0 height 0
type input "[PHONE_NUMBER]"
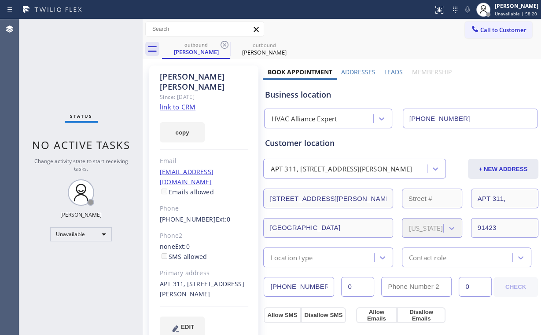
click at [185, 92] on div "Since: [DATE]" at bounding box center [204, 97] width 88 height 10
click at [183, 103] on link "link to CRM" at bounding box center [178, 107] width 36 height 9
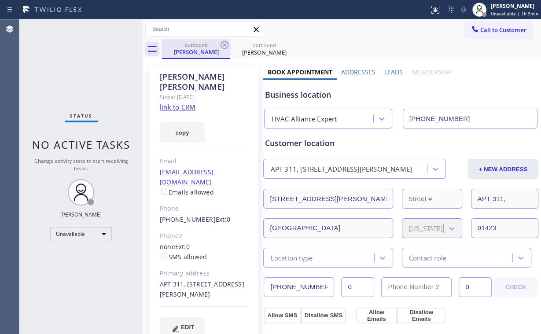
drag, startPoint x: 202, startPoint y: 44, endPoint x: 214, endPoint y: 46, distance: 11.6
click at [204, 44] on div "outbound" at bounding box center [196, 44] width 66 height 7
click at [223, 45] on icon at bounding box center [224, 45] width 11 height 11
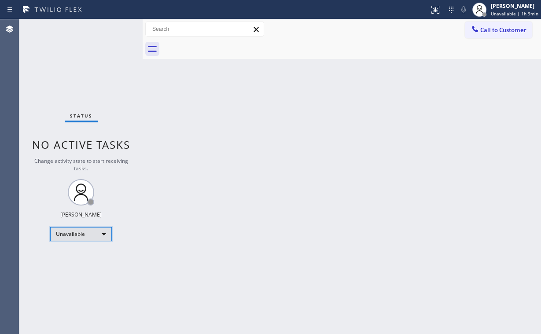
click at [75, 235] on div "Unavailable" at bounding box center [81, 234] width 62 height 14
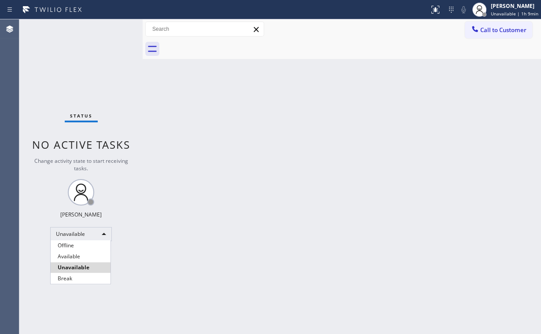
click at [69, 242] on li "Offline" at bounding box center [81, 245] width 60 height 11
click at [336, 141] on div "Back to Dashboard Change Sender ID Customers Technicians Select a contact Outbo…" at bounding box center [342, 176] width 398 height 315
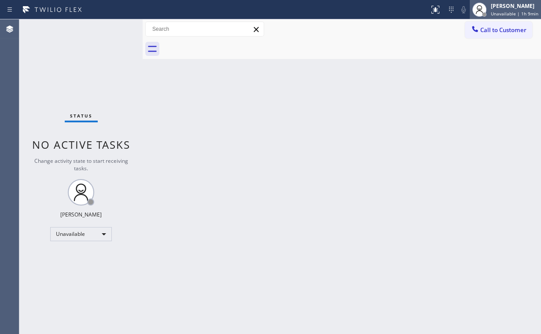
click at [508, 9] on div "[PERSON_NAME]" at bounding box center [515, 5] width 48 height 7
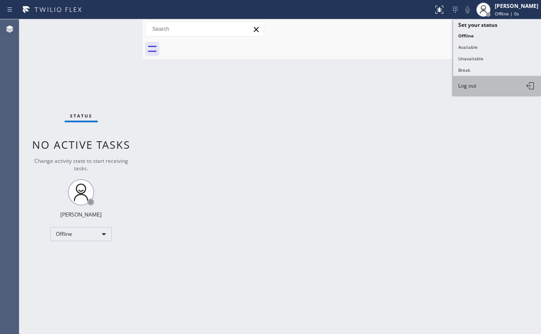
click at [480, 84] on button "Log out" at bounding box center [497, 85] width 88 height 19
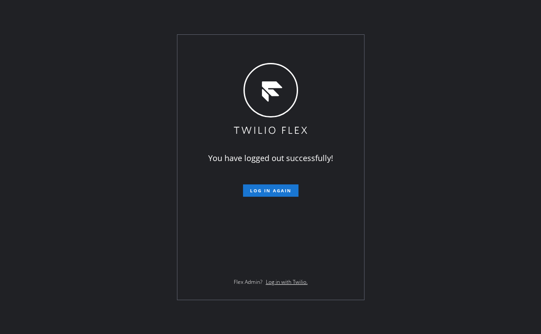
click at [116, 95] on div "You have logged out successfully! Log in again Flex Admin? Log in with Twilio." at bounding box center [270, 167] width 541 height 334
